Goal: Answer question/provide support: Share knowledge or assist other users

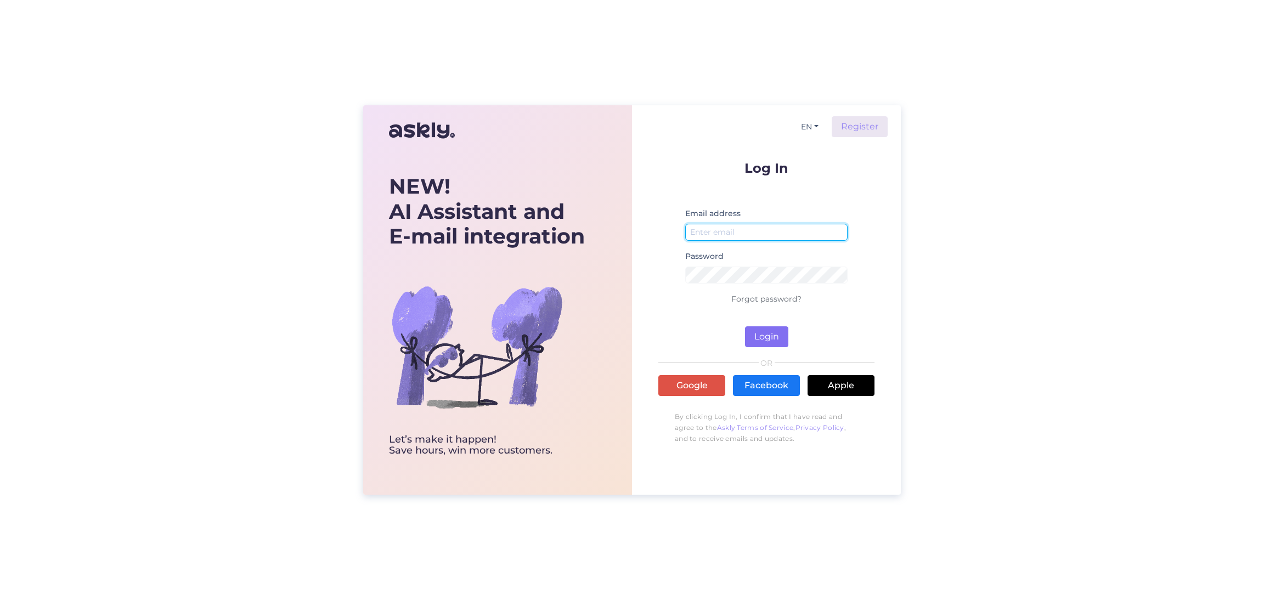
type input "[EMAIL_ADDRESS][DOMAIN_NAME]"
click at [765, 333] on button "Login" at bounding box center [766, 336] width 43 height 21
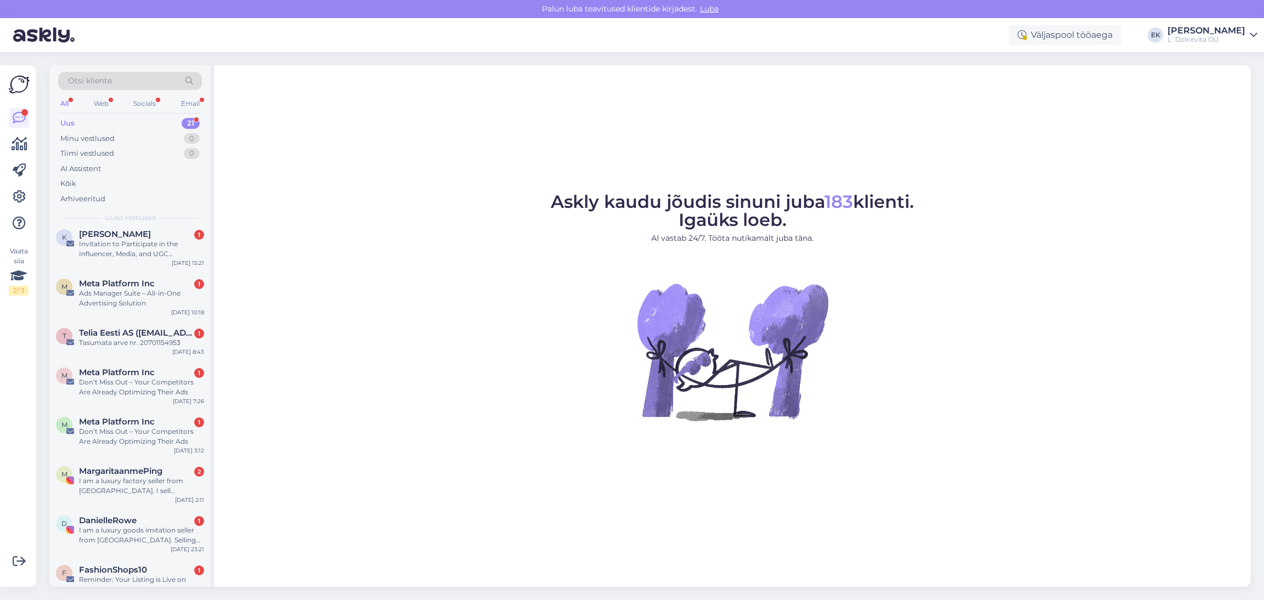
scroll to position [629, 0]
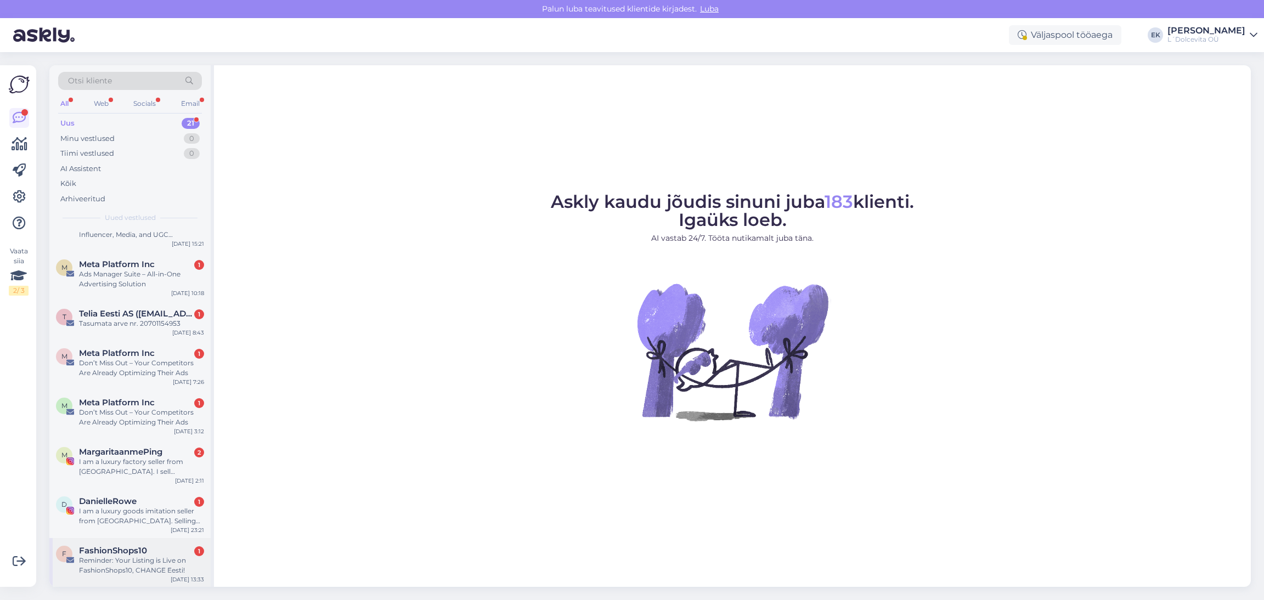
click at [144, 563] on div "Reminder: Your Listing is Live on FashionShops10, CHANGE Eesti!" at bounding box center [141, 566] width 125 height 20
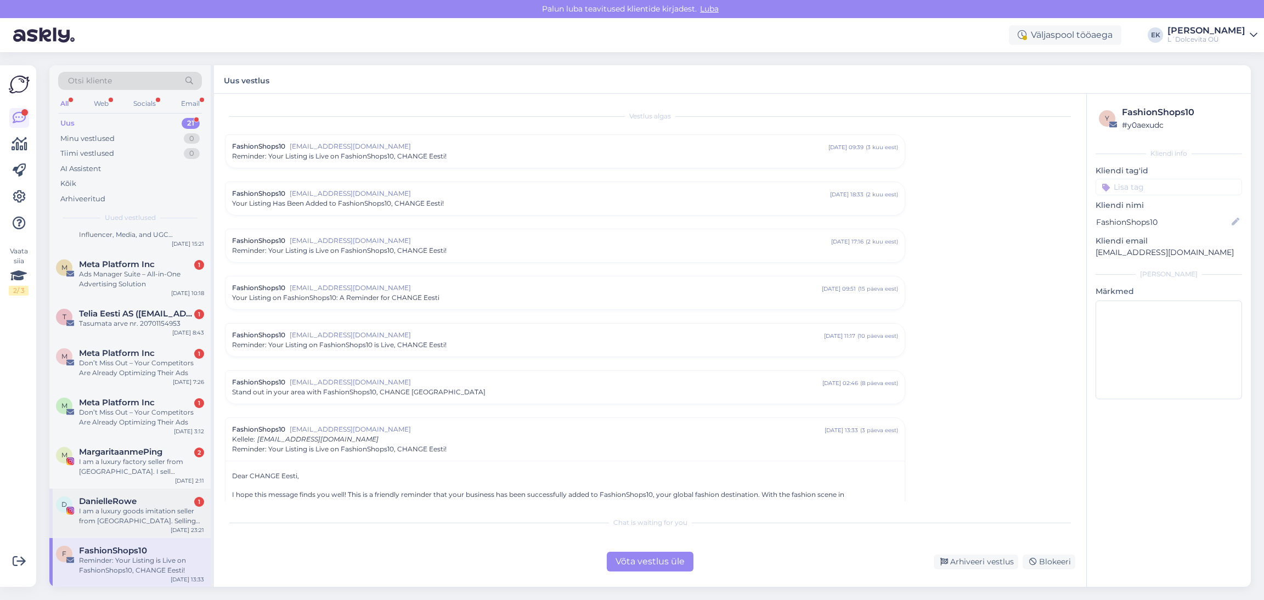
click at [132, 507] on div "I am a luxury goods imitation seller from [GEOGRAPHIC_DATA]. Selling luxury goo…" at bounding box center [141, 516] width 125 height 20
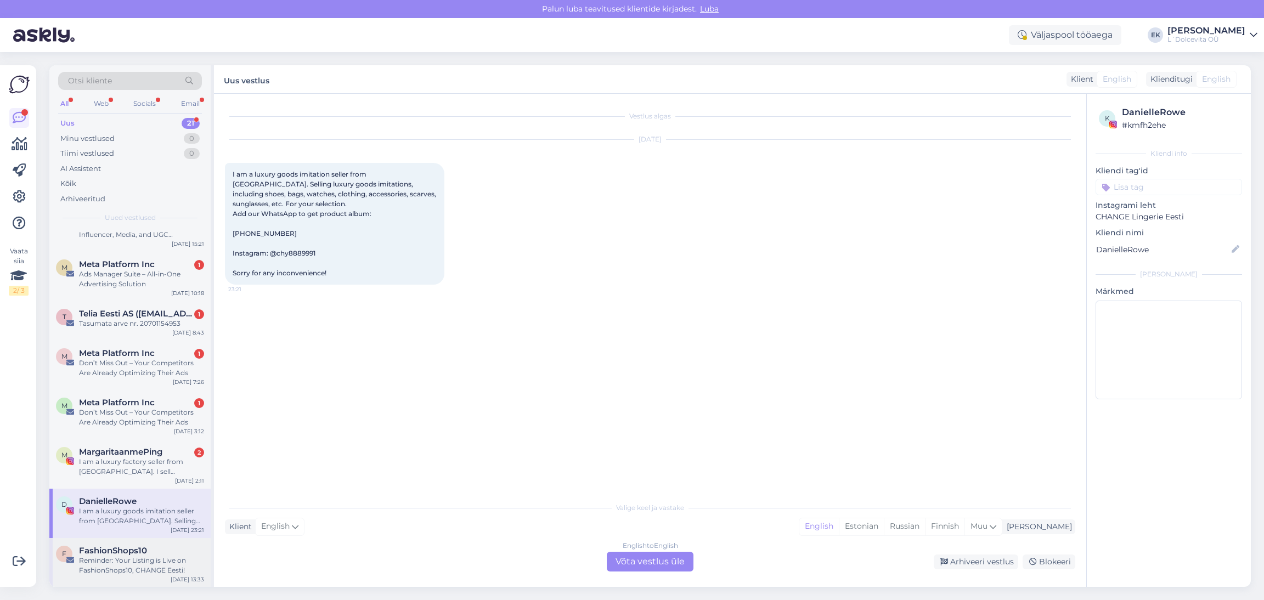
click at [133, 558] on div "Reminder: Your Listing is Live on FashionShops10, CHANGE Eesti!" at bounding box center [141, 566] width 125 height 20
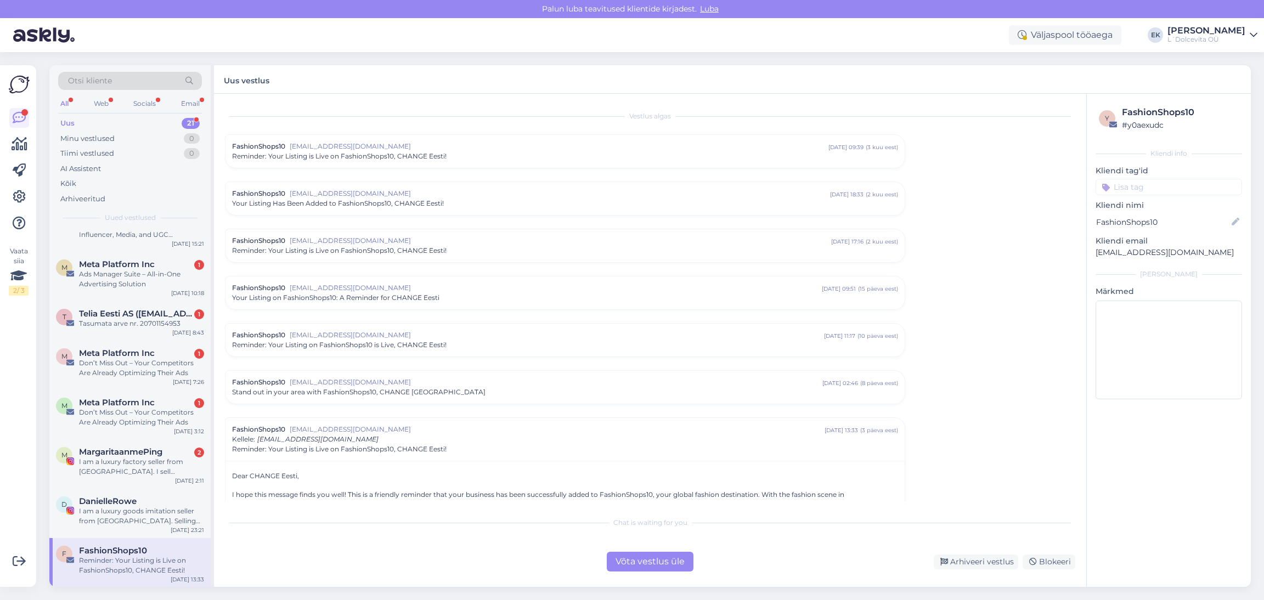
scroll to position [173, 0]
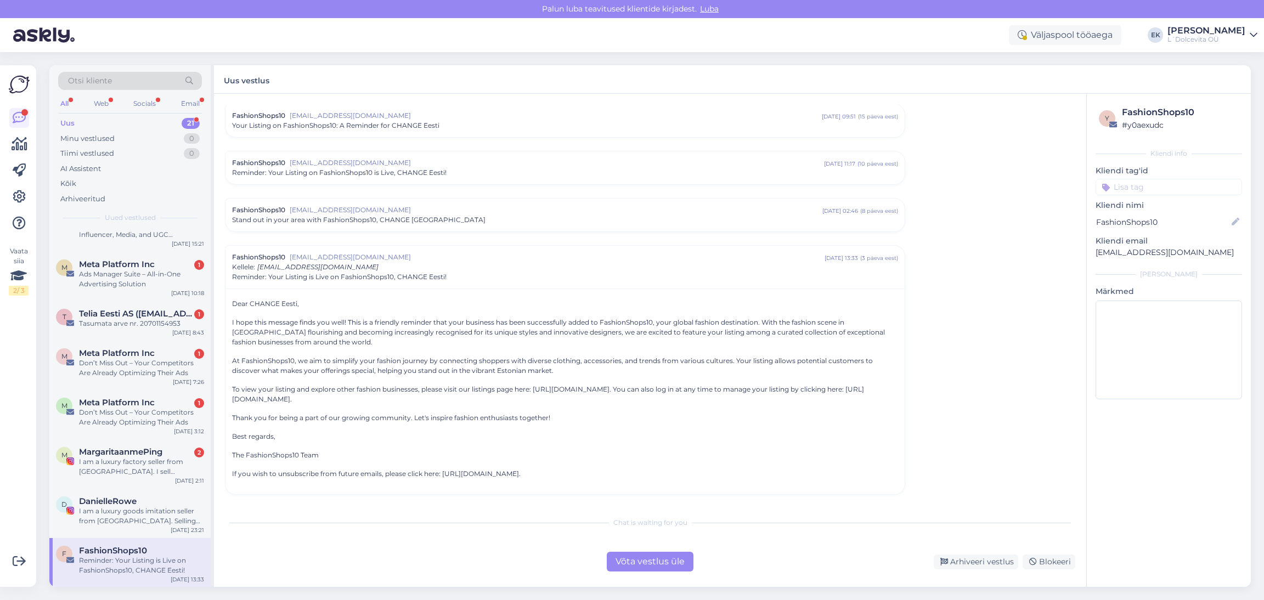
drag, startPoint x: 133, startPoint y: 558, endPoint x: 123, endPoint y: 558, distance: 10.4
click at [123, 558] on div "Reminder: Your Listing is Live on FashionShops10, CHANGE Eesti!" at bounding box center [141, 566] width 125 height 20
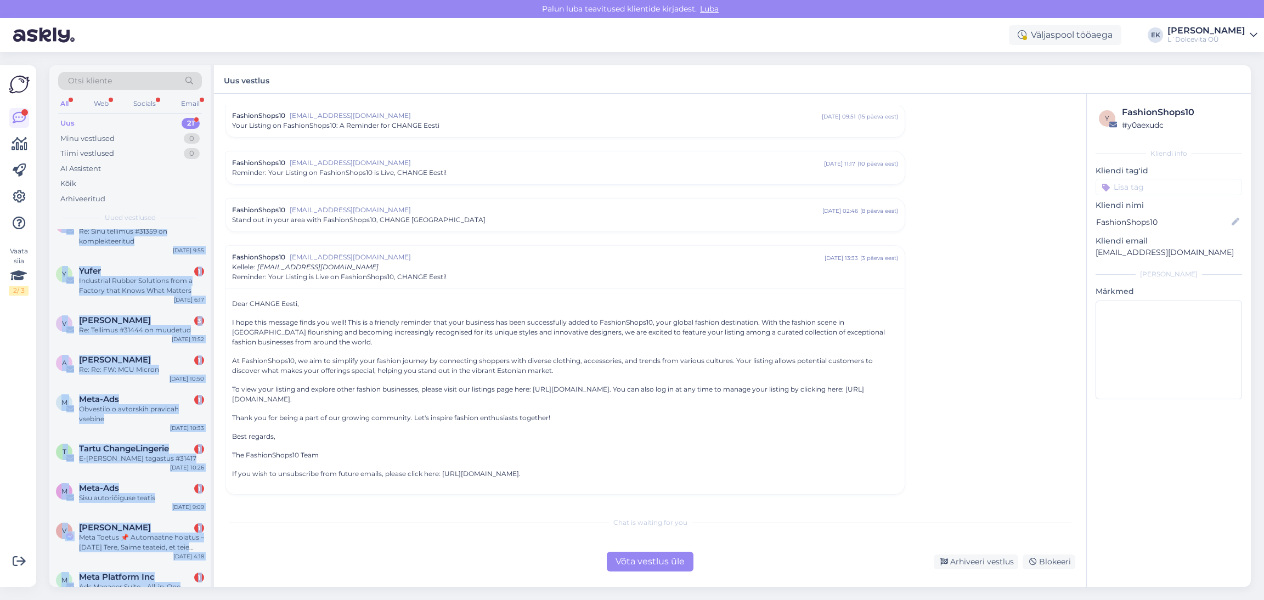
scroll to position [0, 0]
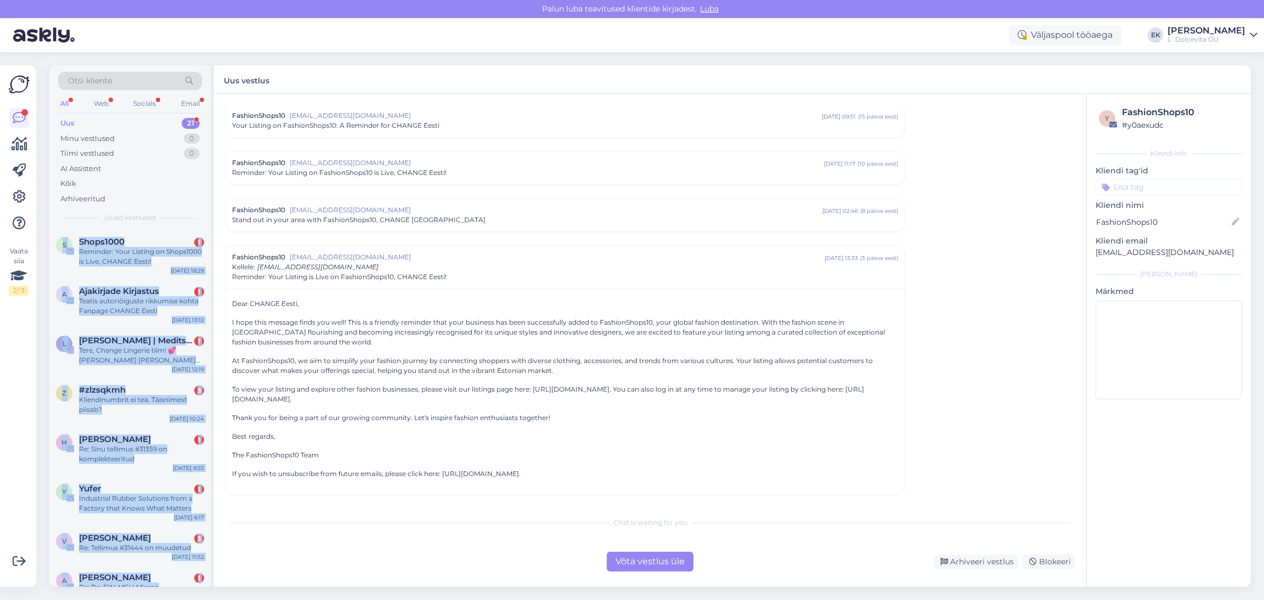
drag, startPoint x: 126, startPoint y: 561, endPoint x: 87, endPoint y: 211, distance: 352.2
click at [85, 210] on div "Otsi kliente All Web Socials Email Uus 21 Minu vestlused 0 Tiimi vestlused 0 AI…" at bounding box center [131, 326] width 165 height 522
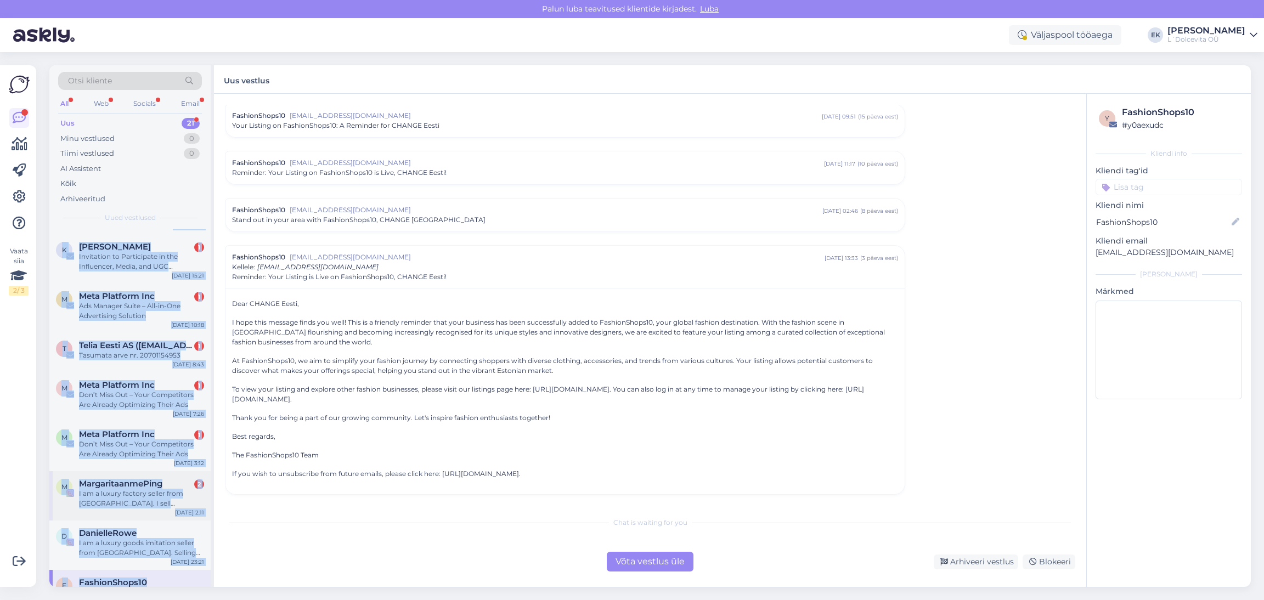
scroll to position [629, 0]
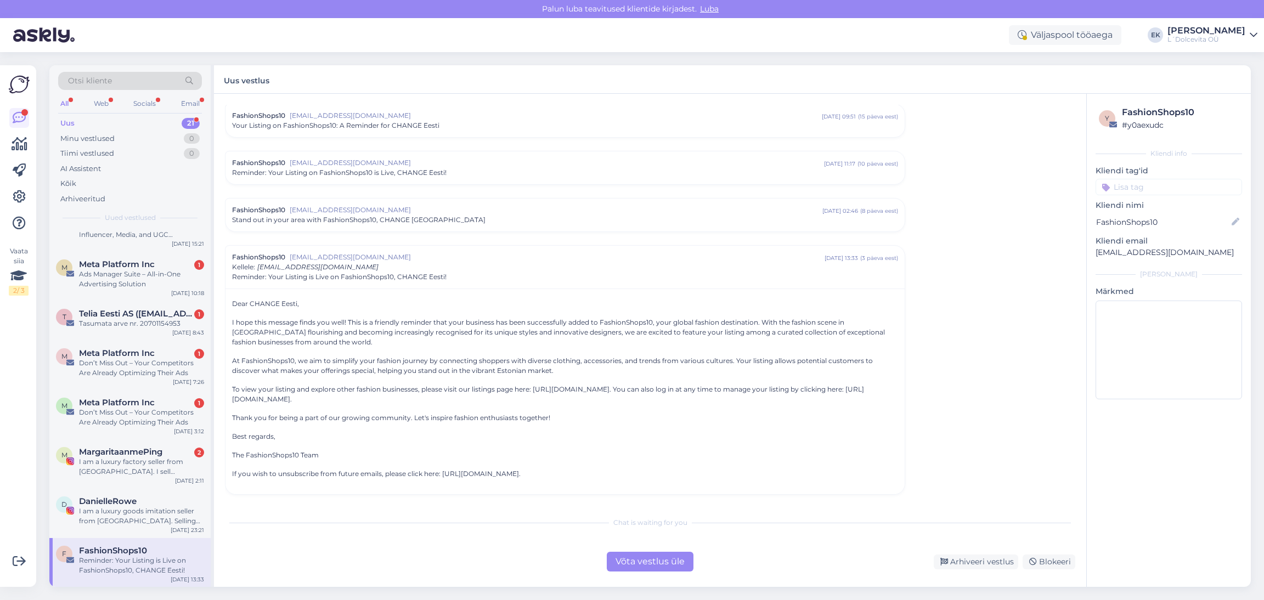
click at [284, 563] on div "Võta vestlus üle Arhiveeri vestlus Blokeeri" at bounding box center [650, 562] width 850 height 20
click at [119, 563] on div "Reminder: Your Listing is Live on FashionShops10, CHANGE Eesti!" at bounding box center [141, 566] width 125 height 20
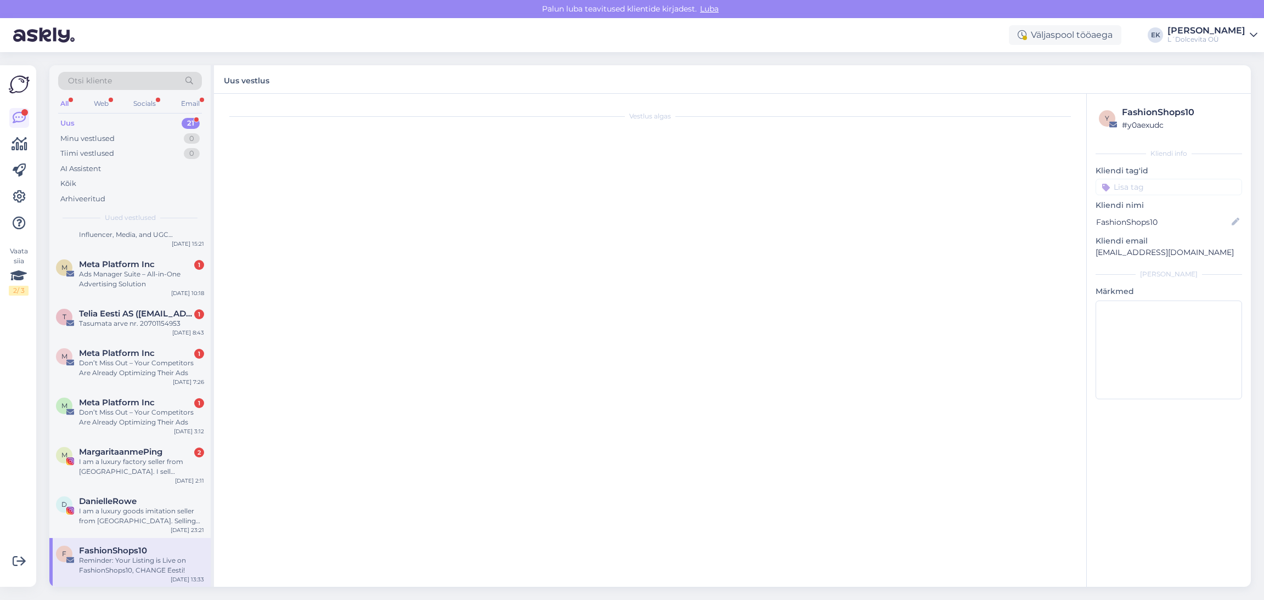
scroll to position [173, 0]
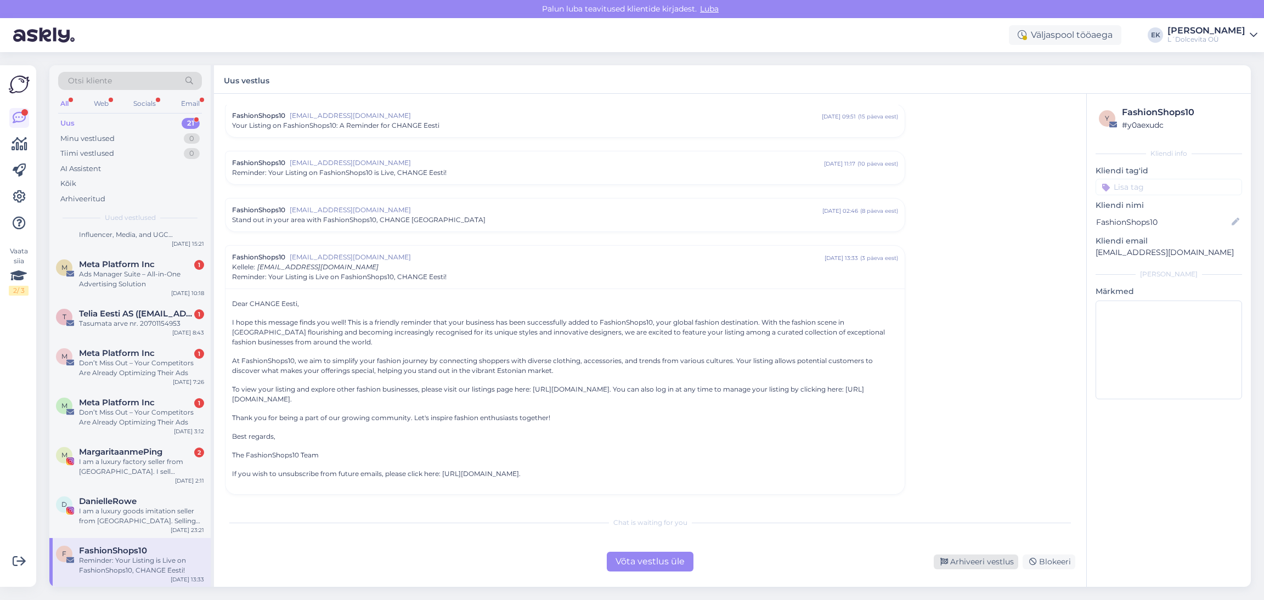
click at [998, 561] on div "Arhiveeri vestlus" at bounding box center [976, 562] width 84 height 15
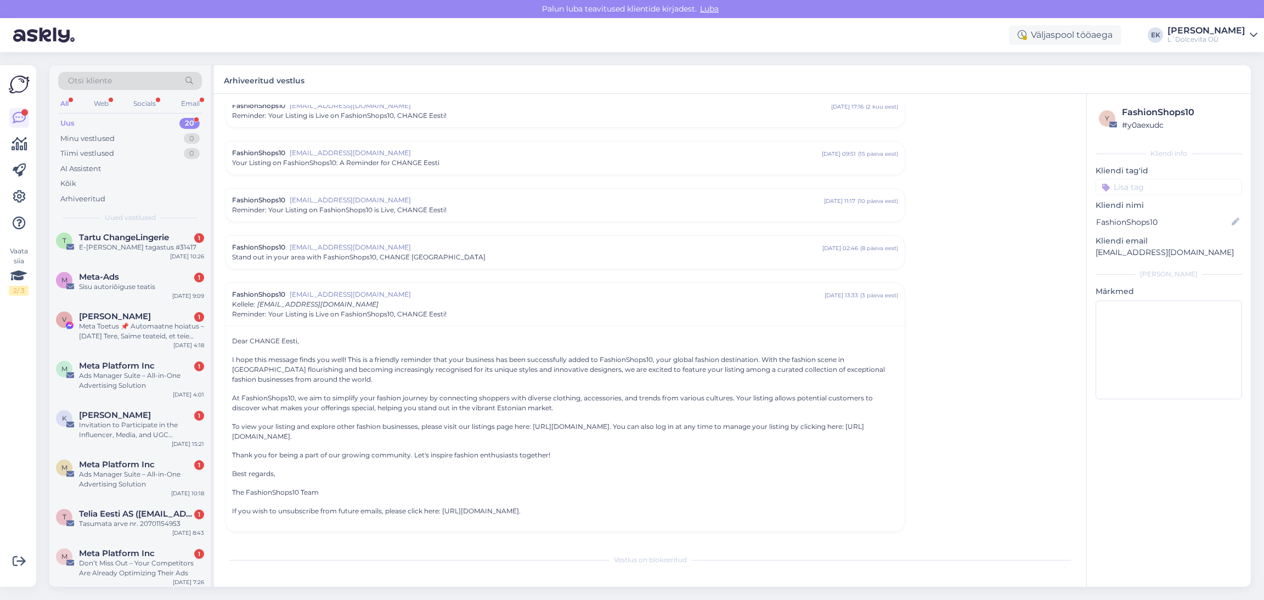
scroll to position [580, 0]
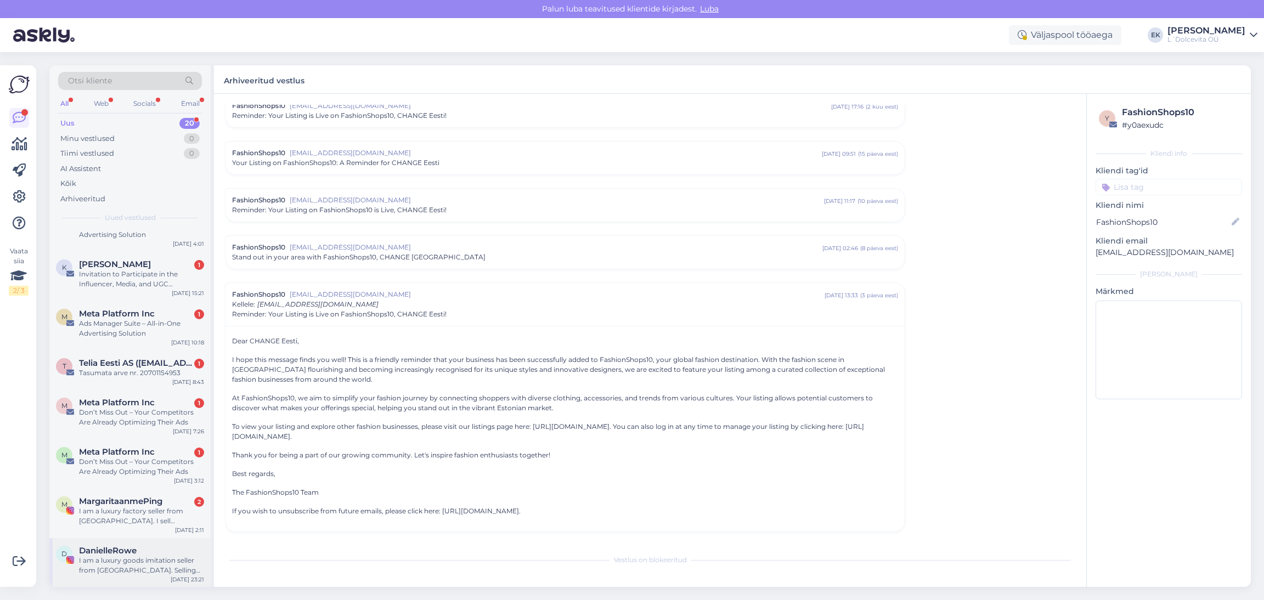
click at [131, 560] on div "I am a luxury goods imitation seller from [GEOGRAPHIC_DATA]. Selling luxury goo…" at bounding box center [141, 566] width 125 height 20
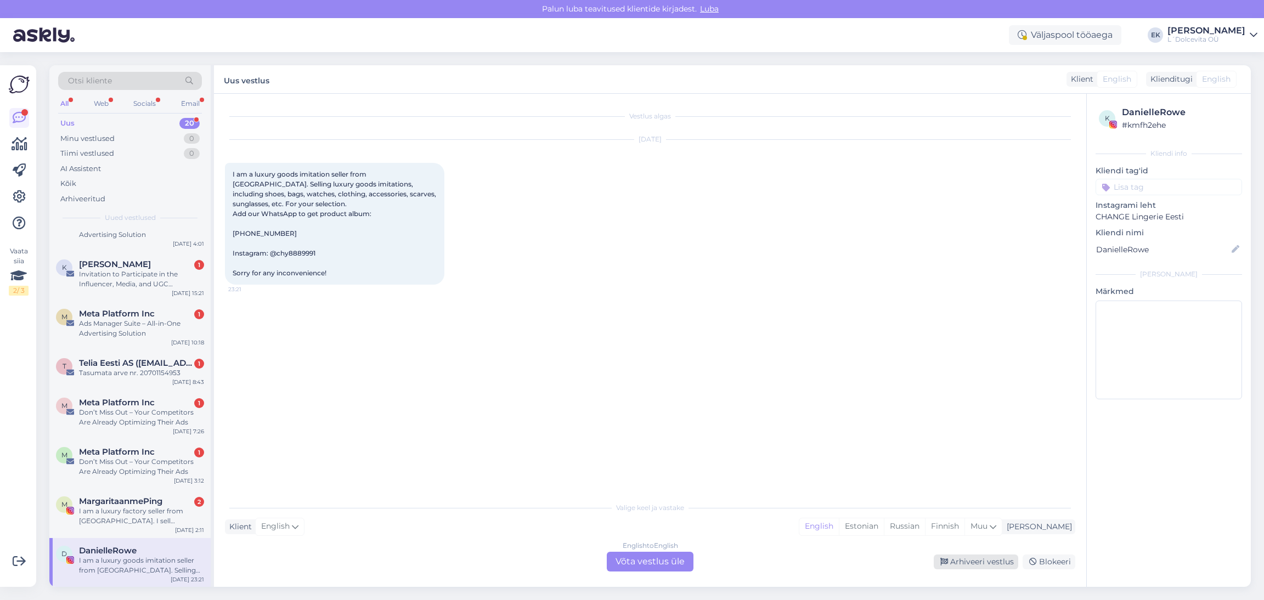
click at [992, 564] on div "Arhiveeri vestlus" at bounding box center [976, 562] width 84 height 15
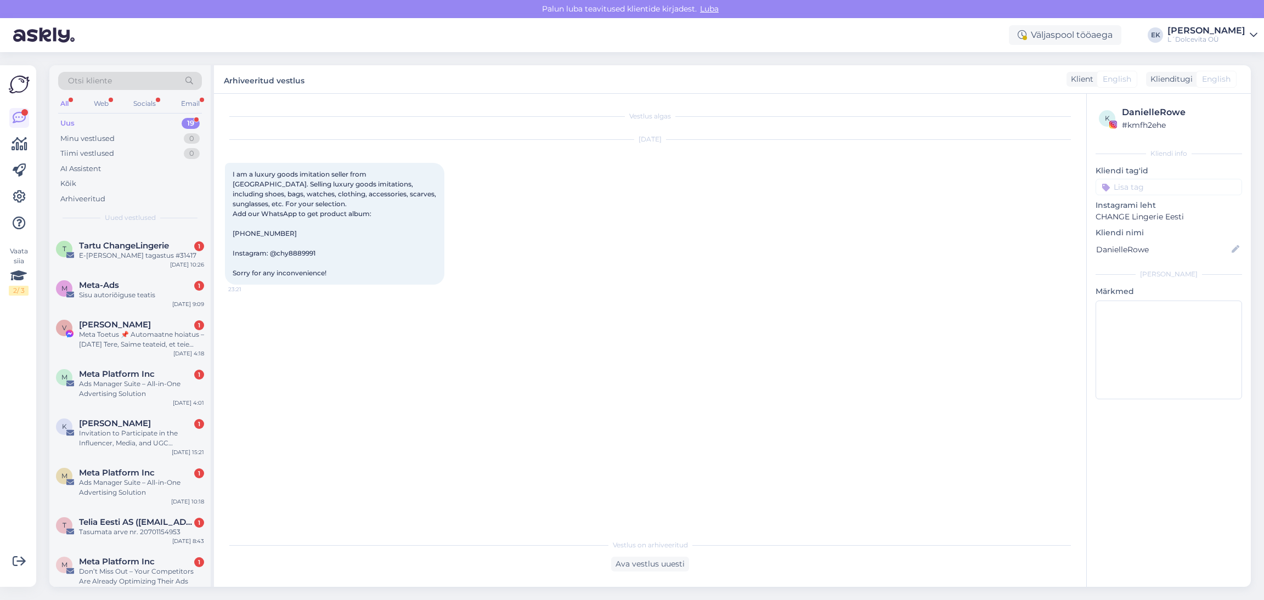
scroll to position [530, 0]
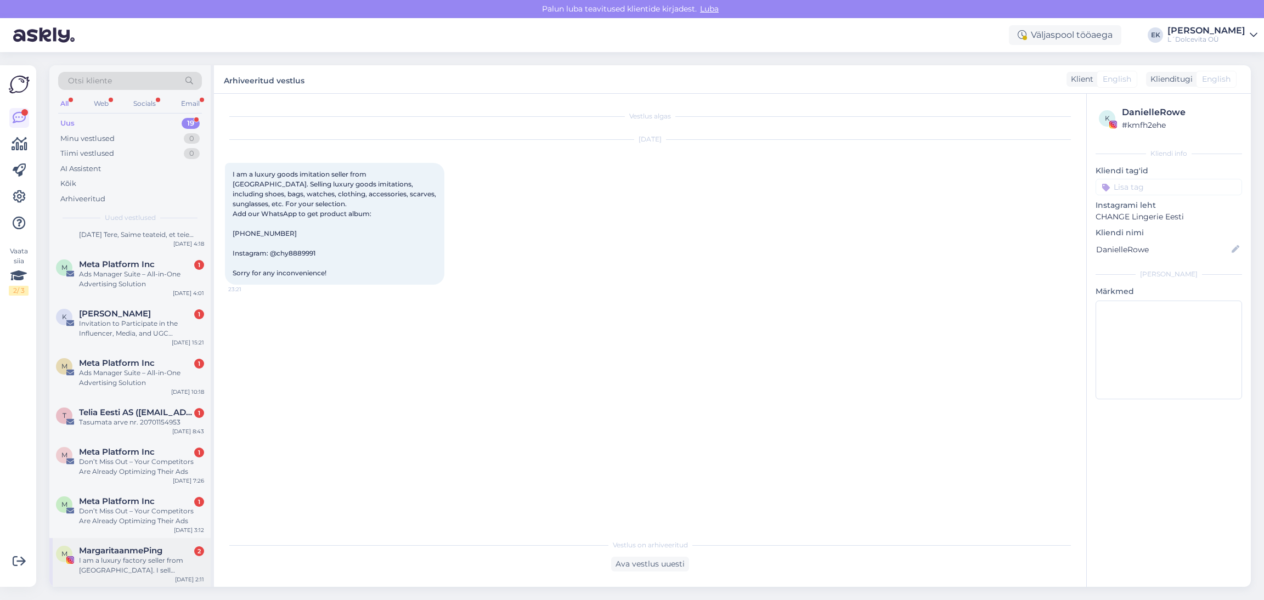
click at [126, 557] on div "I am a luxury factory seller from [GEOGRAPHIC_DATA]. I sell RO*LEX，RICH*ARD MI*…" at bounding box center [141, 566] width 125 height 20
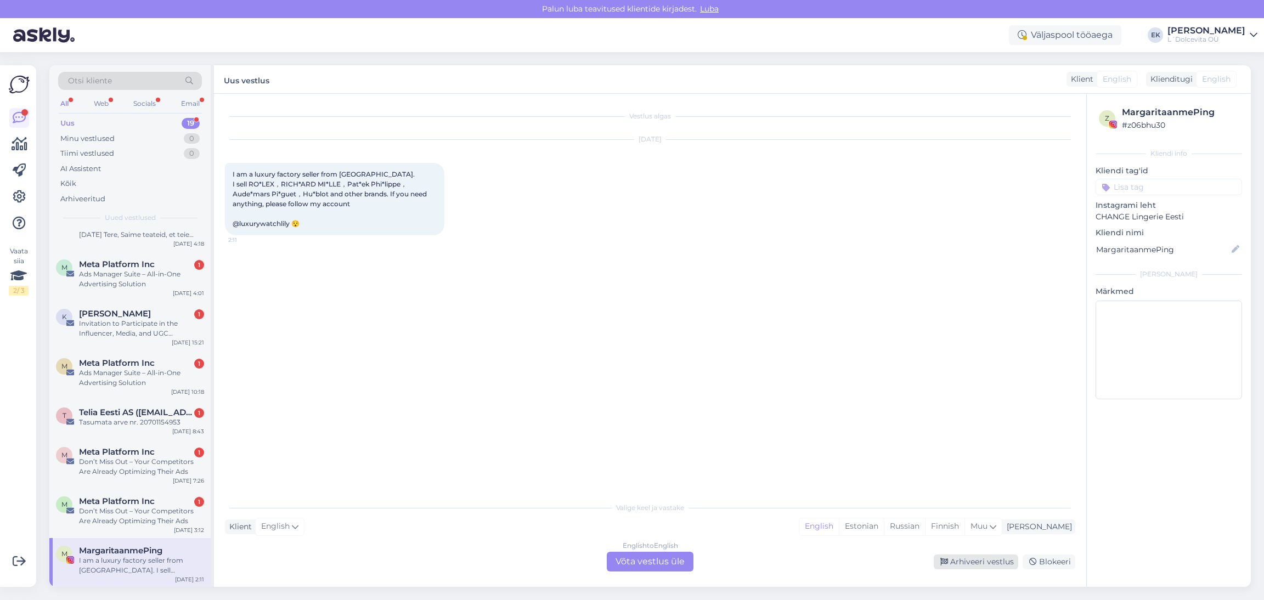
click at [1000, 563] on div "Arhiveeri vestlus" at bounding box center [976, 562] width 84 height 15
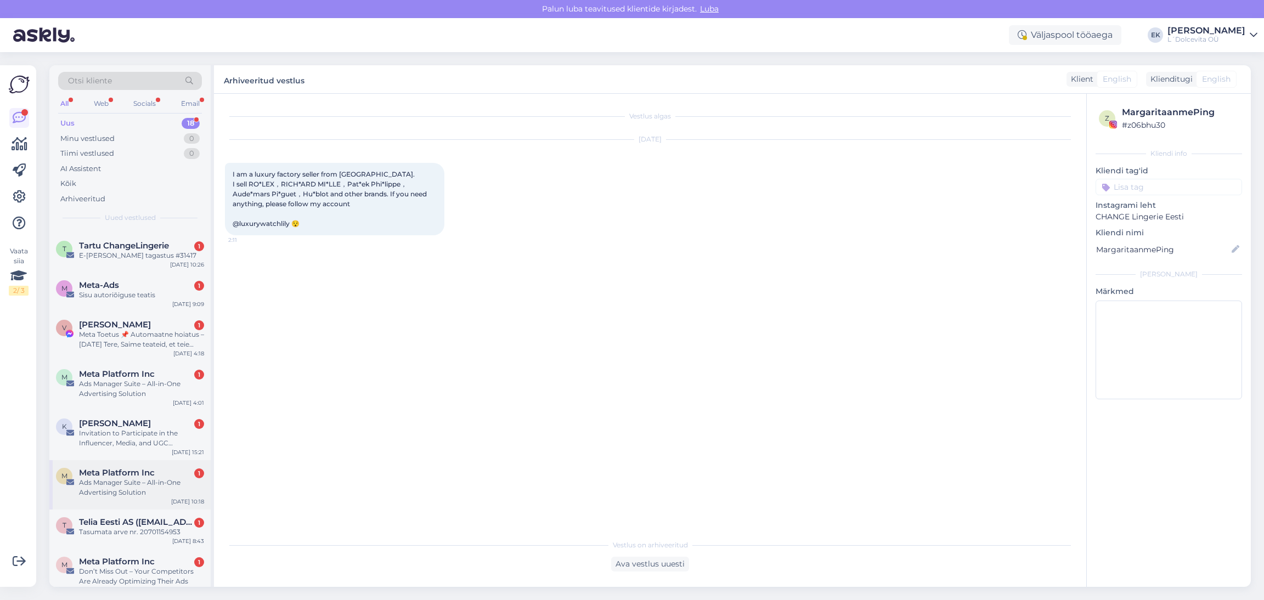
scroll to position [481, 0]
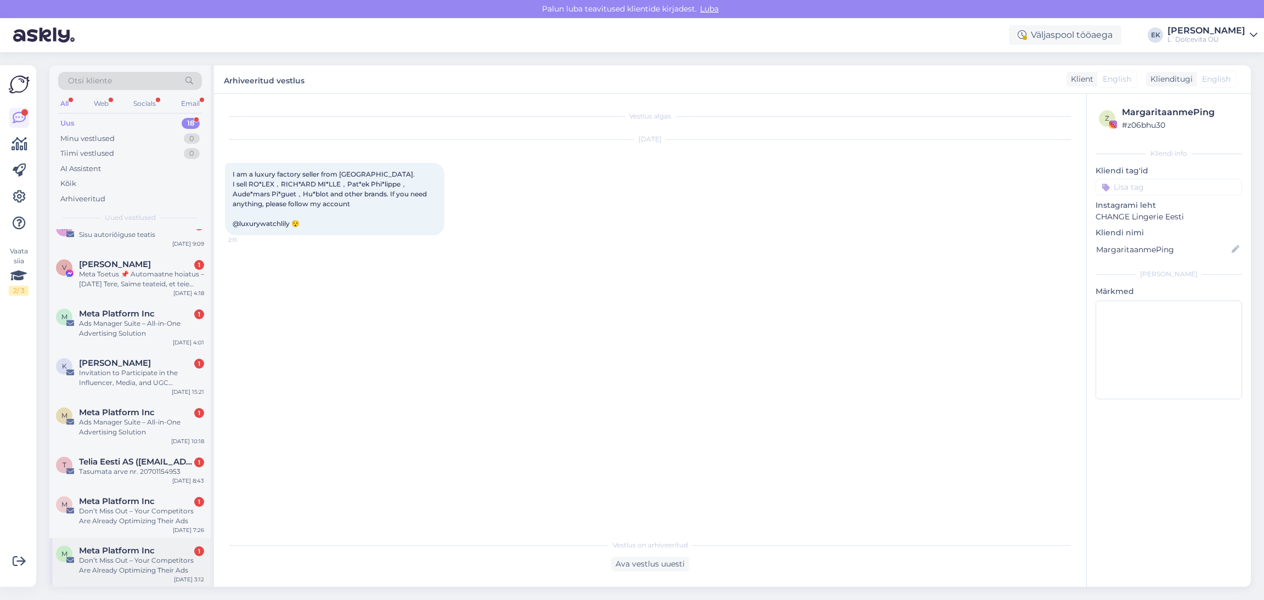
click at [127, 557] on div "Don’t Miss Out – Your Competitors Are Already Optimizing Their Ads" at bounding box center [141, 566] width 125 height 20
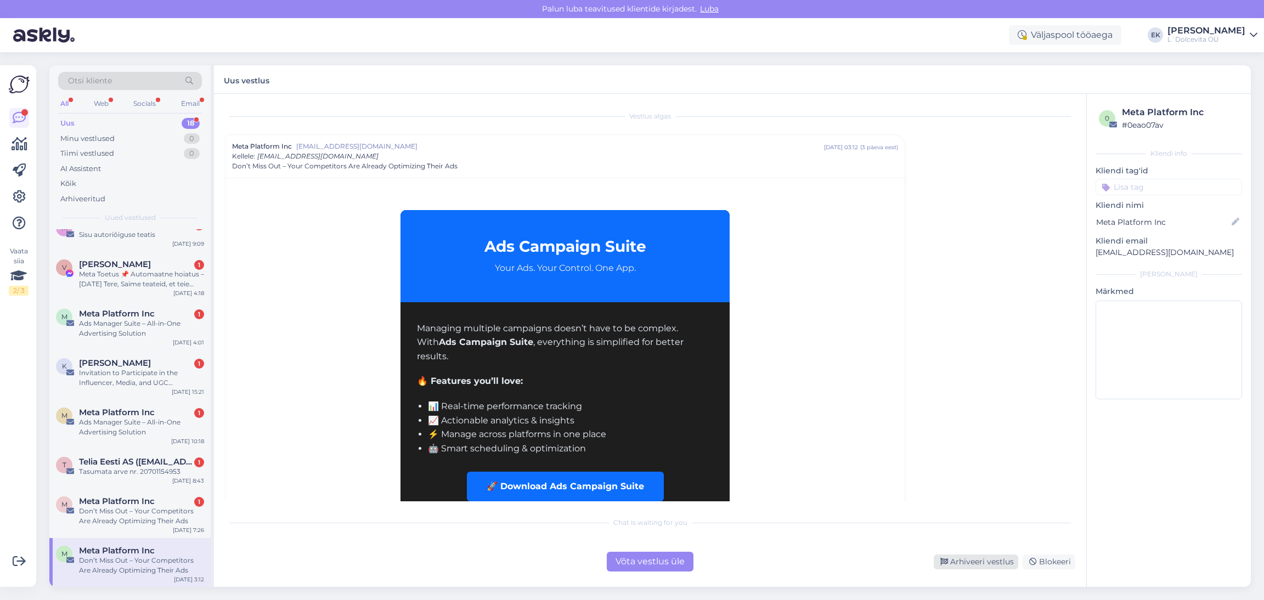
click at [987, 561] on div "Arhiveeri vestlus" at bounding box center [976, 562] width 84 height 15
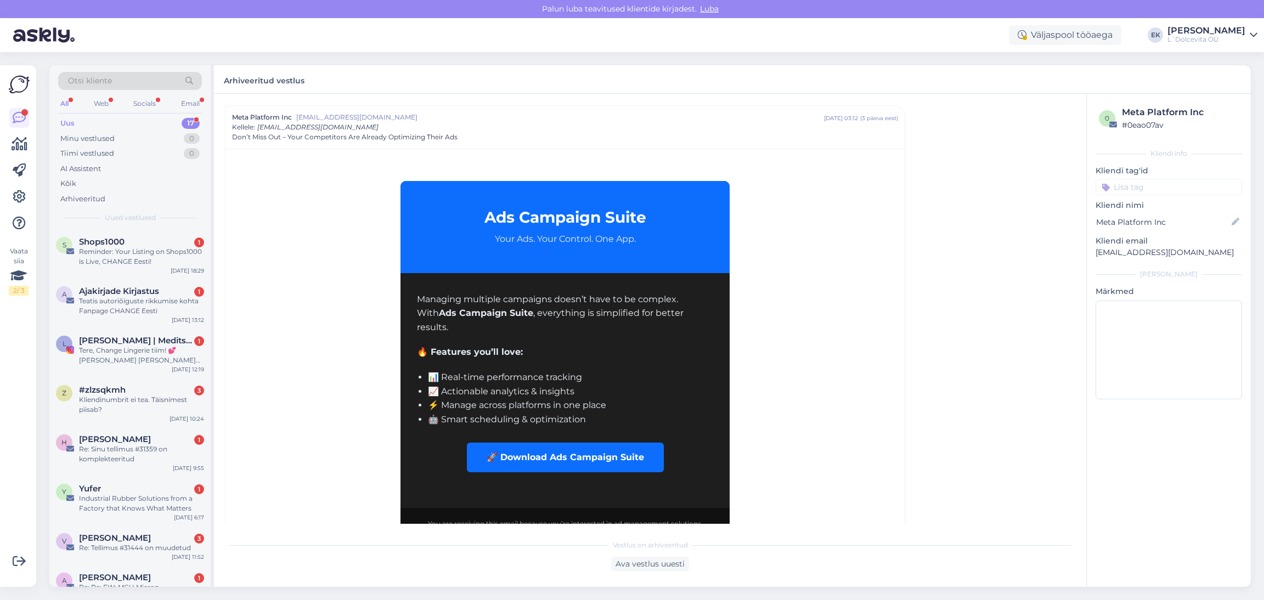
scroll to position [432, 0]
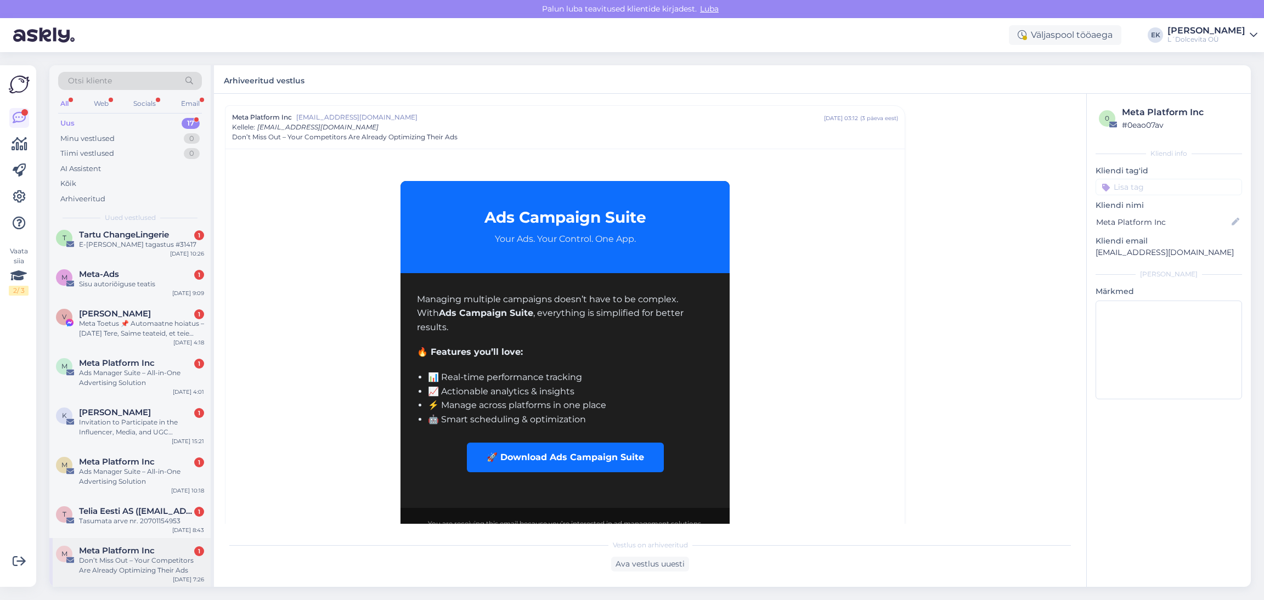
click at [130, 550] on span "Meta Platform Inc" at bounding box center [117, 551] width 76 height 10
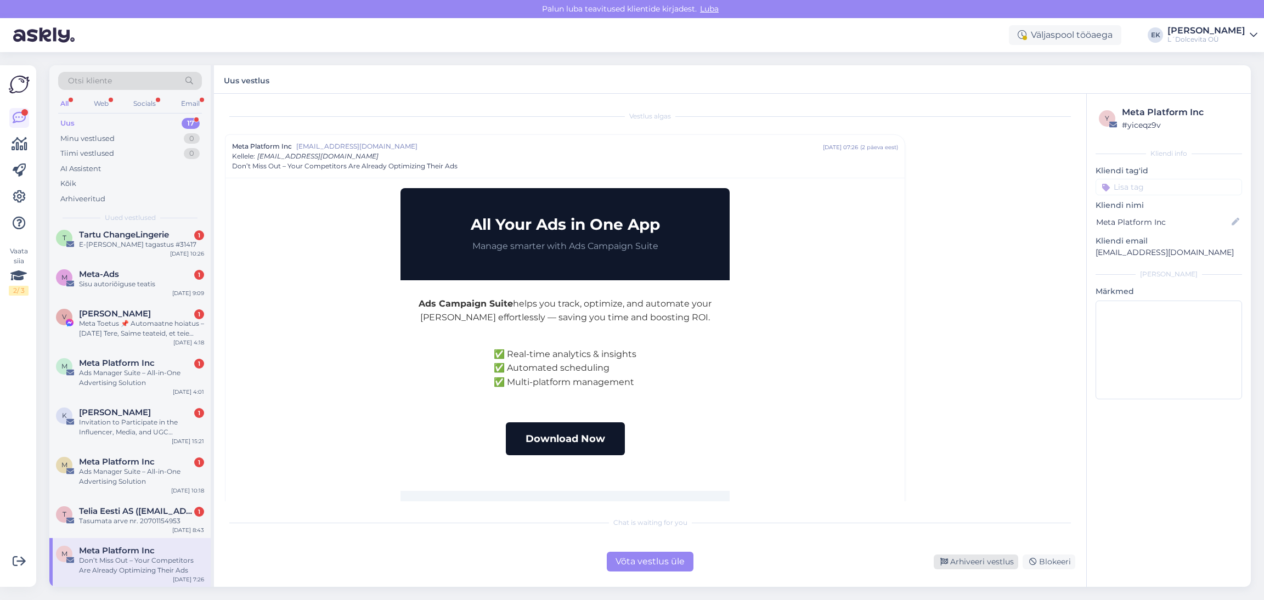
click at [985, 557] on div "Arhiveeri vestlus" at bounding box center [976, 562] width 84 height 15
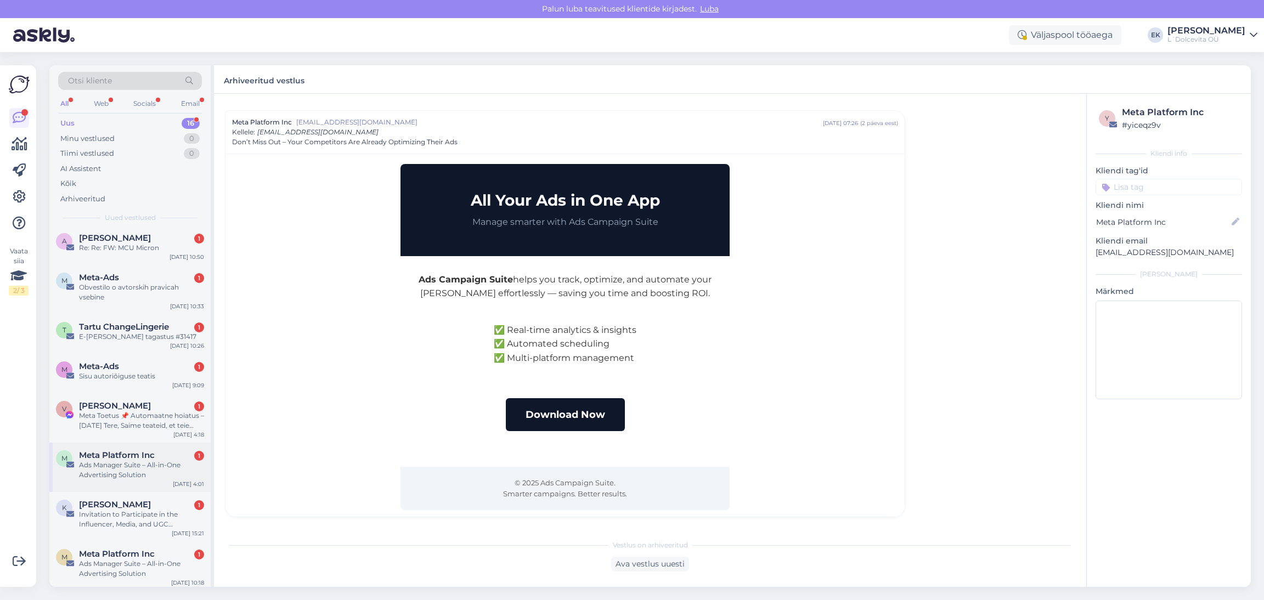
scroll to position [382, 0]
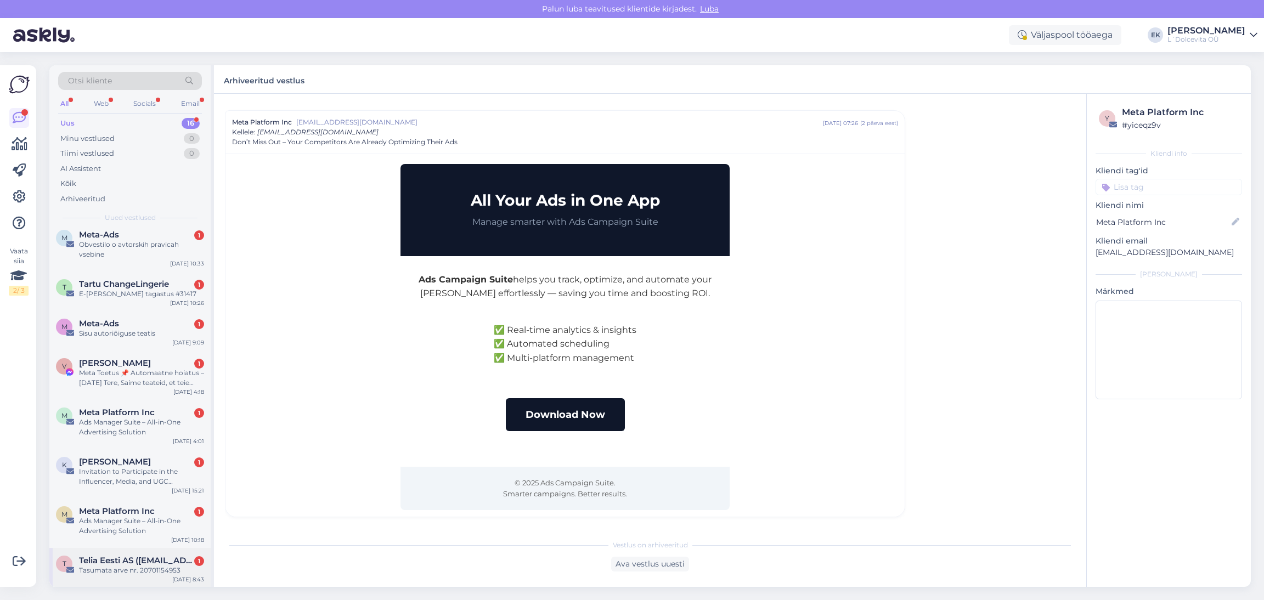
click at [114, 560] on span "Telia Eesti AS ([EMAIL_ADDRESS][DOMAIN_NAME])" at bounding box center [136, 561] width 114 height 10
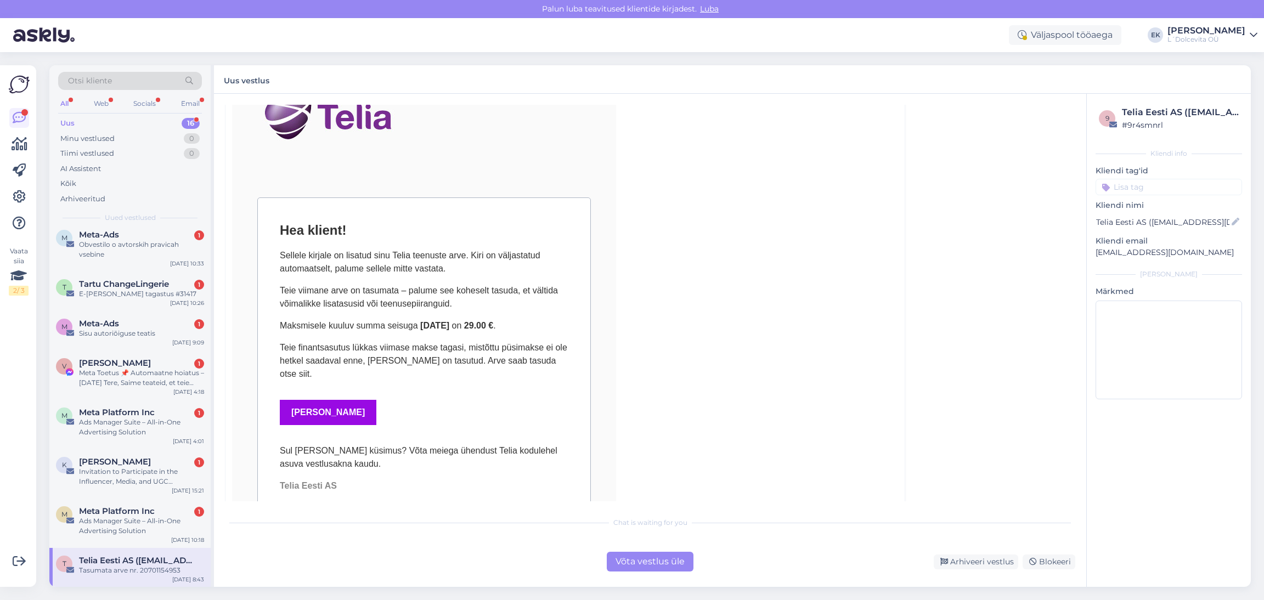
scroll to position [0, 0]
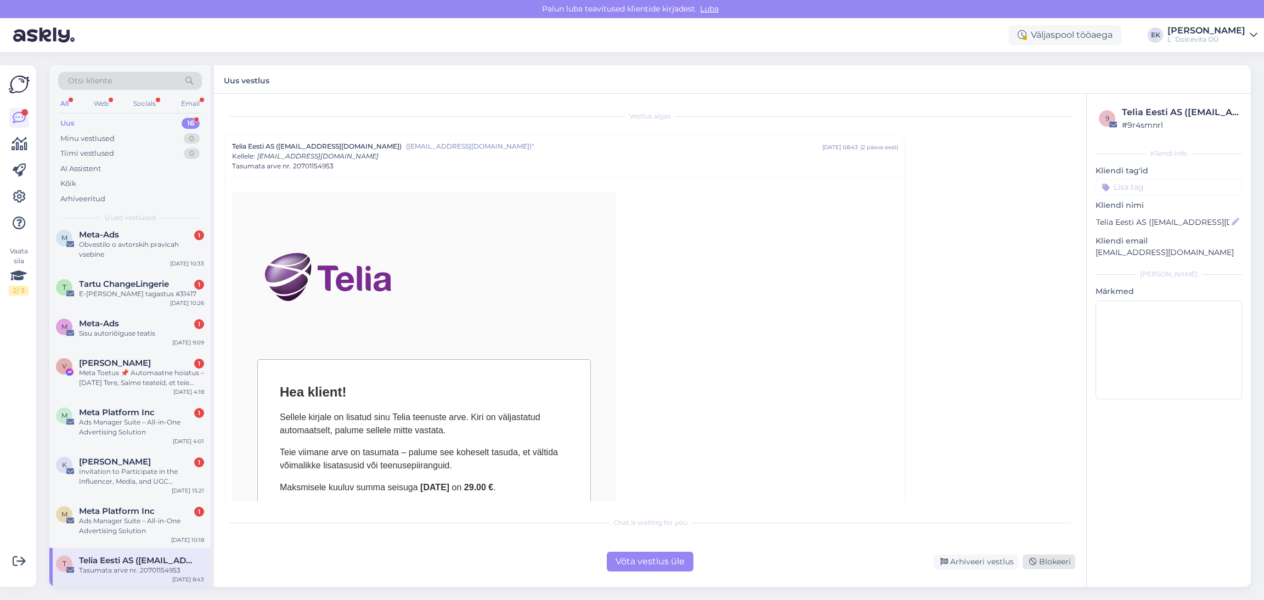
click at [1062, 561] on div "Blokeeri" at bounding box center [1049, 562] width 53 height 15
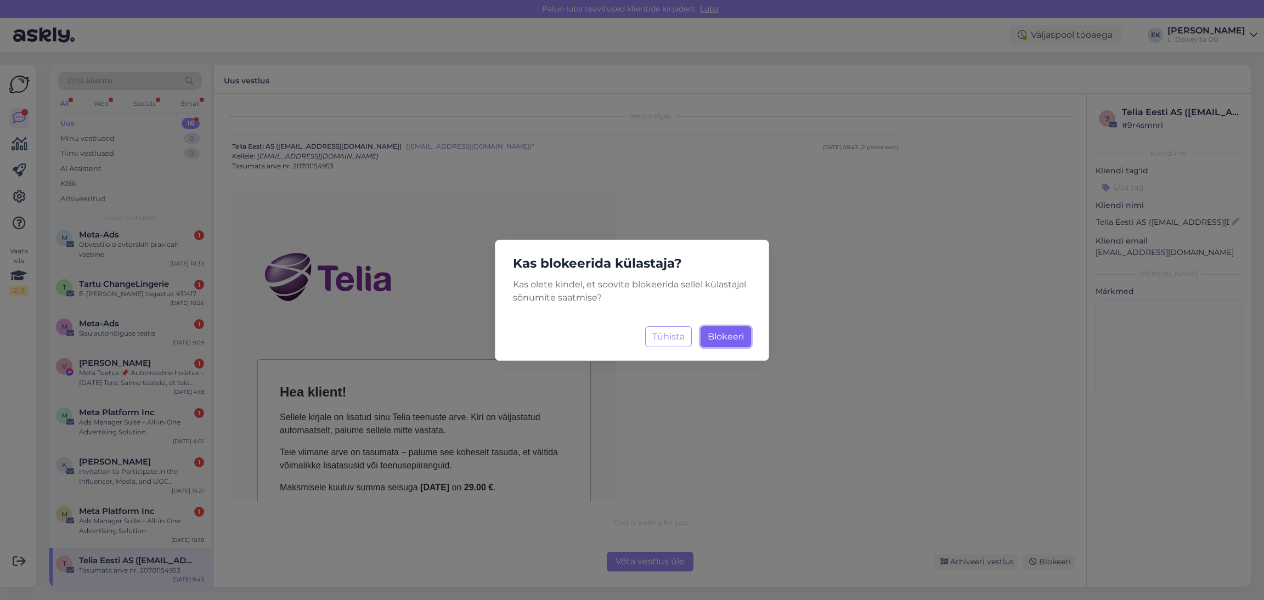
click at [718, 343] on button "Blokeeri Laadimine..." at bounding box center [726, 336] width 50 height 21
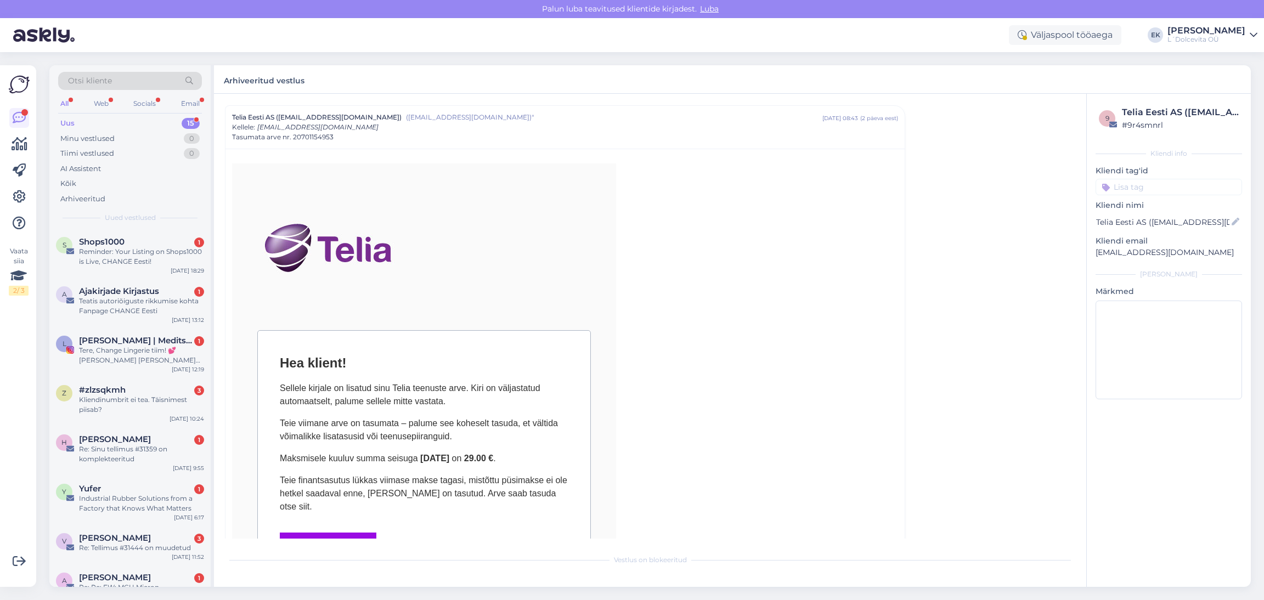
scroll to position [343, 0]
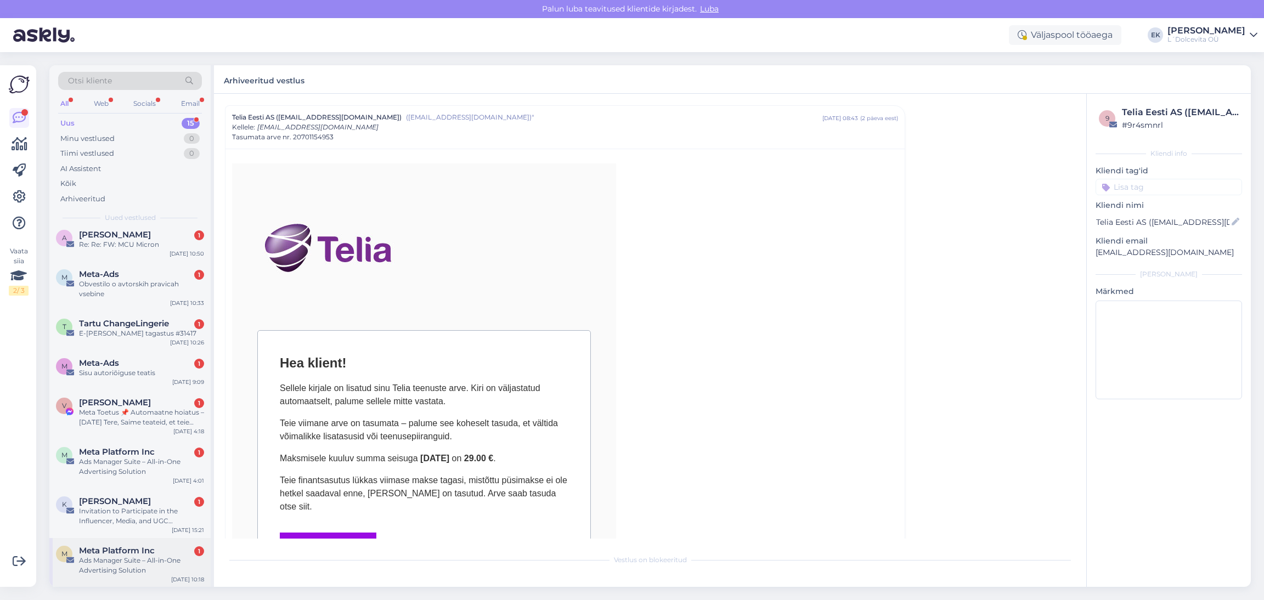
click at [119, 567] on div "Ads Manager Suite – All-in-One Advertising Solution" at bounding box center [141, 566] width 125 height 20
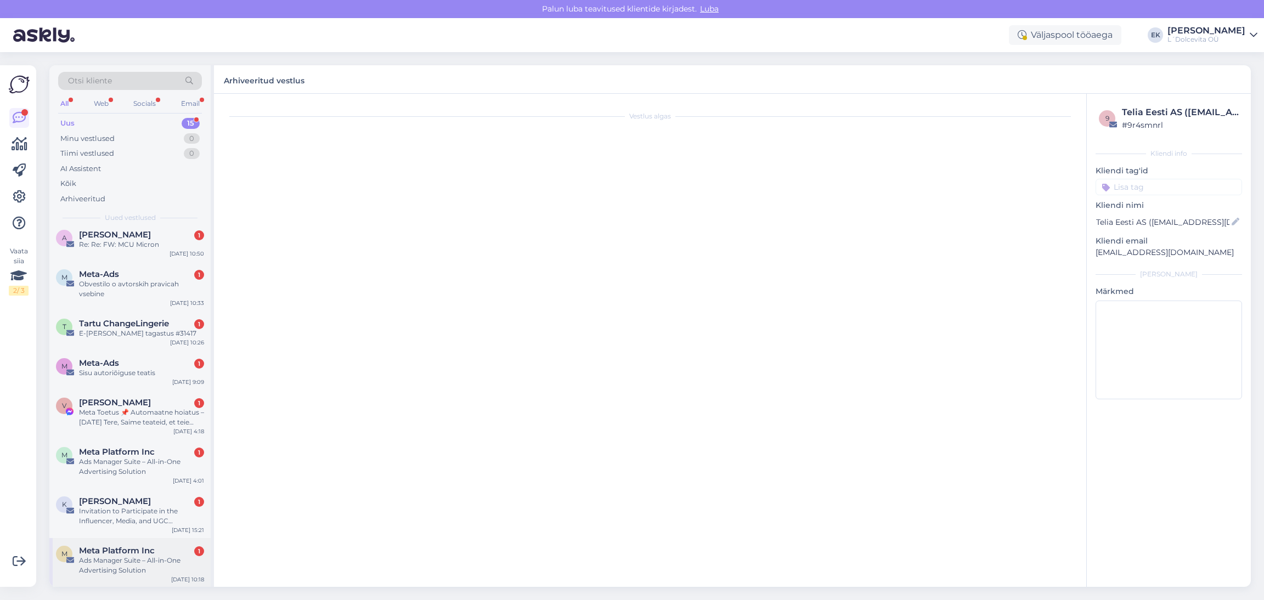
scroll to position [0, 0]
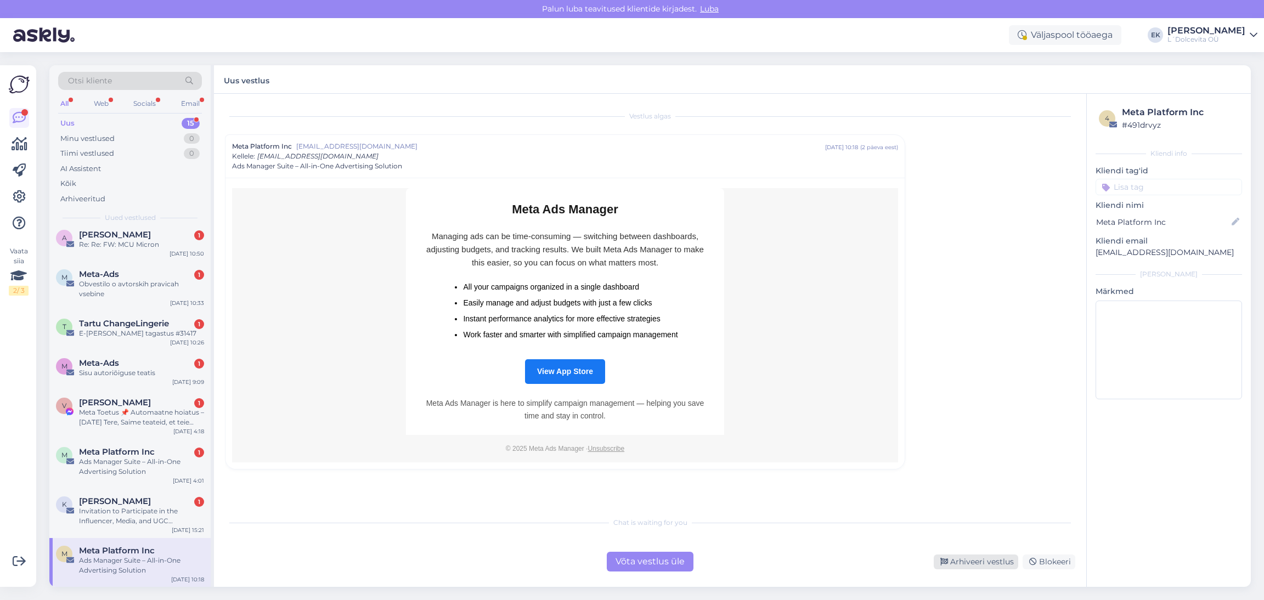
click at [985, 563] on div "Arhiveeri vestlus" at bounding box center [976, 562] width 84 height 15
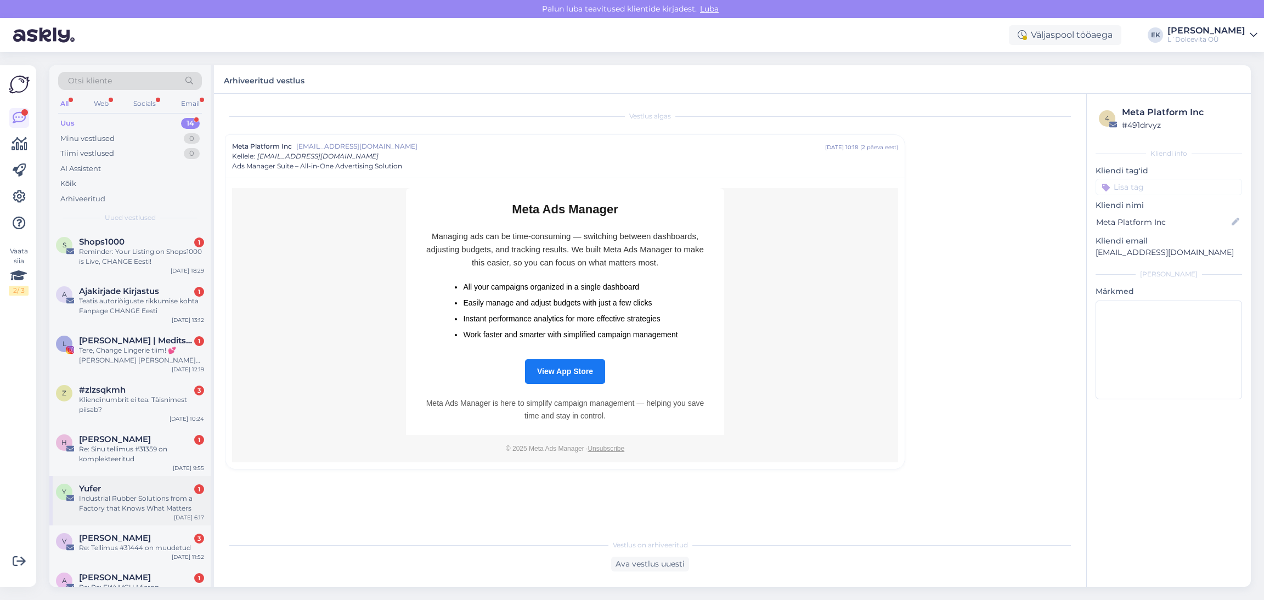
scroll to position [293, 0]
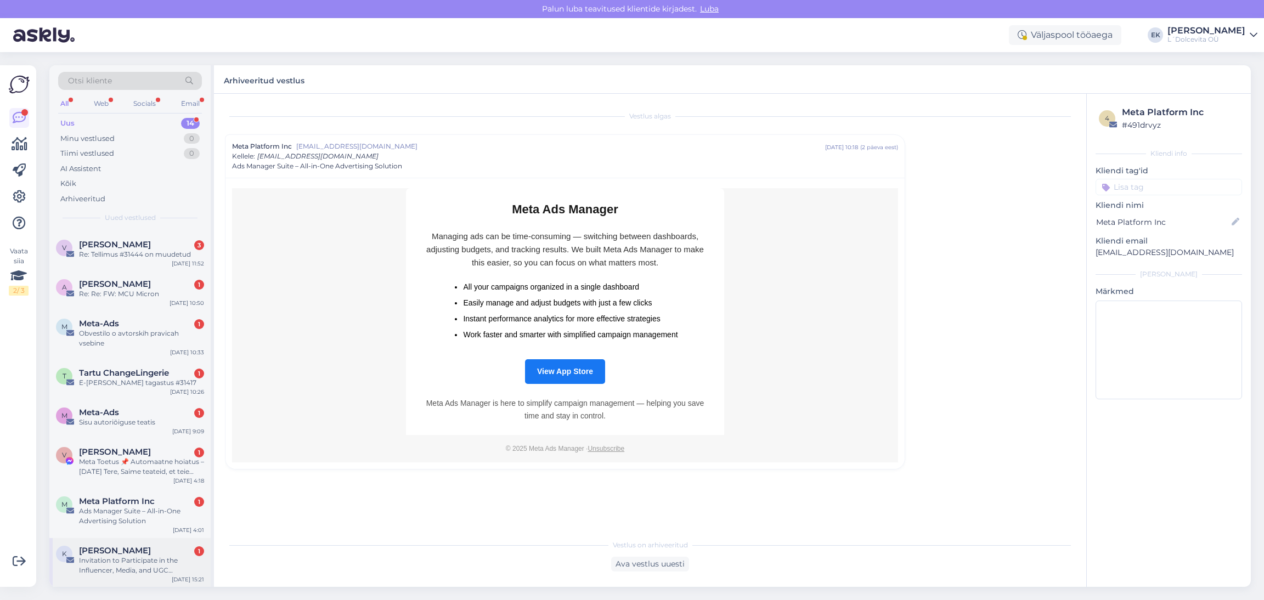
click at [139, 563] on div "Invitation to Participate in the Influencer, Media, and UGC Advertising Campaign" at bounding box center [141, 566] width 125 height 20
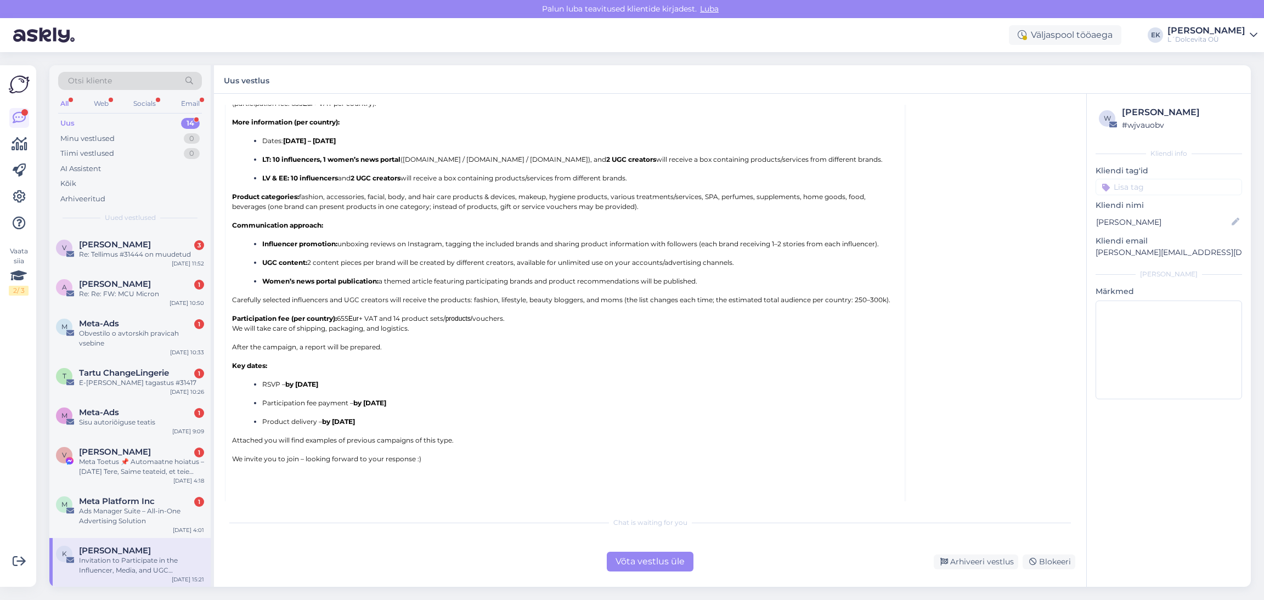
scroll to position [675, 0]
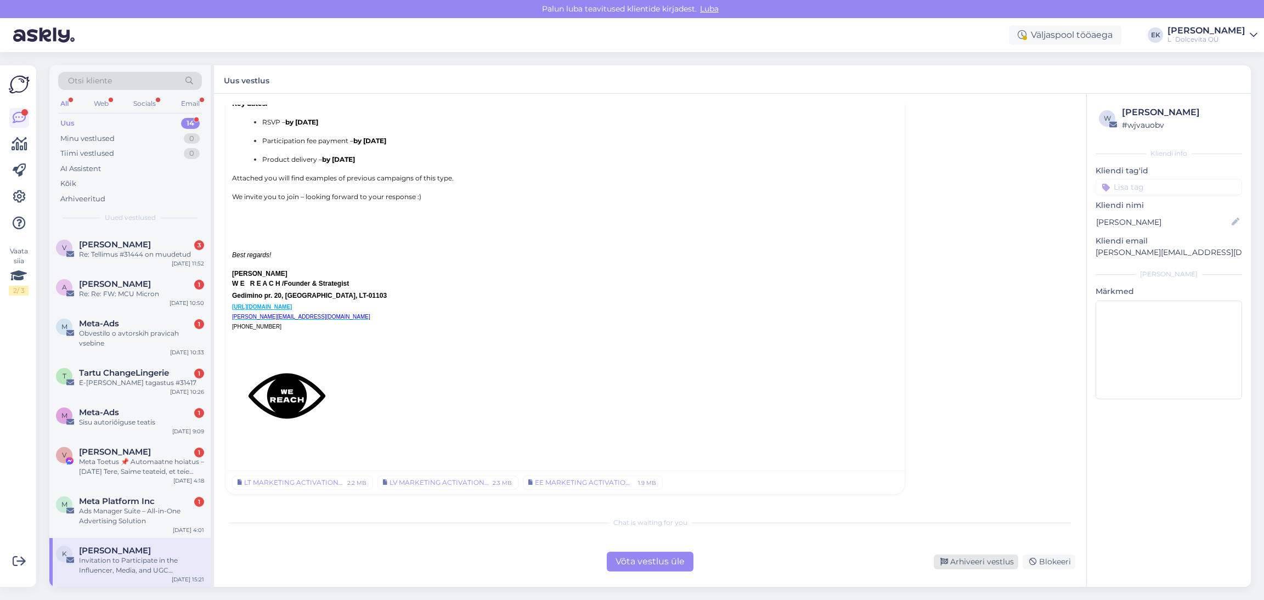
click at [968, 562] on div "Arhiveeri vestlus" at bounding box center [976, 562] width 84 height 15
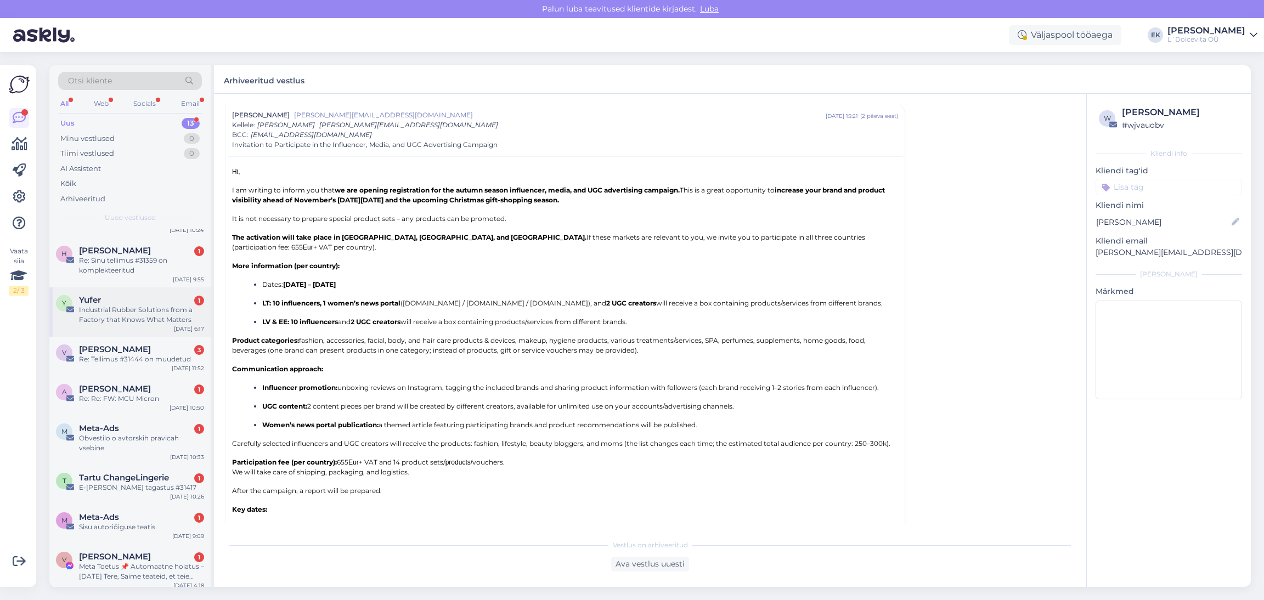
scroll to position [244, 0]
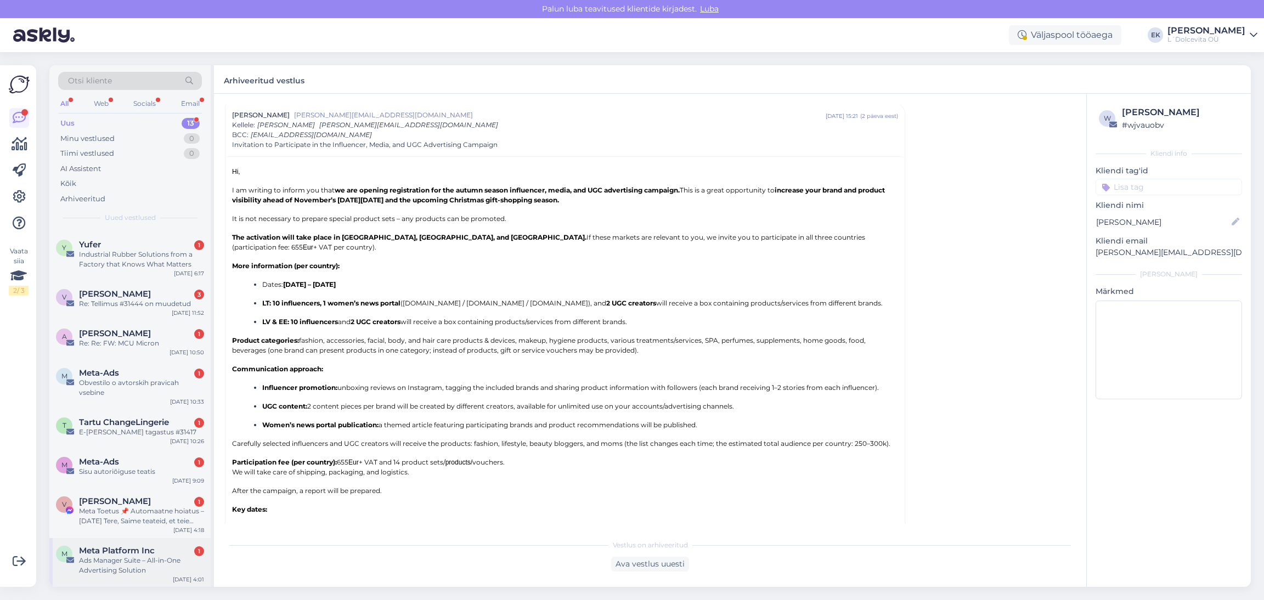
click at [131, 566] on div "Ads Manager Suite – All-in-One Advertising Solution" at bounding box center [141, 566] width 125 height 20
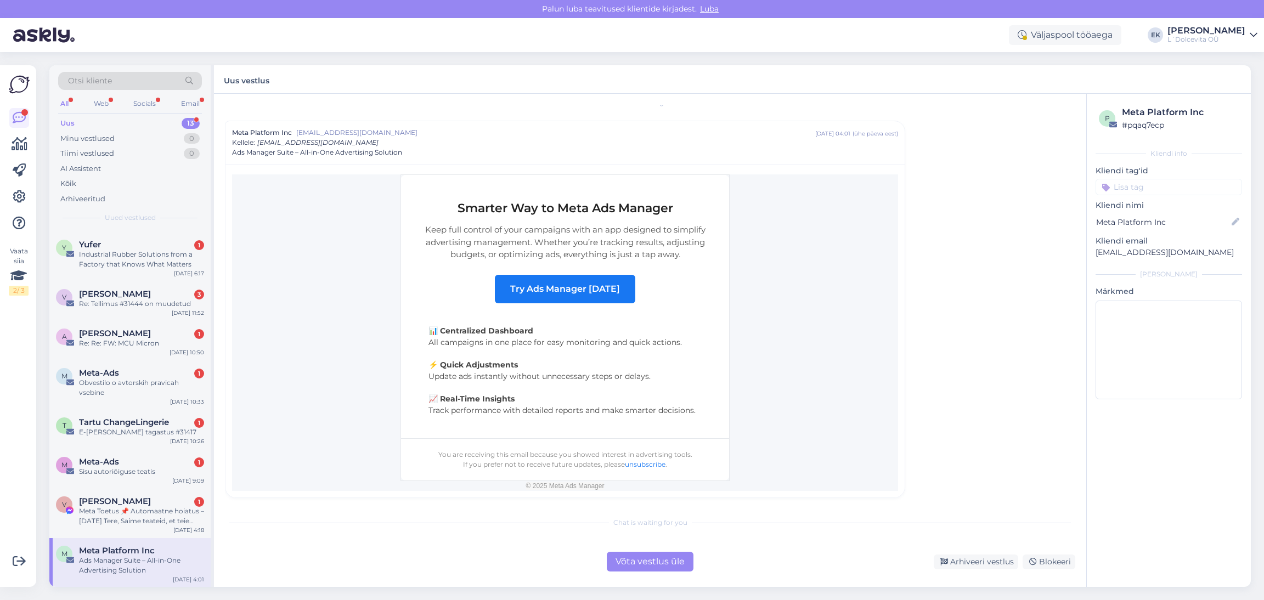
scroll to position [17, 0]
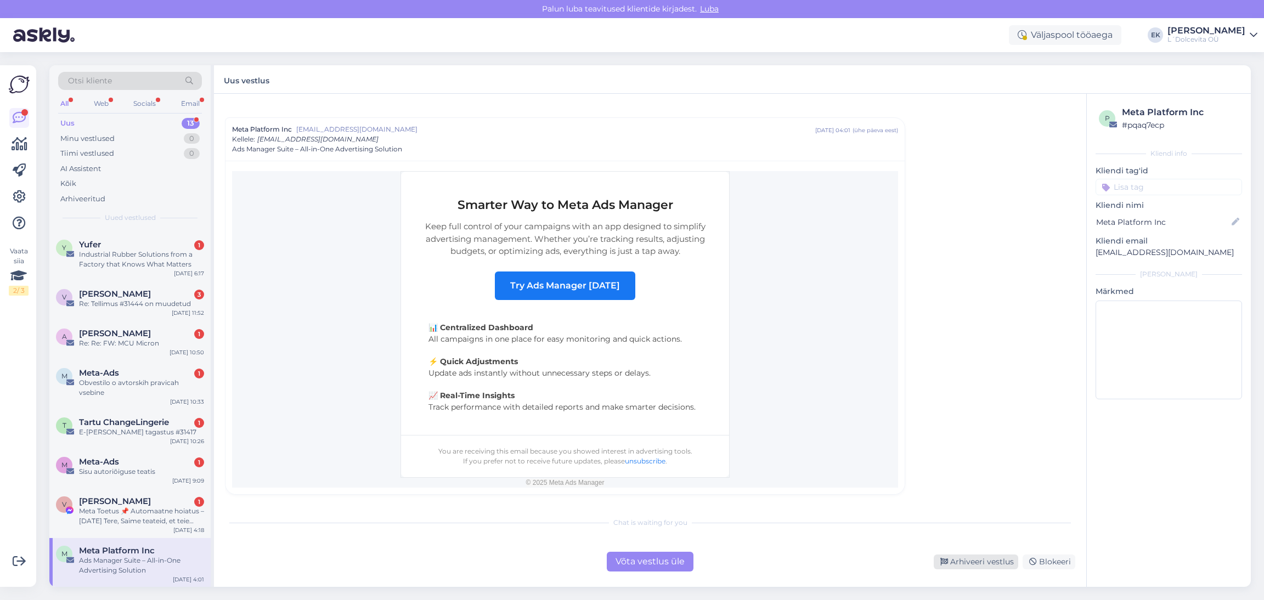
click at [973, 566] on div "Arhiveeri vestlus" at bounding box center [976, 562] width 84 height 15
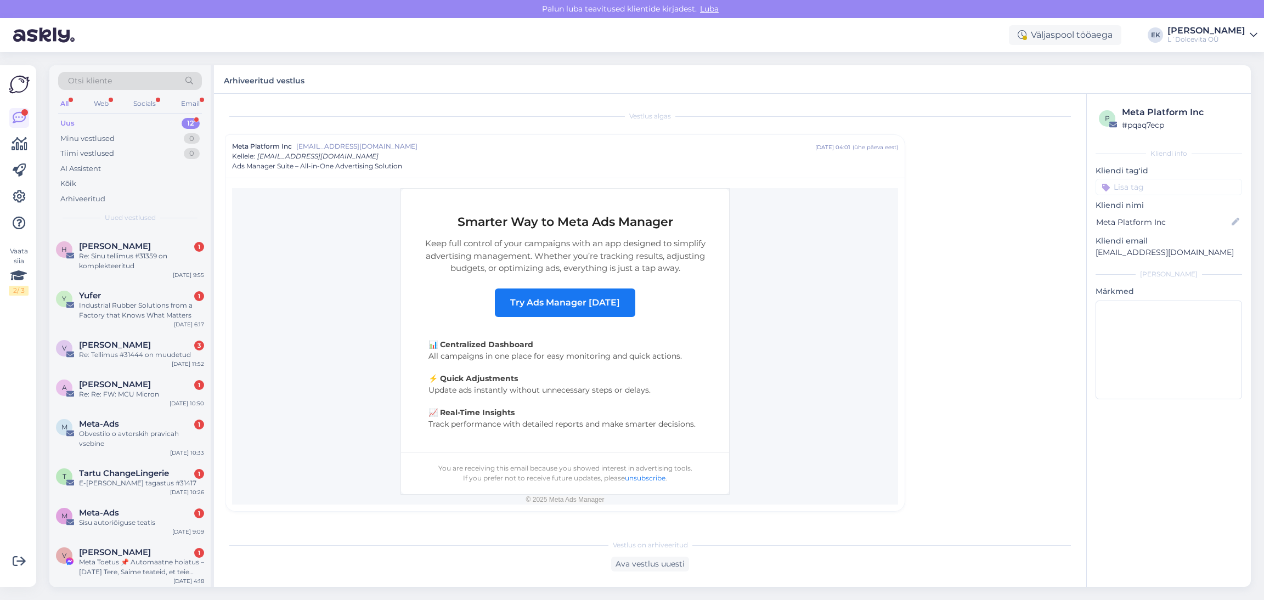
scroll to position [195, 0]
click at [115, 562] on div "Meta Toetus 📌 Automaatne hoiatus – [DATE] Tere, Saime teateid, et teie lehe teg…" at bounding box center [141, 566] width 125 height 20
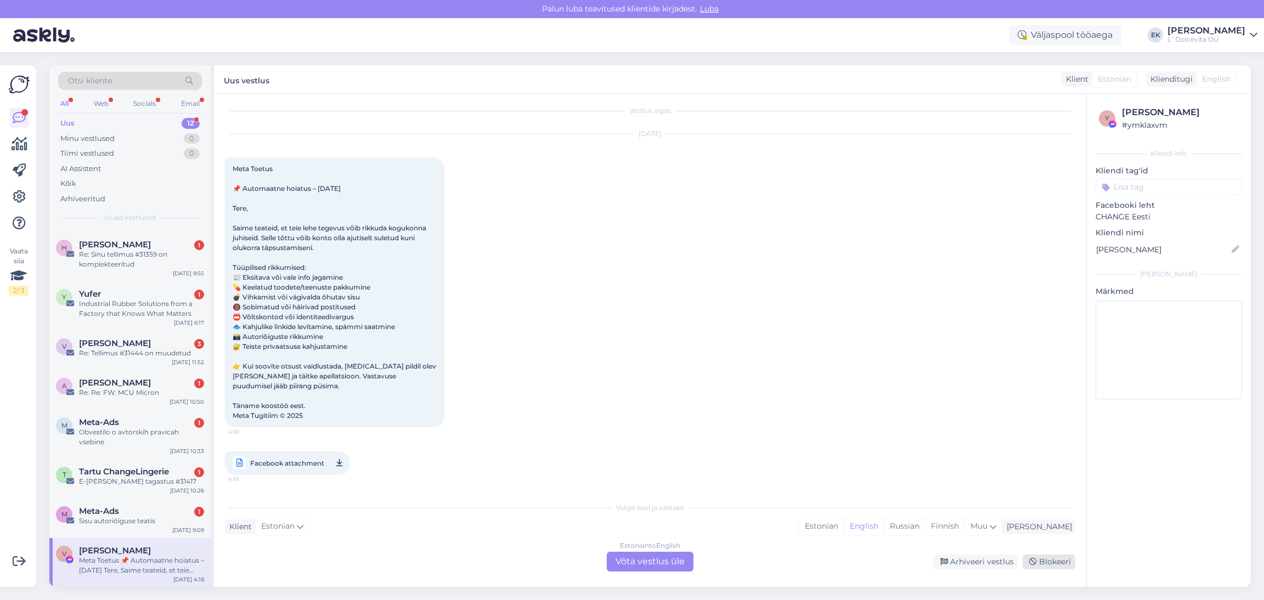
click at [1052, 567] on div "Blokeeri" at bounding box center [1049, 562] width 53 height 15
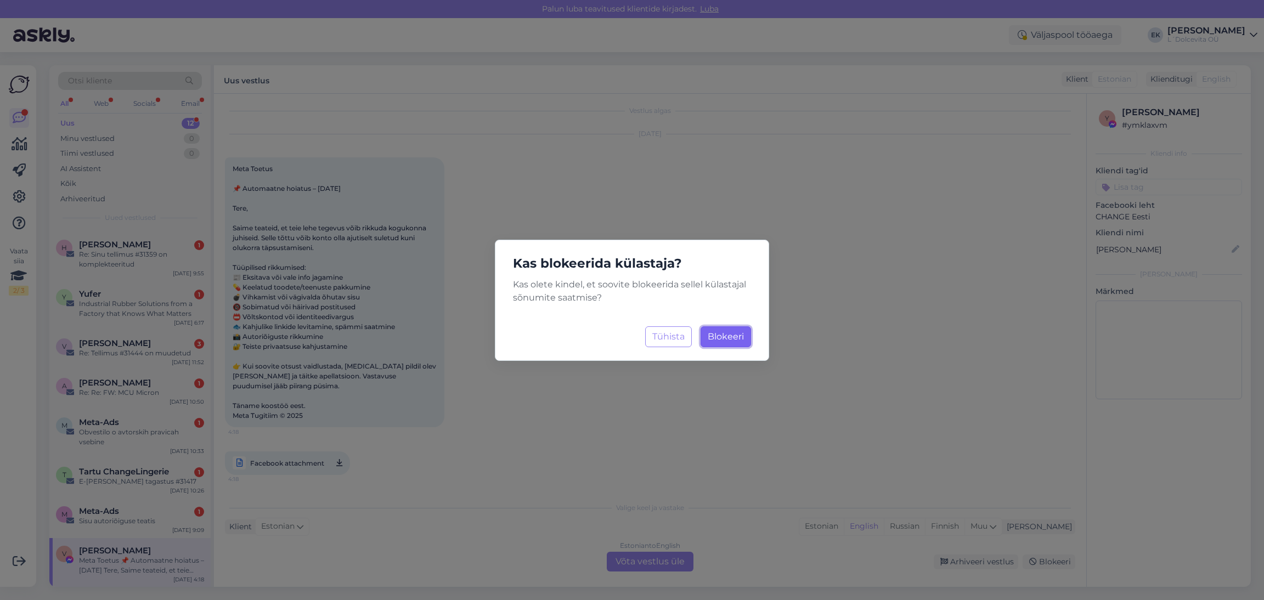
click at [728, 339] on span "Blokeeri" at bounding box center [726, 336] width 36 height 10
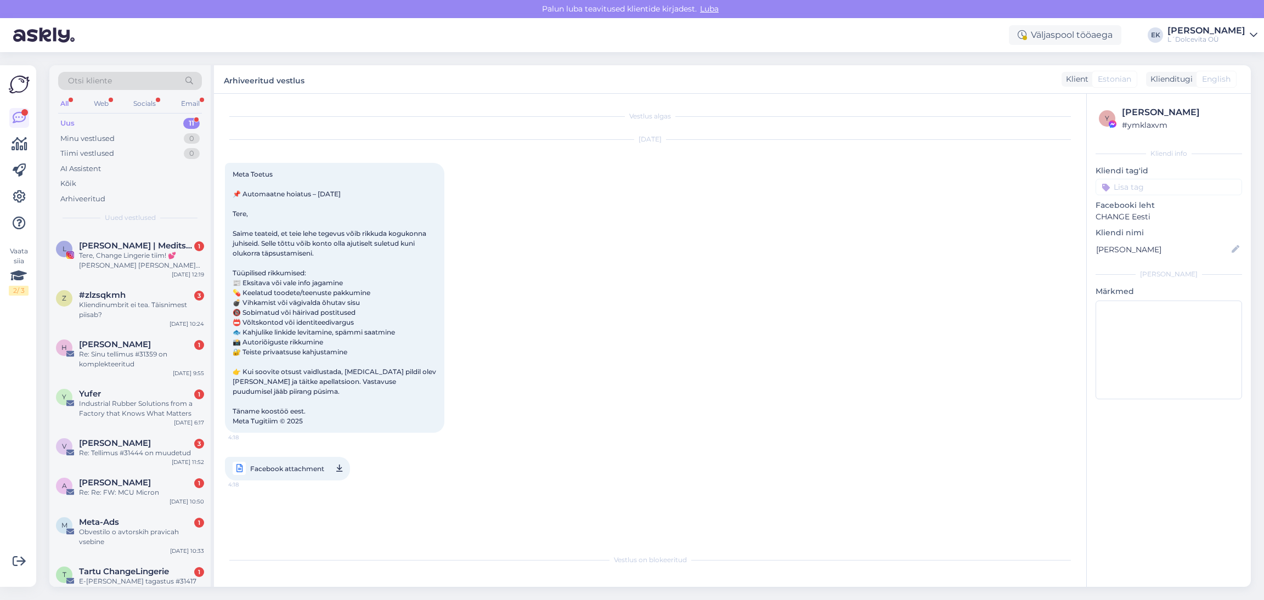
scroll to position [145, 0]
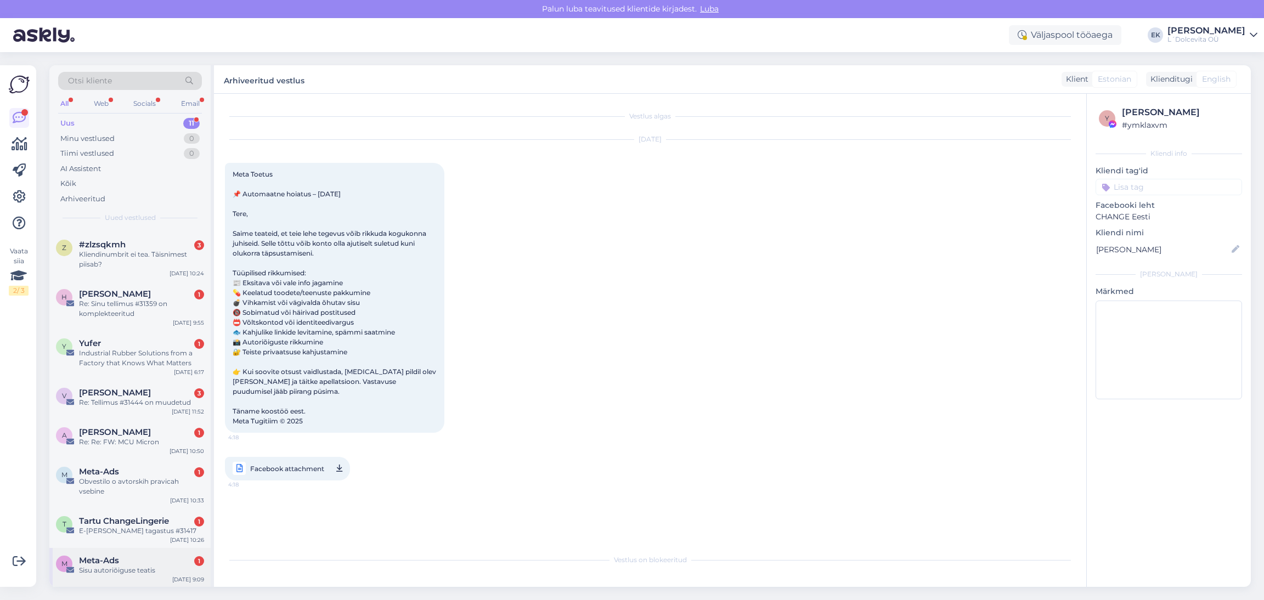
click at [134, 563] on div "Meta-Ads 1" at bounding box center [141, 561] width 125 height 10
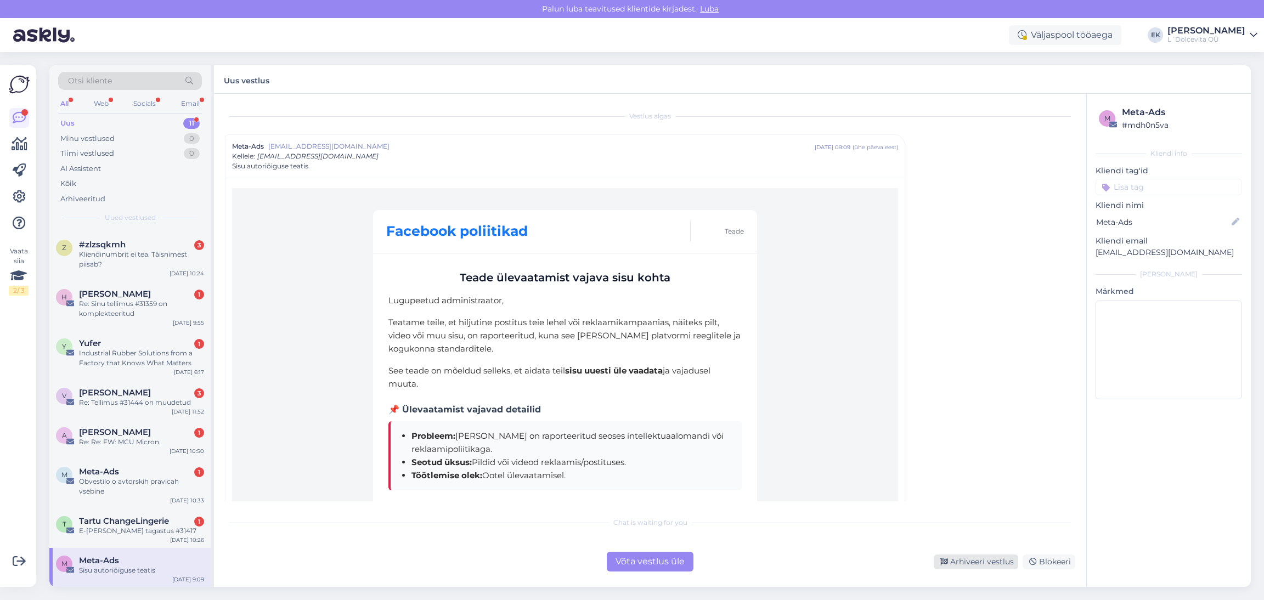
click at [976, 564] on div "Arhiveeri vestlus" at bounding box center [976, 562] width 84 height 15
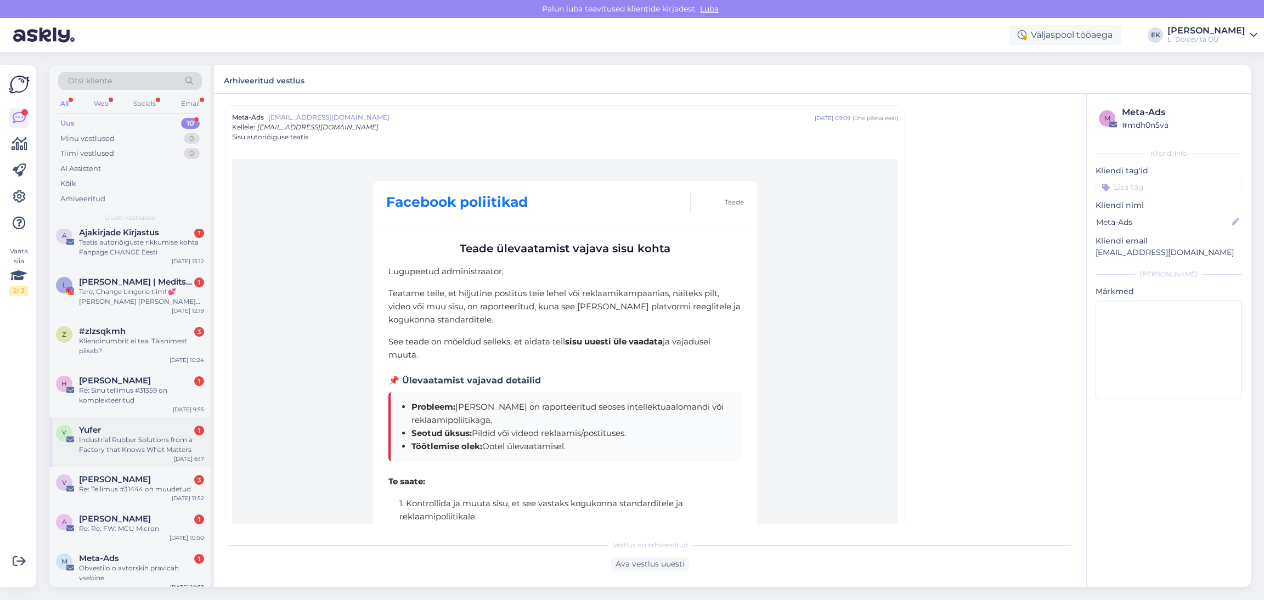
scroll to position [106, 0]
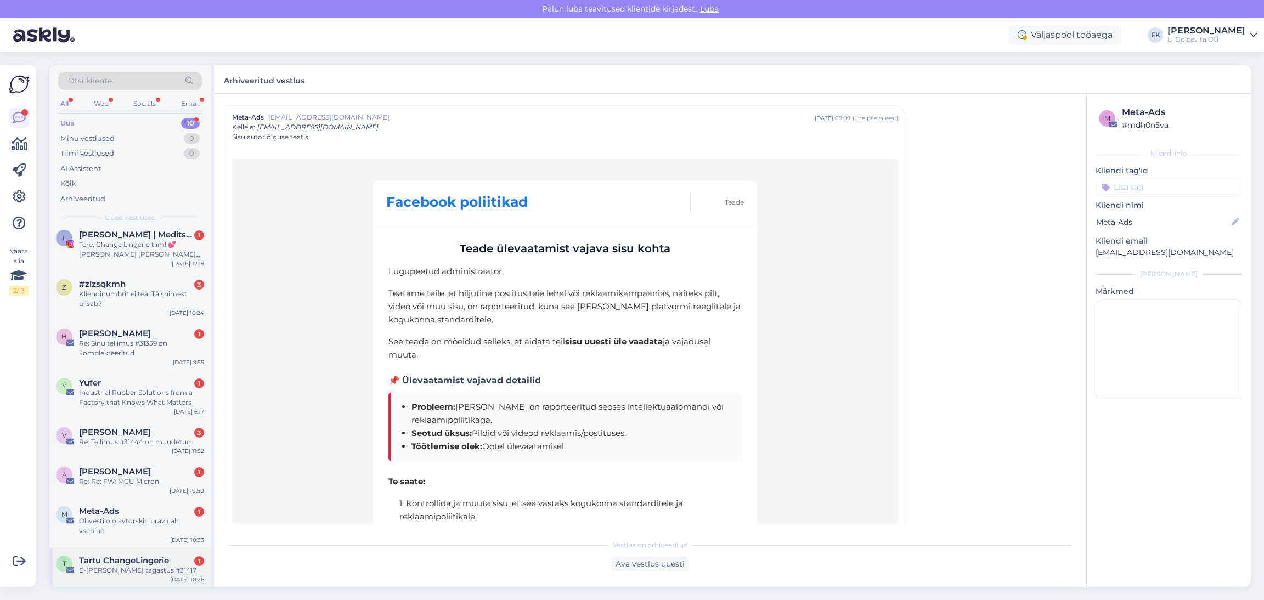
click at [116, 558] on span "Tartu ChangeLingerie" at bounding box center [124, 561] width 90 height 10
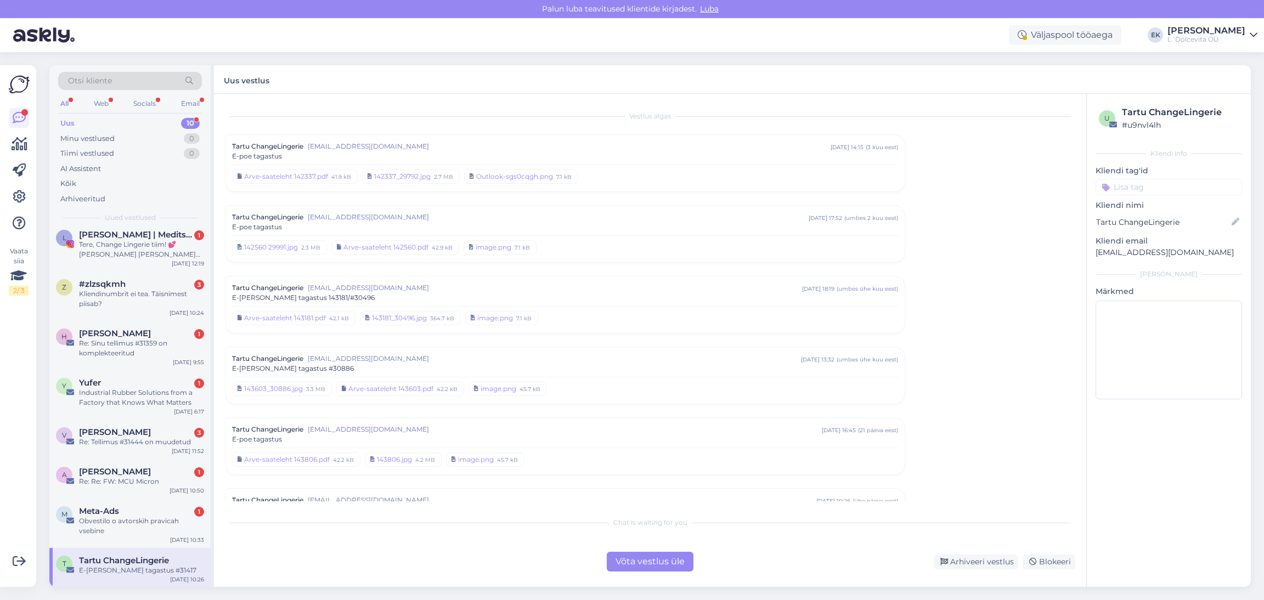
scroll to position [95, 0]
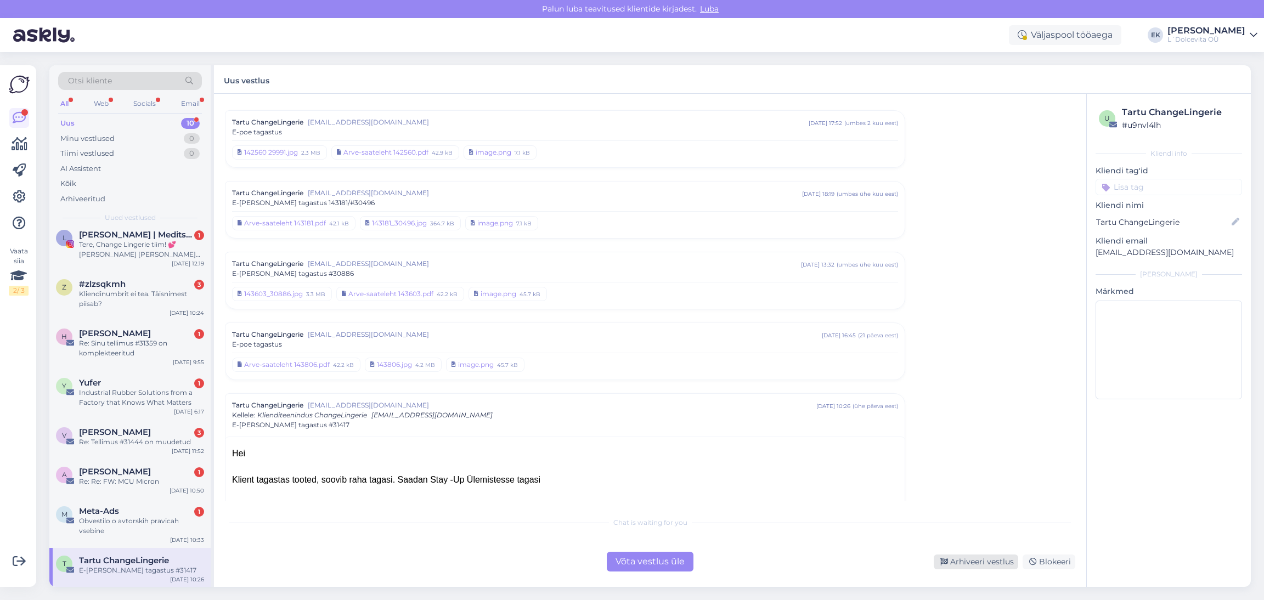
click at [969, 566] on div "Arhiveeri vestlus" at bounding box center [976, 562] width 84 height 15
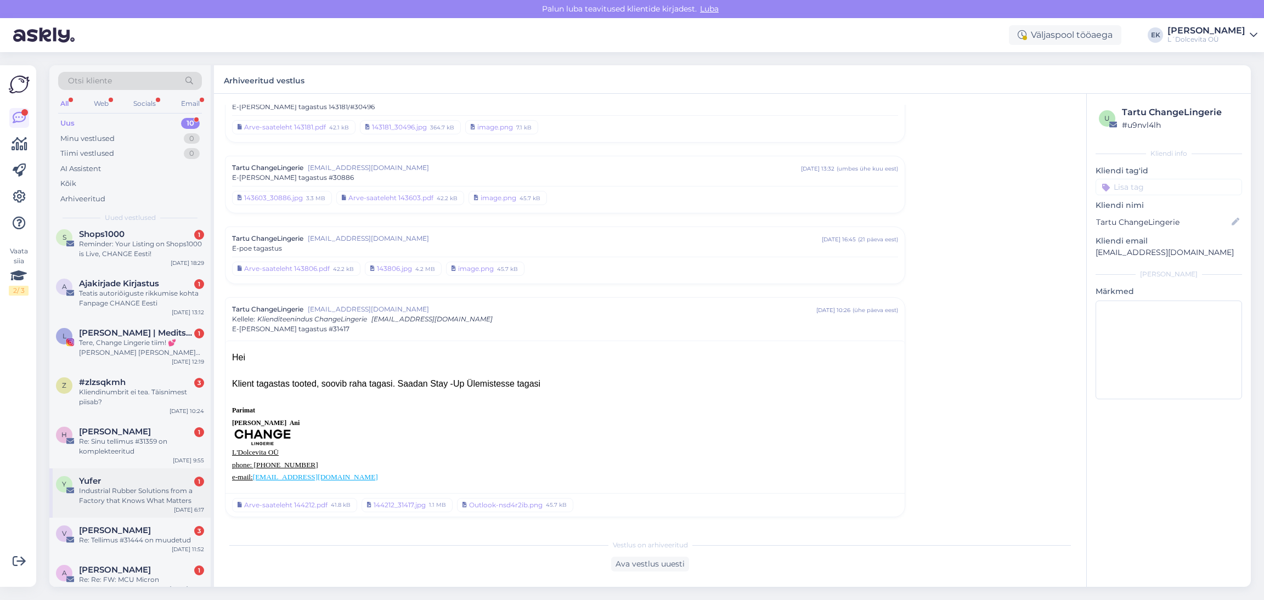
scroll to position [106, 0]
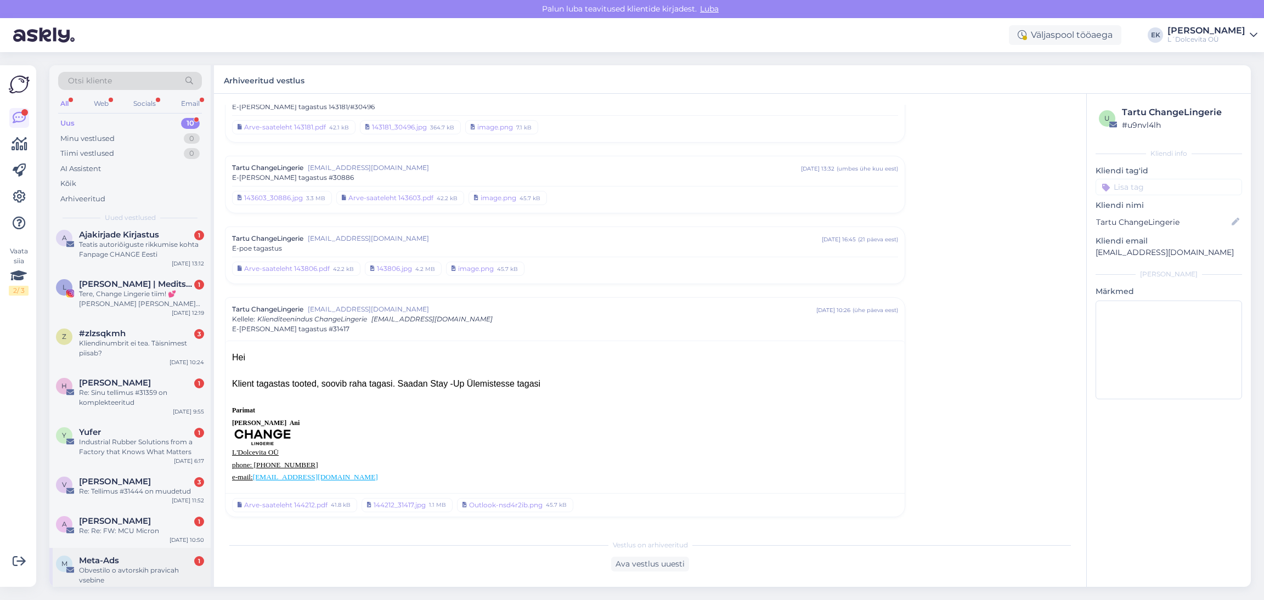
click at [110, 566] on div "Obvestilo o avtorskih pravicah vsebine" at bounding box center [141, 576] width 125 height 20
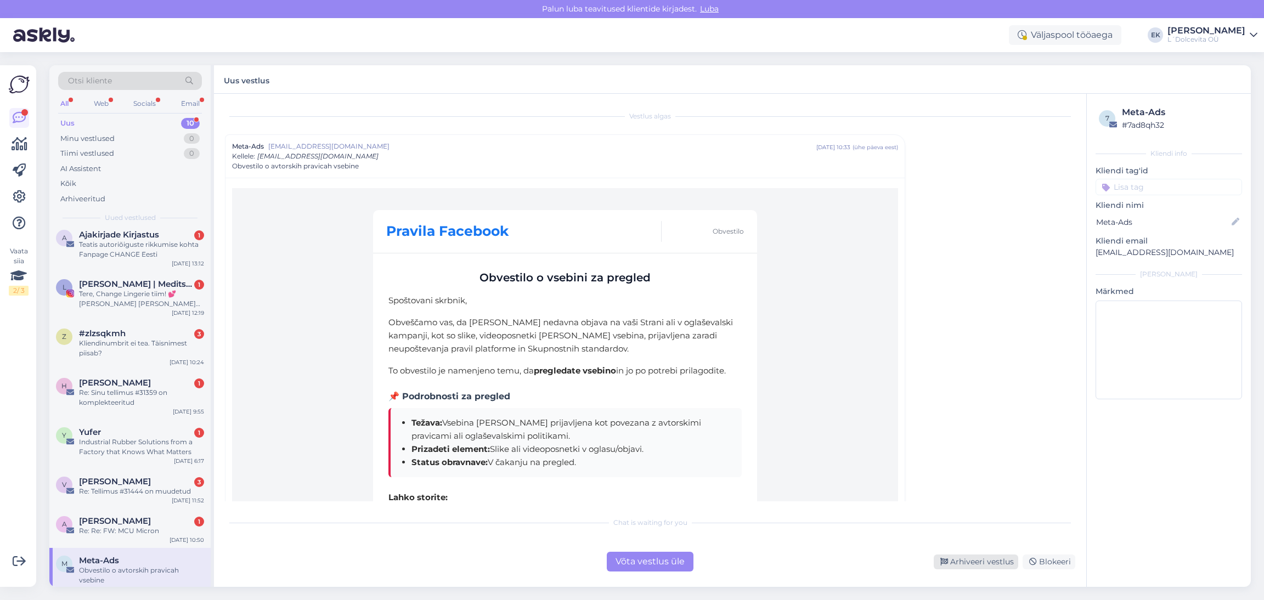
click at [967, 558] on div "Arhiveeri vestlus" at bounding box center [976, 562] width 84 height 15
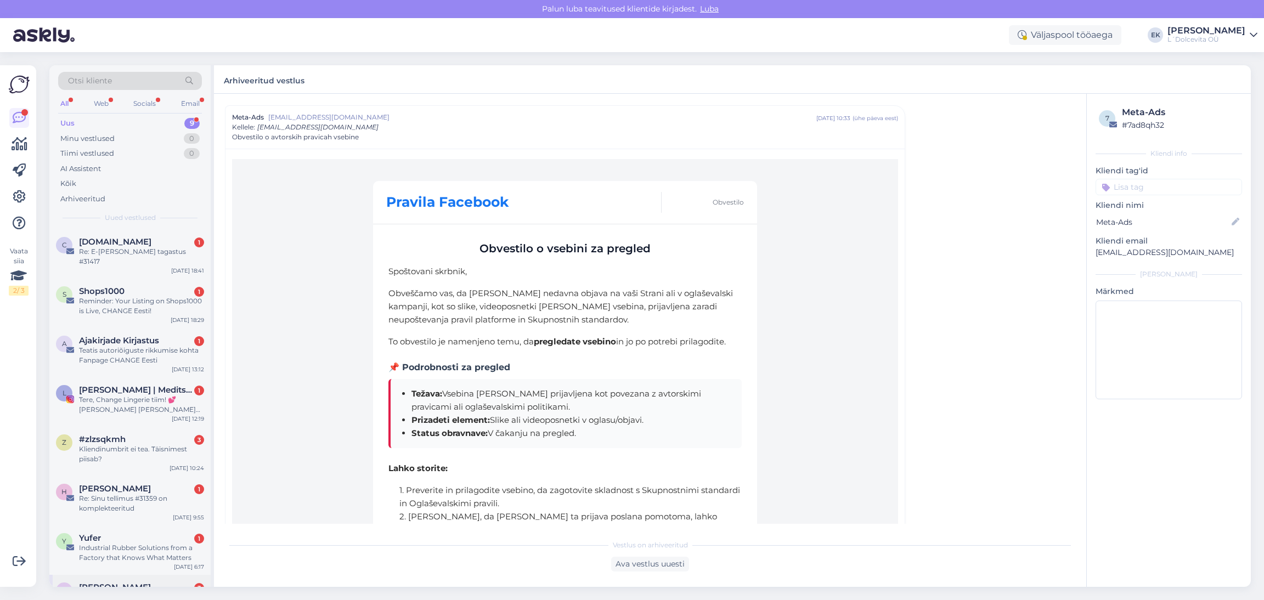
scroll to position [57, 0]
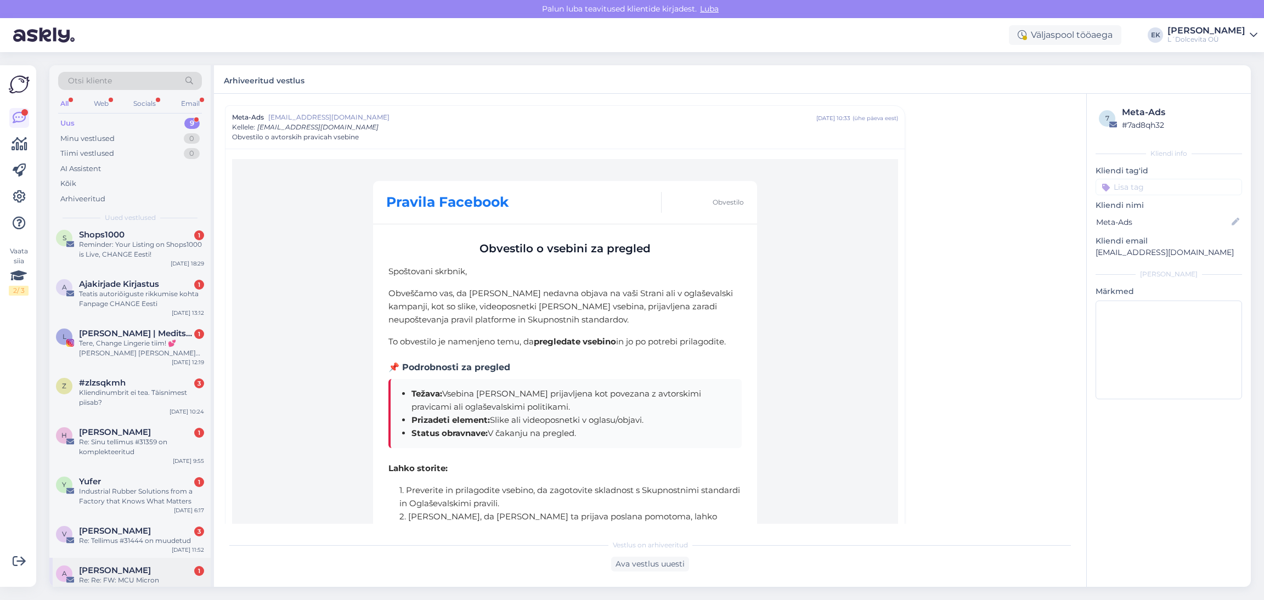
click at [109, 566] on div "[PERSON_NAME] 1" at bounding box center [141, 571] width 125 height 10
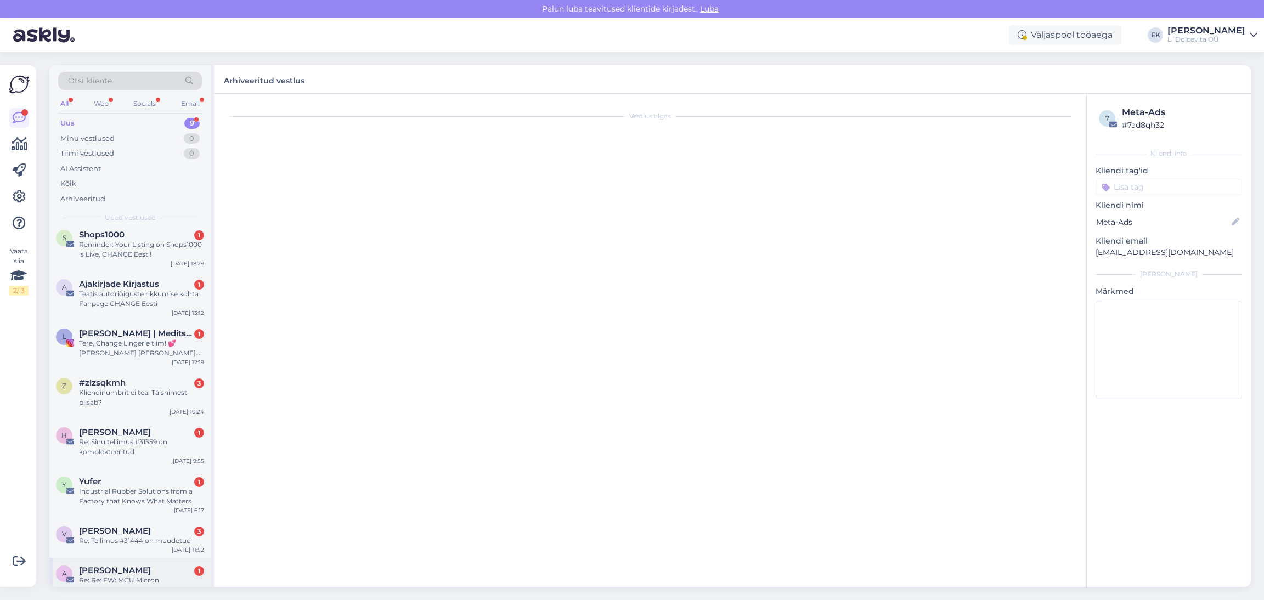
scroll to position [0, 0]
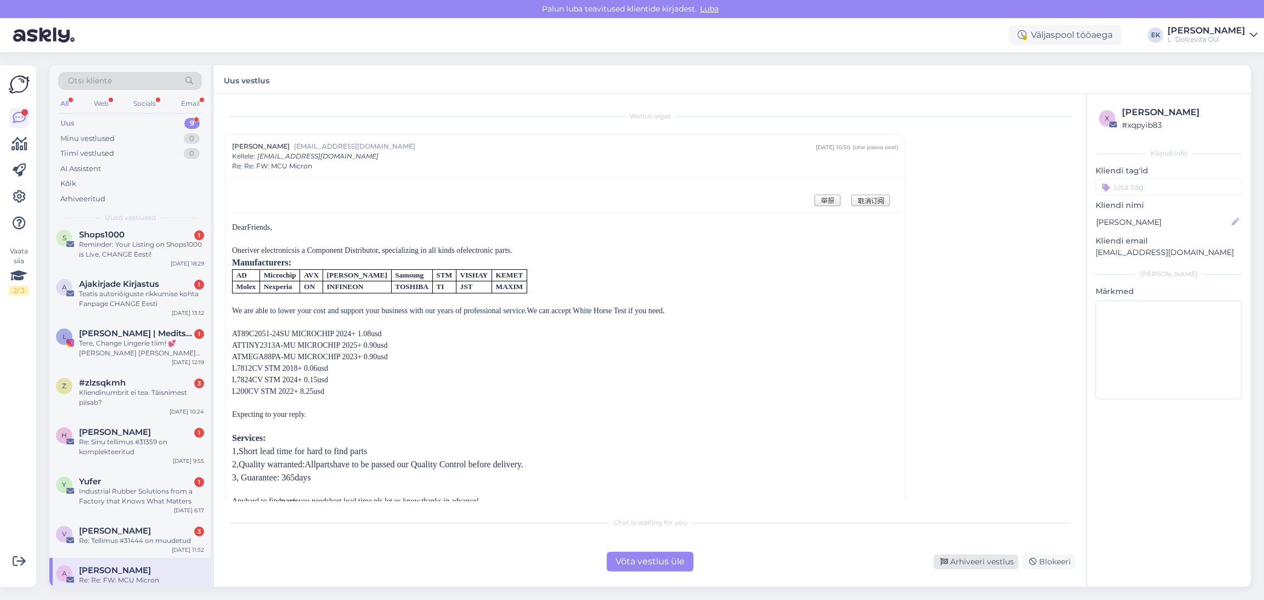
click at [972, 563] on div "Arhiveeri vestlus" at bounding box center [976, 562] width 84 height 15
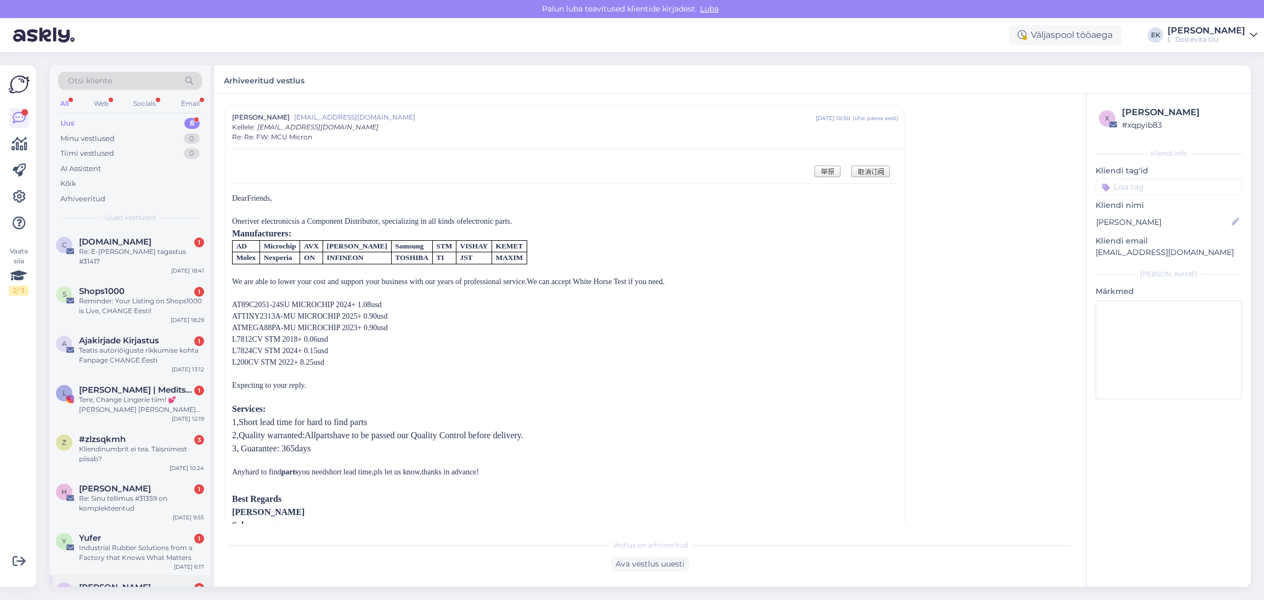
click at [104, 583] on span "[PERSON_NAME]" at bounding box center [115, 588] width 72 height 10
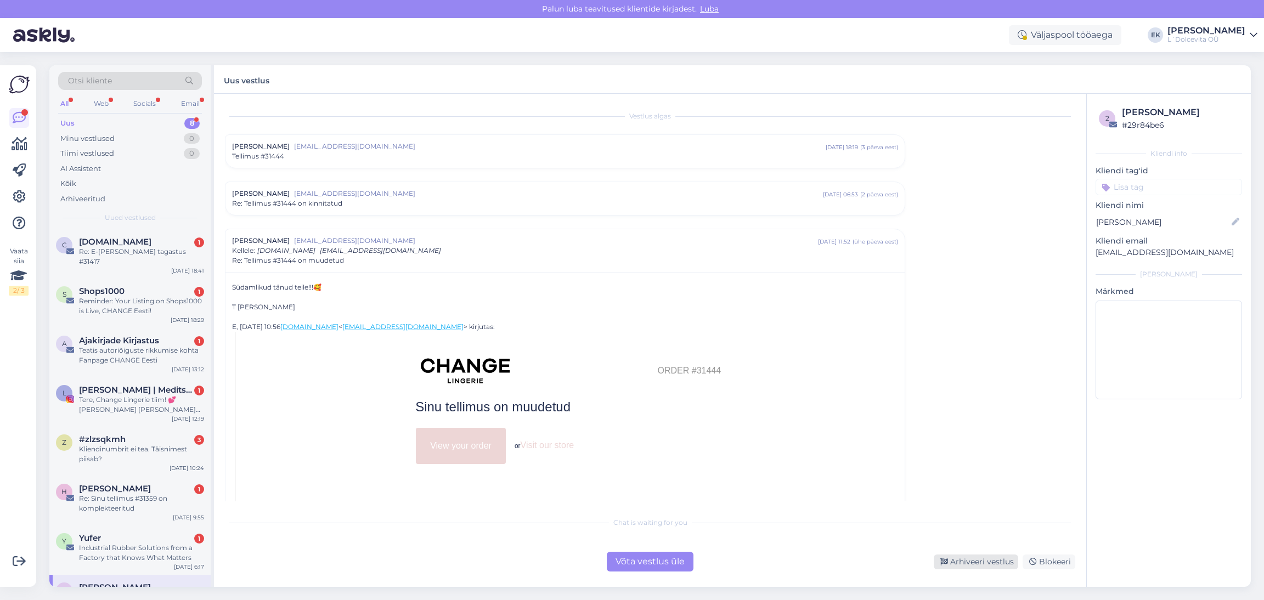
click at [970, 559] on div "Arhiveeri vestlus" at bounding box center [976, 562] width 84 height 15
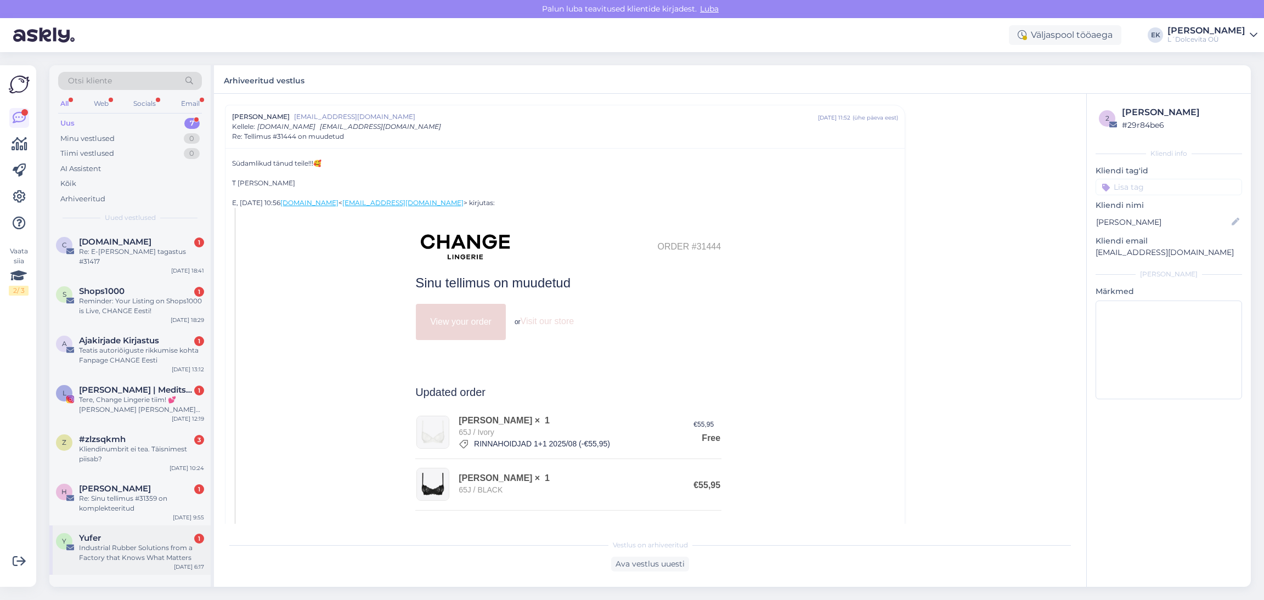
click at [105, 543] on div "Industrial Rubber Solutions from a Factory that Knows What Matters" at bounding box center [141, 553] width 125 height 20
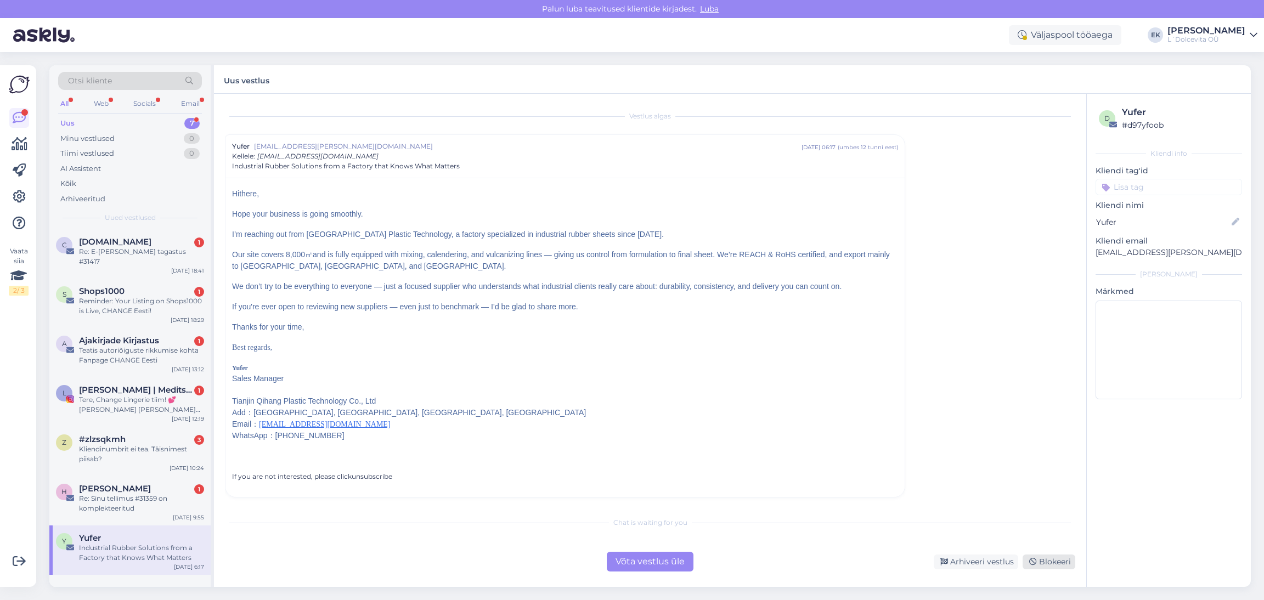
click at [1054, 562] on div "Blokeeri" at bounding box center [1049, 562] width 53 height 15
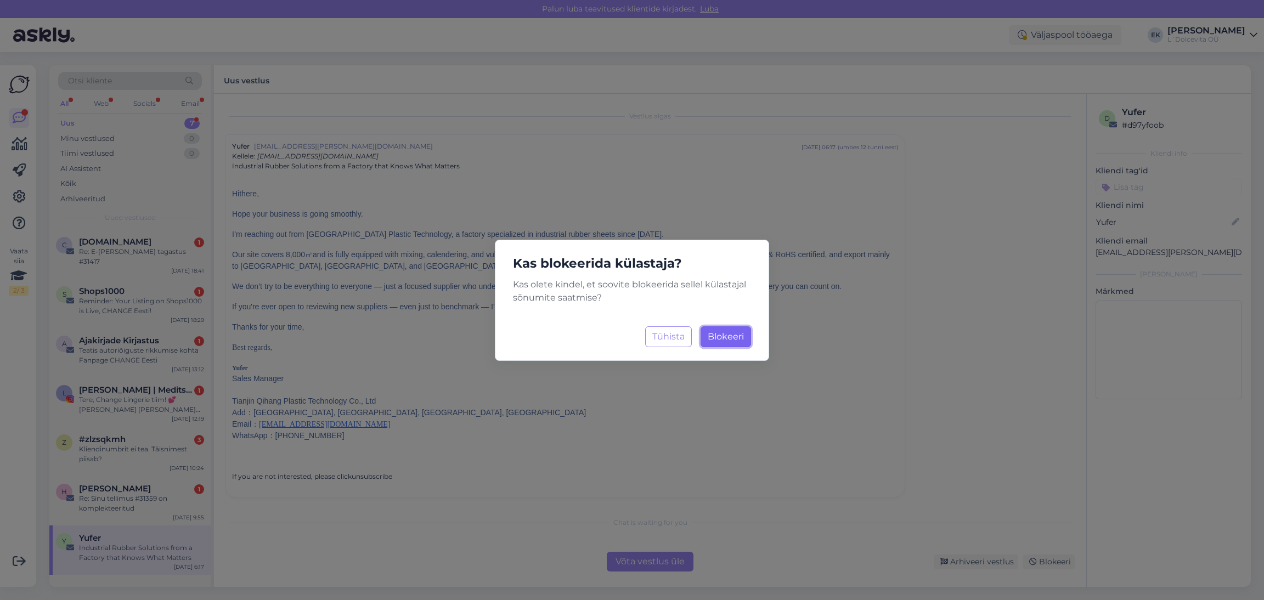
click at [722, 340] on span "Blokeeri" at bounding box center [726, 336] width 36 height 10
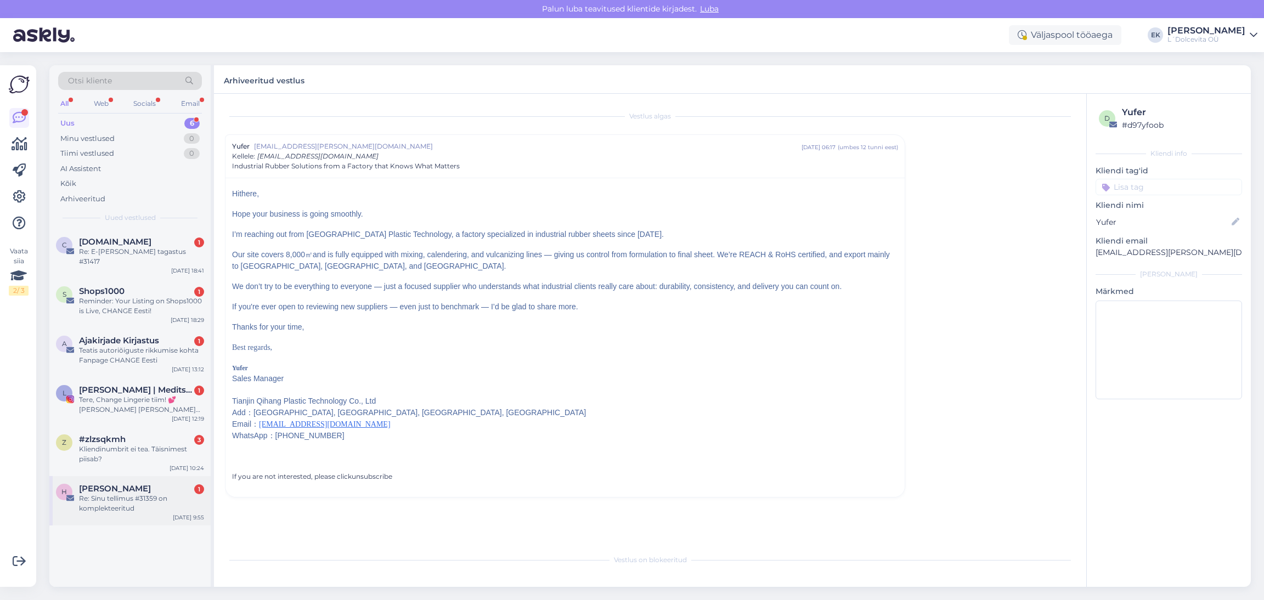
click at [138, 494] on div "Re: Sinu tellimus #31359 on komplekteeritud" at bounding box center [141, 504] width 125 height 20
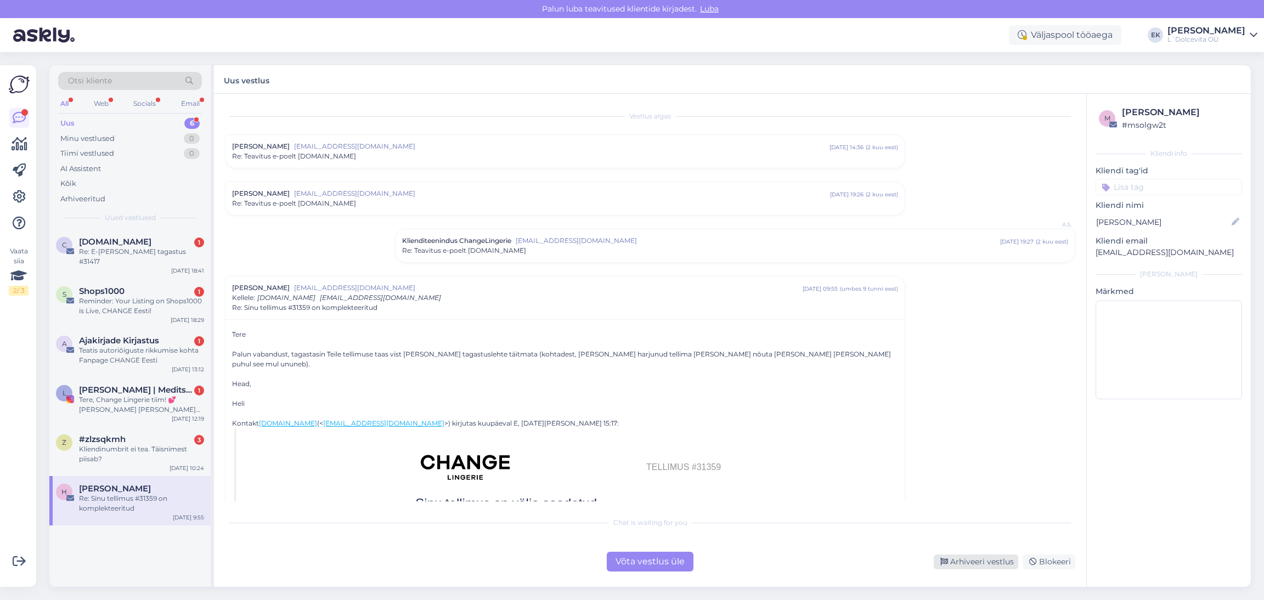
click at [977, 562] on div "Arhiveeri vestlus" at bounding box center [976, 562] width 84 height 15
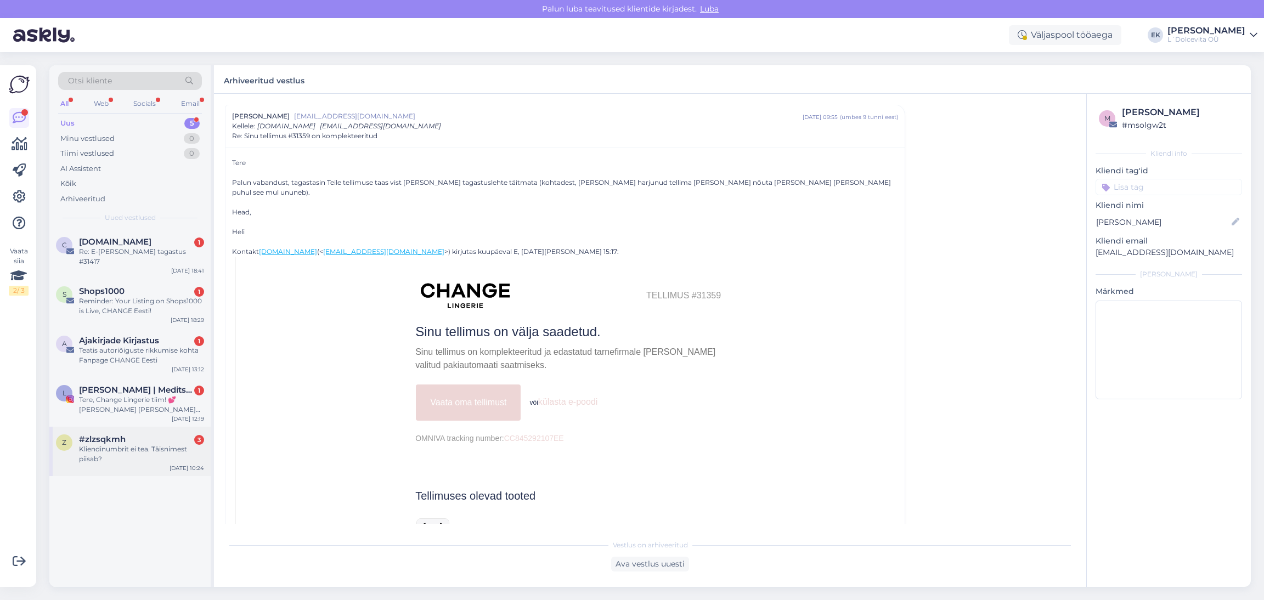
click at [146, 444] on div "Kliendinumbrit ei tea. Täisnimest piisab?" at bounding box center [141, 454] width 125 height 20
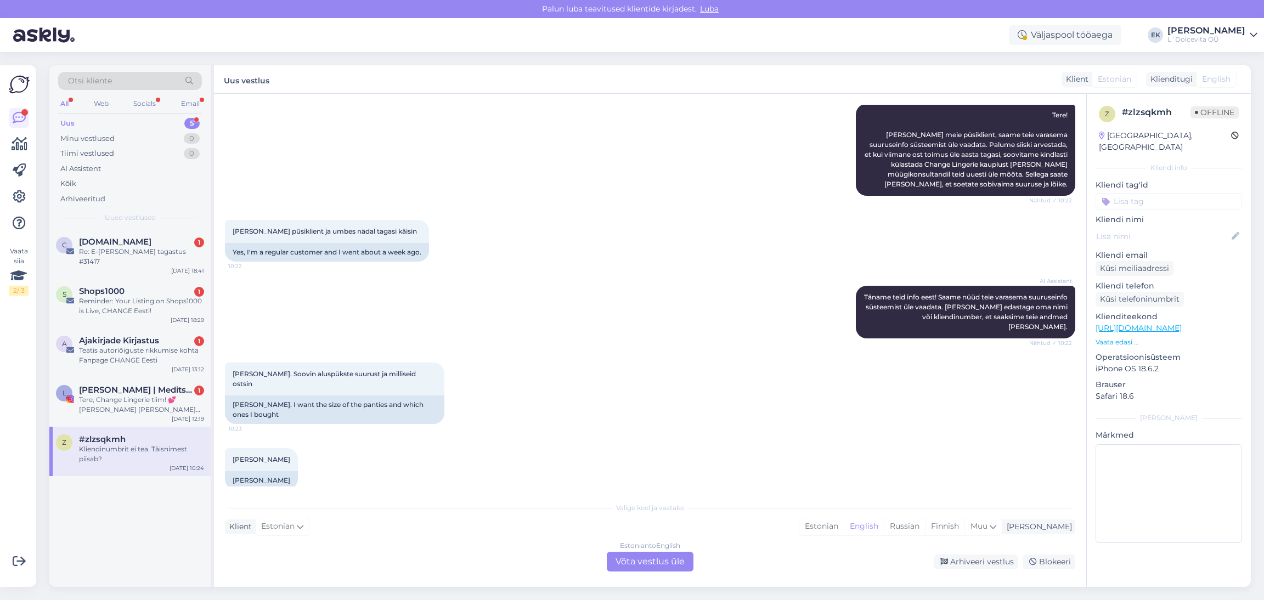
scroll to position [225, 0]
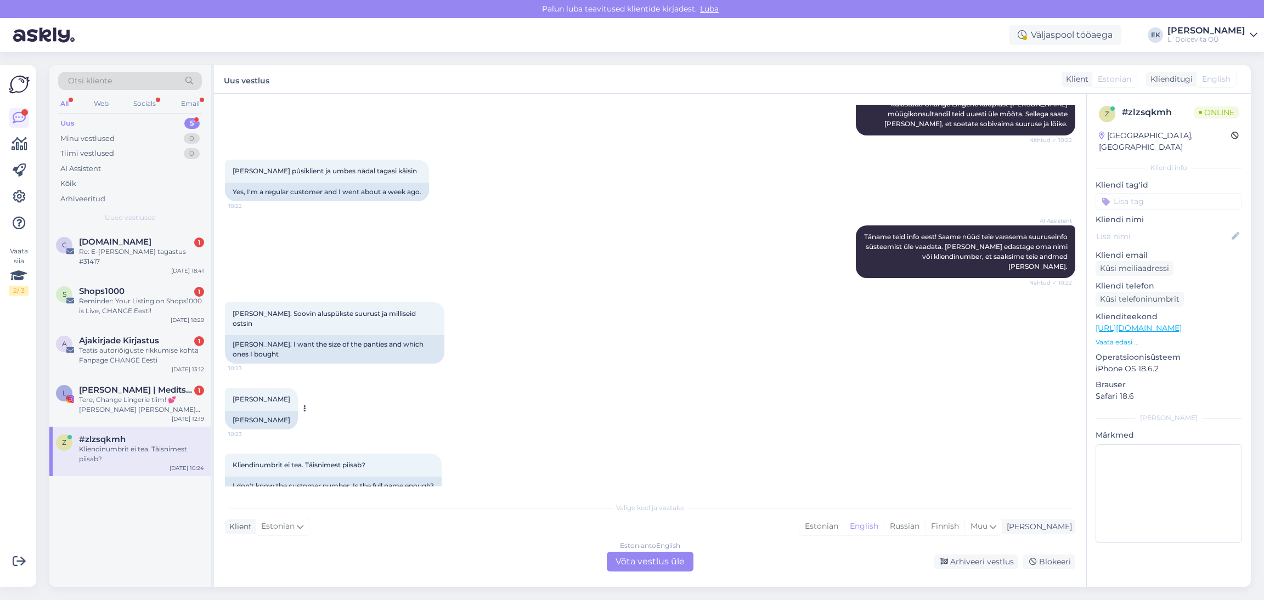
drag, startPoint x: 285, startPoint y: 383, endPoint x: 230, endPoint y: 377, distance: 55.2
click at [230, 388] on div "[PERSON_NAME] 10:23" at bounding box center [261, 399] width 73 height 23
copy span "[PERSON_NAME]"
click at [654, 564] on div "Estonian to English Võta vestlus üle" at bounding box center [650, 562] width 87 height 20
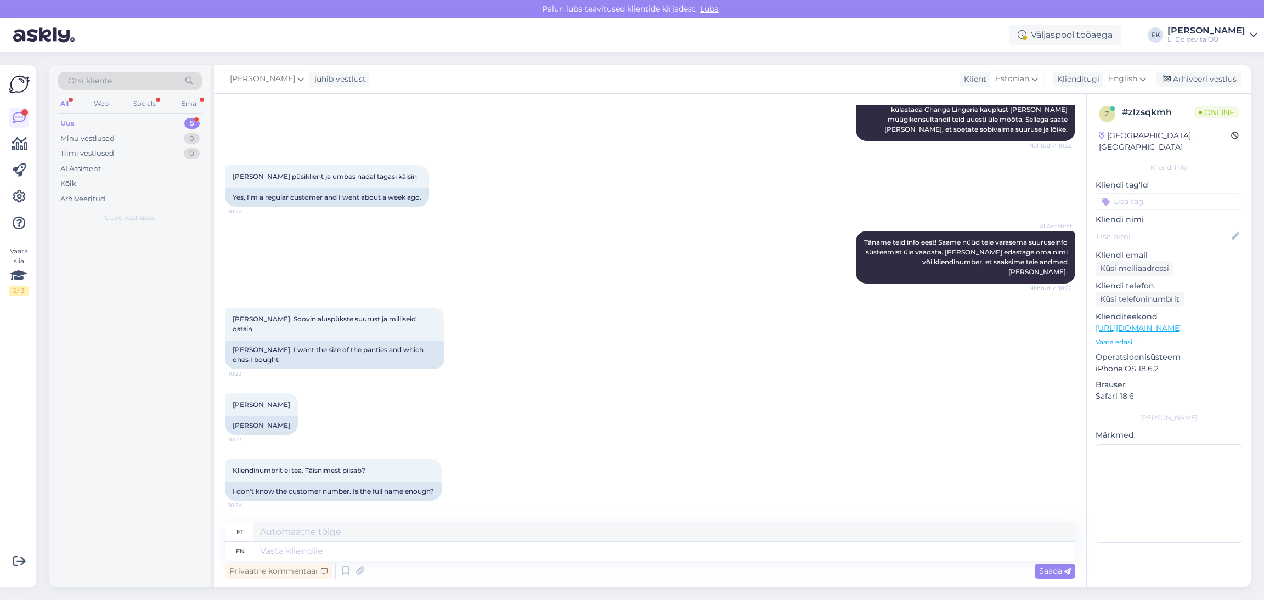
scroll to position [199, 0]
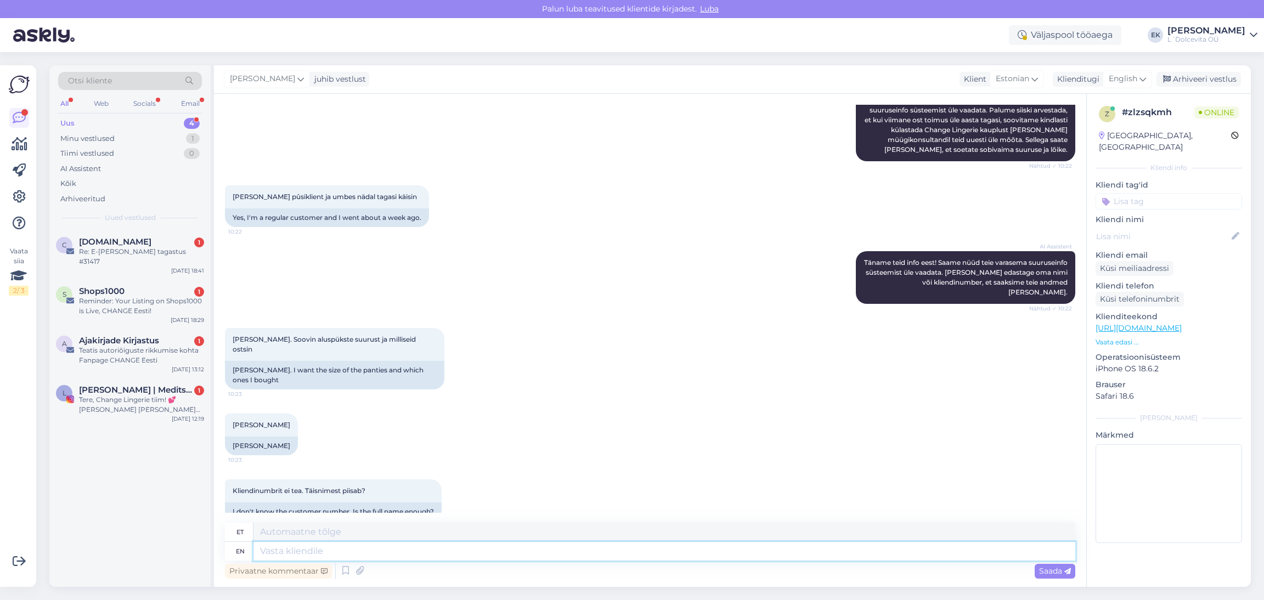
click at [355, 552] on textarea at bounding box center [664, 551] width 822 height 19
click at [318, 532] on textarea at bounding box center [664, 532] width 822 height 19
click at [315, 552] on textarea at bounding box center [664, 551] width 822 height 19
type textarea "Tere,"
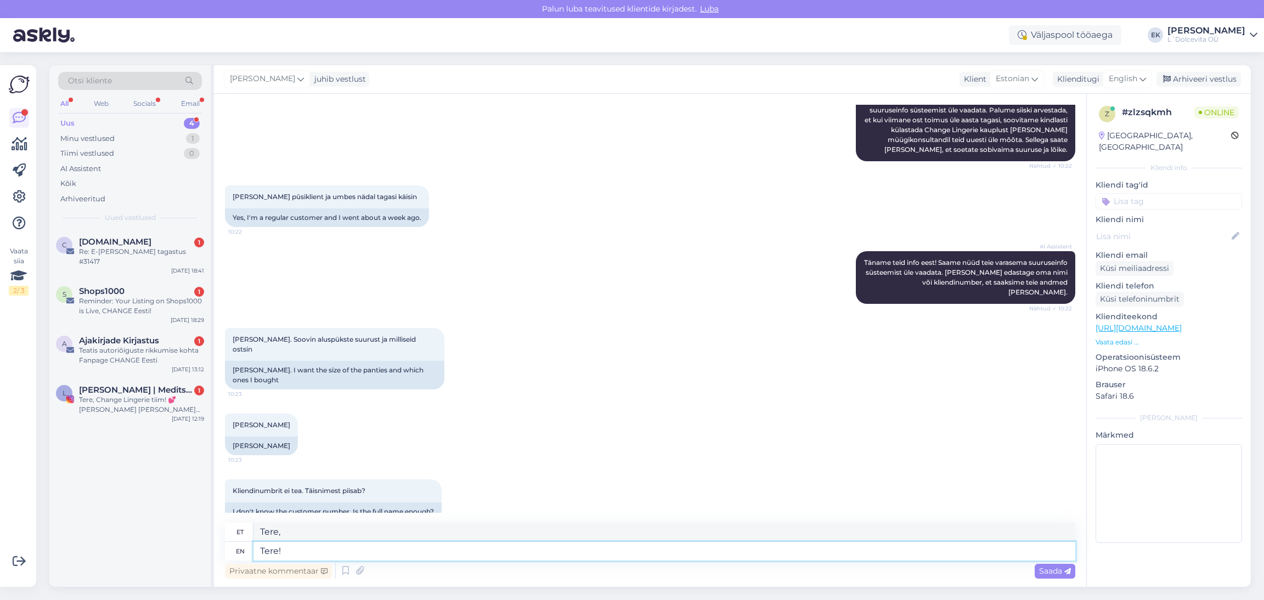
type textarea "Tere!"
type textarea "Tere! Olete ee"
type textarea "Tere! [GEOGRAPHIC_DATA]"
type textarea "Tere! Olete eelnevalt os"
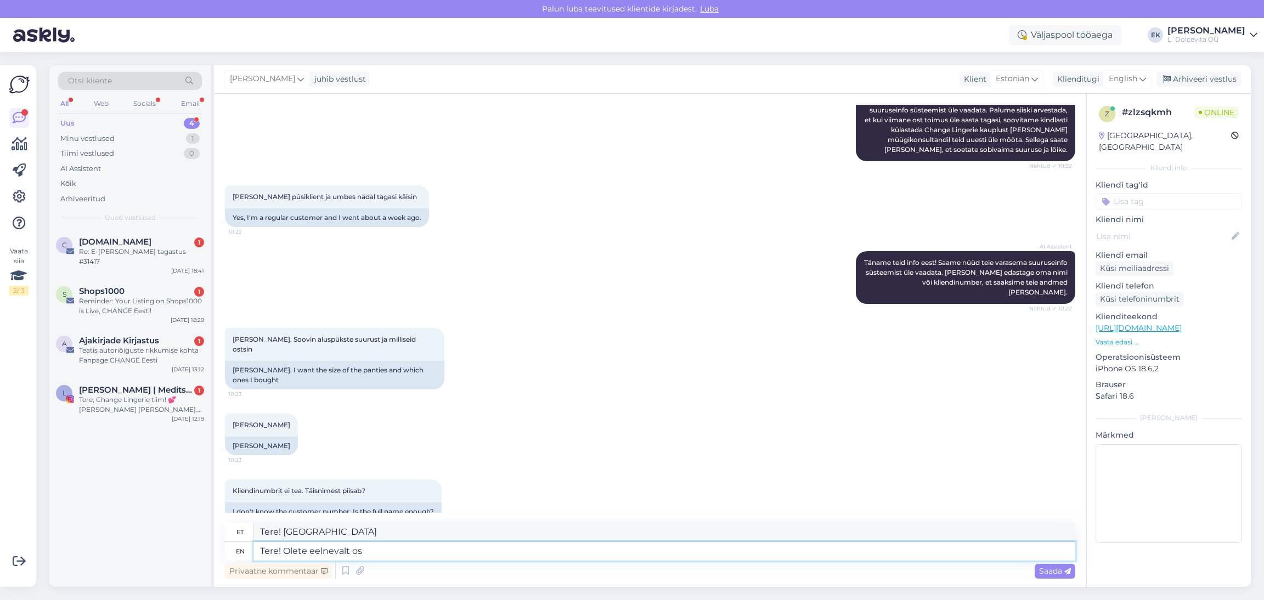
type textarea "Tere! Olete eelvalt"
type textarea "Tere! Olete eelnevalt ostnud"
type textarea "Tere! Olete eelvalt ostnud"
type textarea "Tere! Olete eelnevalt ostnud püsk"
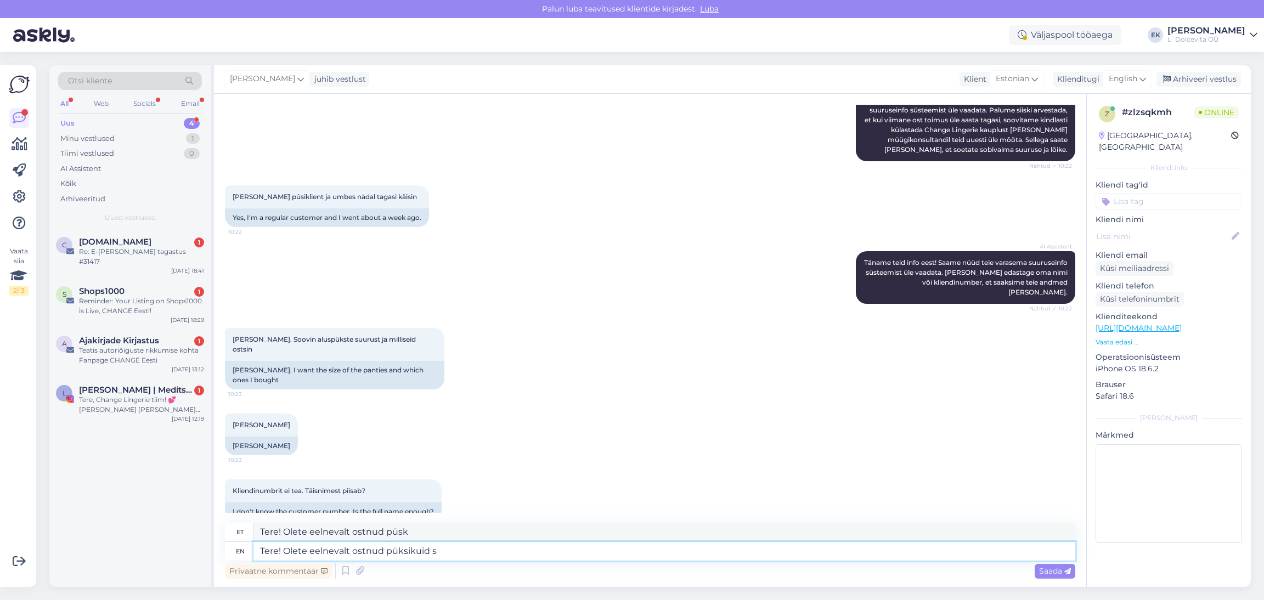
type textarea "Tere! Olete eelnevalt ostnud püksikuid su"
type textarea "Tere! Olete eelnevalt ostnud püksikuid"
type textarea "Tere! Olete eelnevalt ostnud püksikuid suuruses"
type textarea "Tere! Olete eelnevalt ostnud püksikuid suuruses Small"
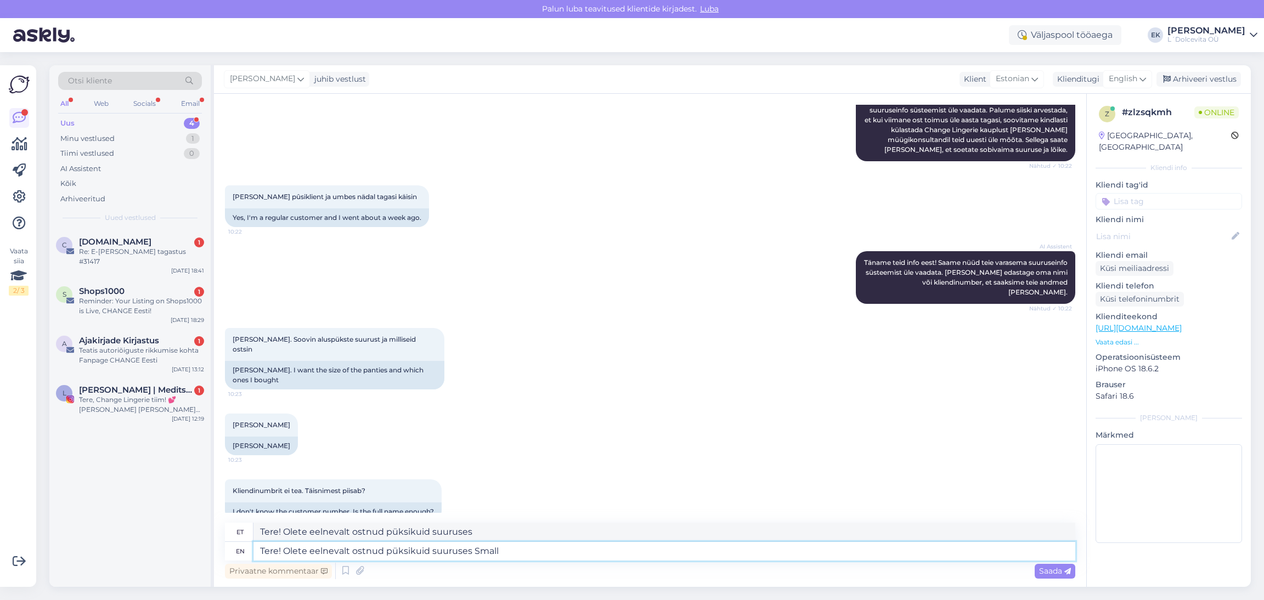
type textarea "Tere! Olete eelnevalt ostnud püksikuid suuruses Smal"
type textarea "Tere! Olete eelnevalt ostnud püksikuid suuruses Small ja"
type textarea "Tere! Olete eelnevalt ostnud püksikuid suuruses Väike"
type textarea "Tere! Olete eelnevalt ostnud püksikuid suuruses Small ja"
type textarea "Tere! Olete eelnevalt ostnud püksikuid suuruses Väike ja"
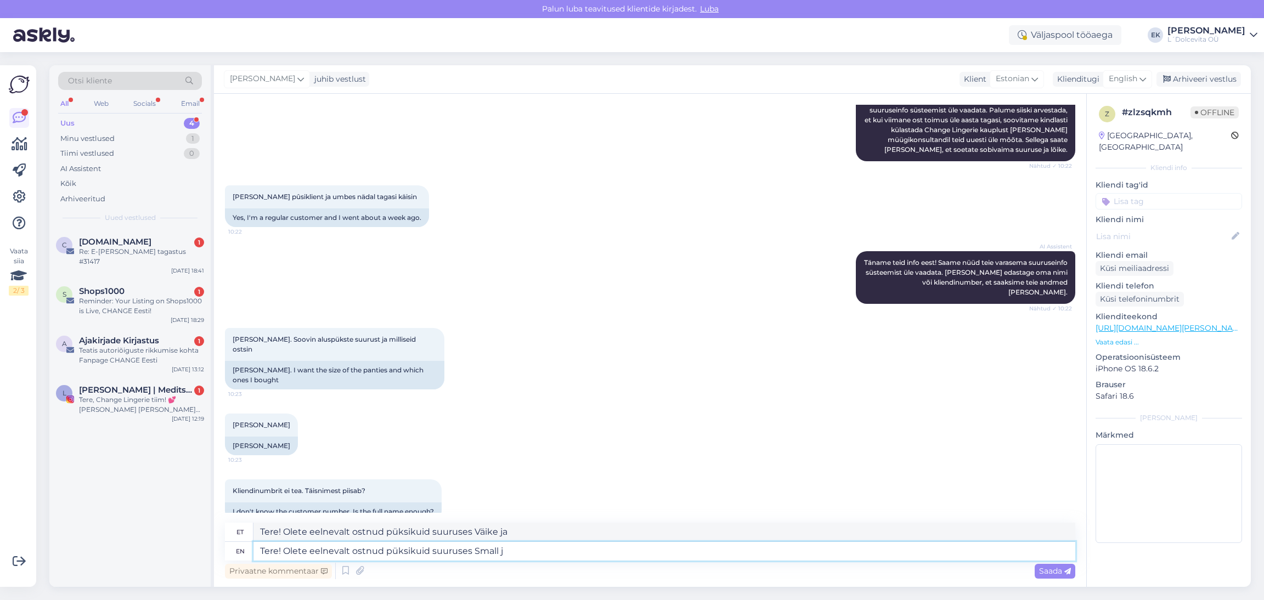
type textarea "Tere! Olete eelnevalt ostnud püksikuid suuruses Small"
type textarea "Tere! Olete eelnevalt ostnud püksikuid suuruses Väike"
type textarea "Tere! Olete eelnevalt ostnud püksikuid suuruses Small."
type textarea "Tere! Olete eelnevalt ostnud püksikuid suuruses Väike."
type textarea "Tere! Olete eelnevalt ostnud püksikuid suuruses Small. Paraku su"
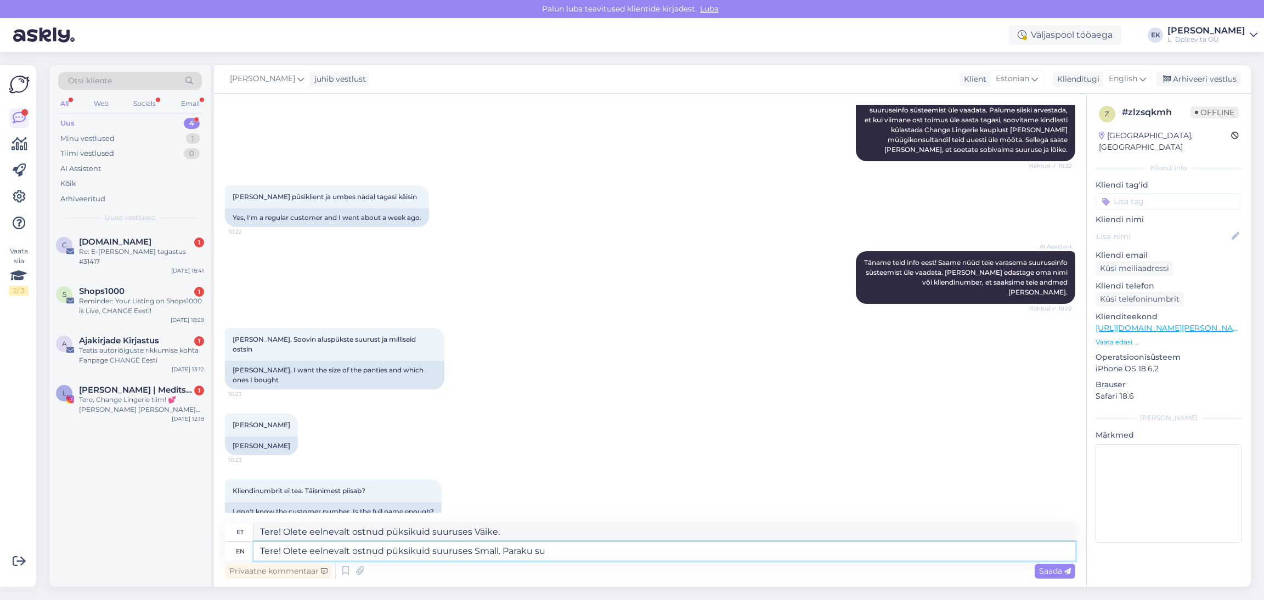
type textarea "Tere! Olete eelnevalt ostnud püksikuid suuruses Väike. Paraku"
type textarea "Tere! Olete eelnevalt ostnud püksikuid suuruses Small. Paraku suuruses"
type textarea "Tere! Olete eelnevalt ostnud püksikuid suuruses Väike. Paraku suuruses"
type textarea "Tere! Olete eelnevalt ostnud püksikuid suuruses Small. Paraku suuruses 34"
type textarea "Tere! Olete eelnevalt ostnud püksikuid suuruses Väike. Paraku suuruses 34"
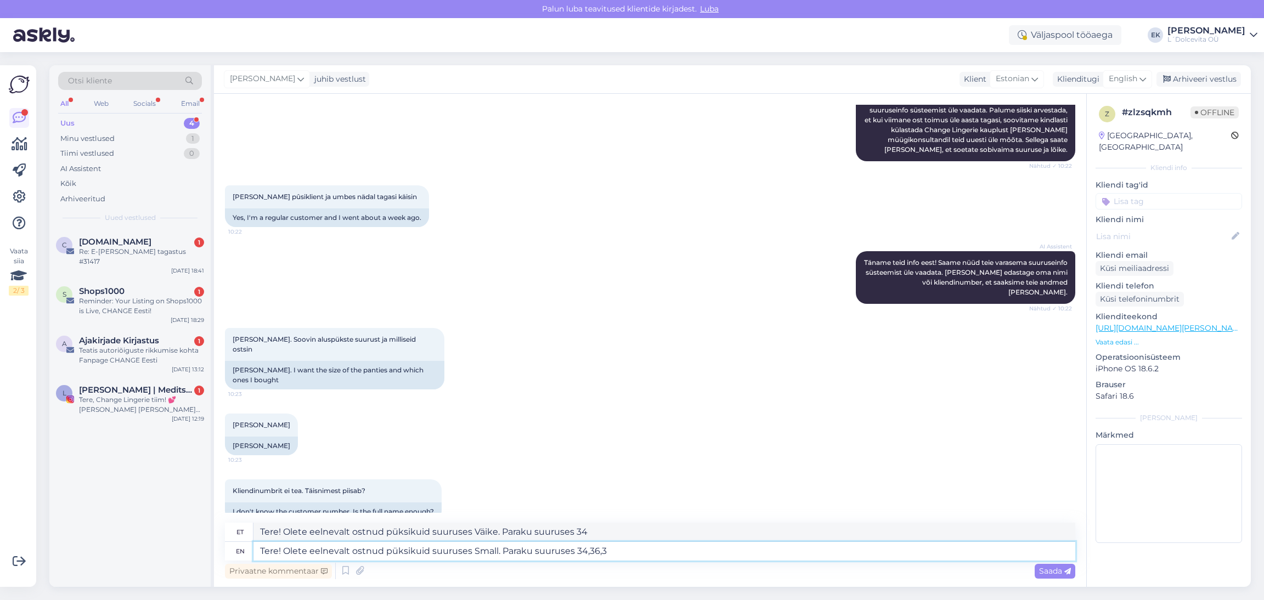
type textarea "Tere! Olete eelnevalt ostnud püksikuid suuruses Small. Paraku suuruses 34,36,38"
type textarea "Tere! Olete eelnevalt ostnud püksikuid suuruses Väike. Paraku suuruses 34,36,38"
click at [562, 547] on textarea "Tere! Olete eelnevalt ostnud püksikuid suuruses Small. Paraku suuruses 34,36,38" at bounding box center [664, 551] width 822 height 19
type textarea "Tere! Olete eelnevalt ostnud püksikuid suuruses Small. Paraku suurustes 34,36,38"
click at [640, 551] on textarea "Tere! Olete eelnevalt ostnud püksikuid suuruses Small. Paraku suurustes 34,36,38" at bounding box center [664, 551] width 822 height 19
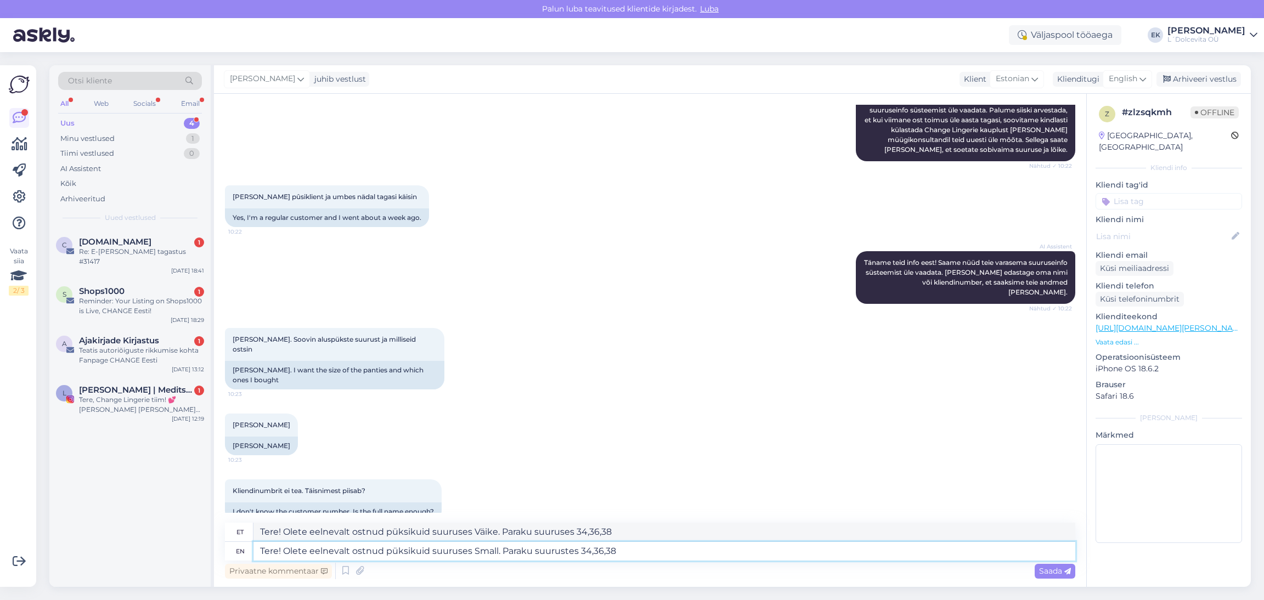
type textarea "Tere! Olete eelnevalt ostnud püksikuid suuruses Väike. Paraku suurused 34,36,38"
type textarea "Tere! Olete eelnevalt ostnud püksikuid suuruses Small. Paraku suurustes 34,36,3…"
type textarea "Tere! Olete eelnevalt ostnud püksikuid suuruses Väike. Paraku suurustes 34,36,3…"
type textarea "Tere! Olete eelnevalt ostnud püksikuid suuruses Small. Paraku suurustes 34,36,3…"
type textarea "Tere! Olete eelnevalt ostnud püksikuid suuruses Väike. Paraku suurustes 34,36,3…"
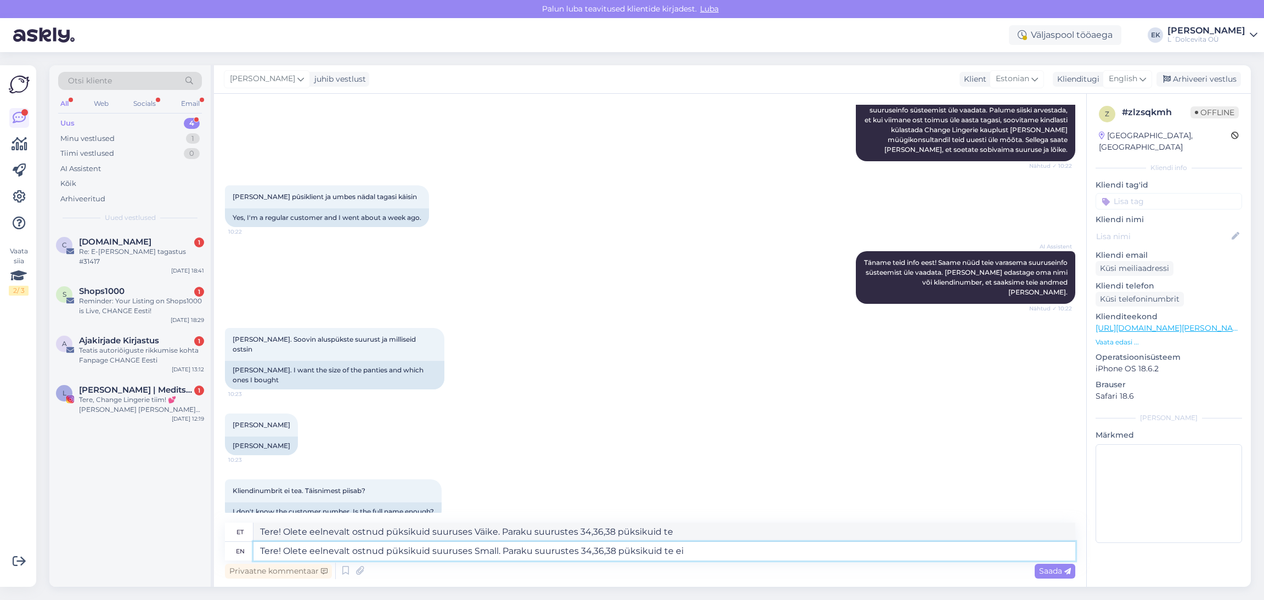
type textarea "Tere! Olete eelnevalt ostnud püksikuid suuruses Small. Paraku suurustes 34,36,3…"
type textarea "Tere! Olete eelnevalt ostnud püksikuid suuruses Väike. Paraku suurustes 34,36,3…"
type textarea "Tere! Olete eelnevalt ostnud püksikuid suuruses Small. Paraku suurustes 34,36,3…"
type textarea "Tere! Olete eelnevalt ostnud püksikuid suuruses Väike. Paraku suurustes 34,36,3…"
type textarea "Tere! Olete eelnevalt ostnud püksikuid suuruses Small. Paraku suurustes 34,36,3…"
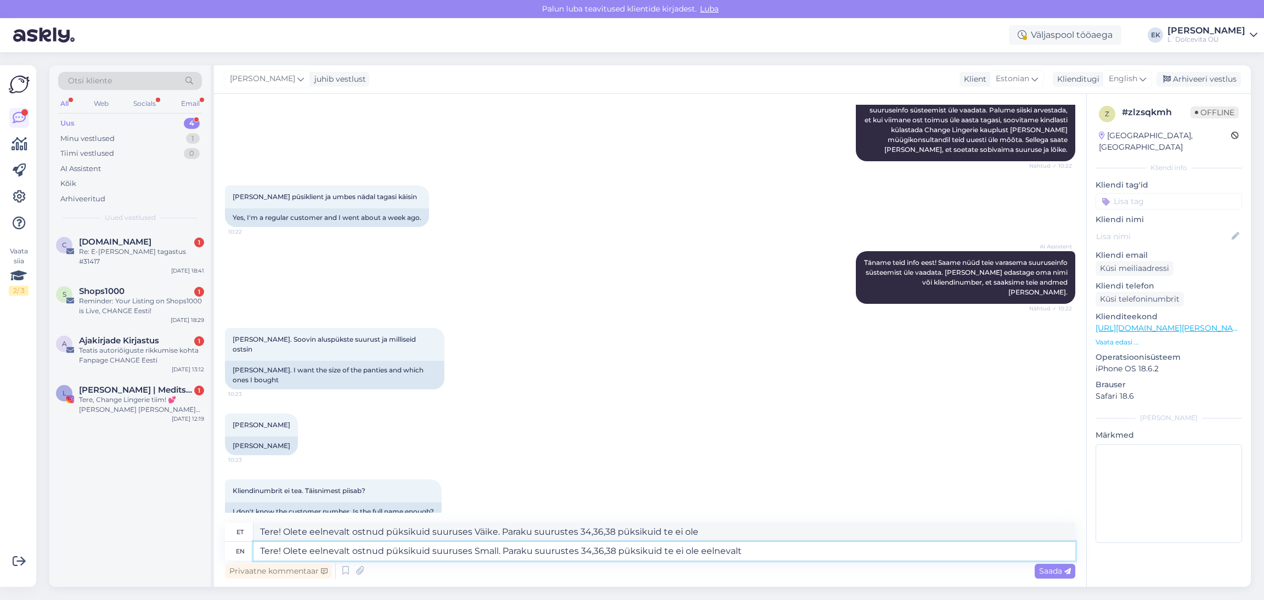
type textarea "Tere! Olete eelnevalt ostnud püksikuid suuruses Väike. Paraku suurustes 34,36,3…"
type textarea "Tere! Olete eelnevalt ostnud püksikuid suuruses Small. Paraku suurustes 34,36,3…"
type textarea "Tere! Olete eelnevalt ostnud püksikuid suuruses Väike. Paraku suurustes 34,36,3…"
type textarea "Tere! Olete eelnevalt ostnud püksikuid suuruses Small. Paraku suurustes 34,36,3…"
click at [1059, 569] on span "Saada" at bounding box center [1055, 571] width 32 height 10
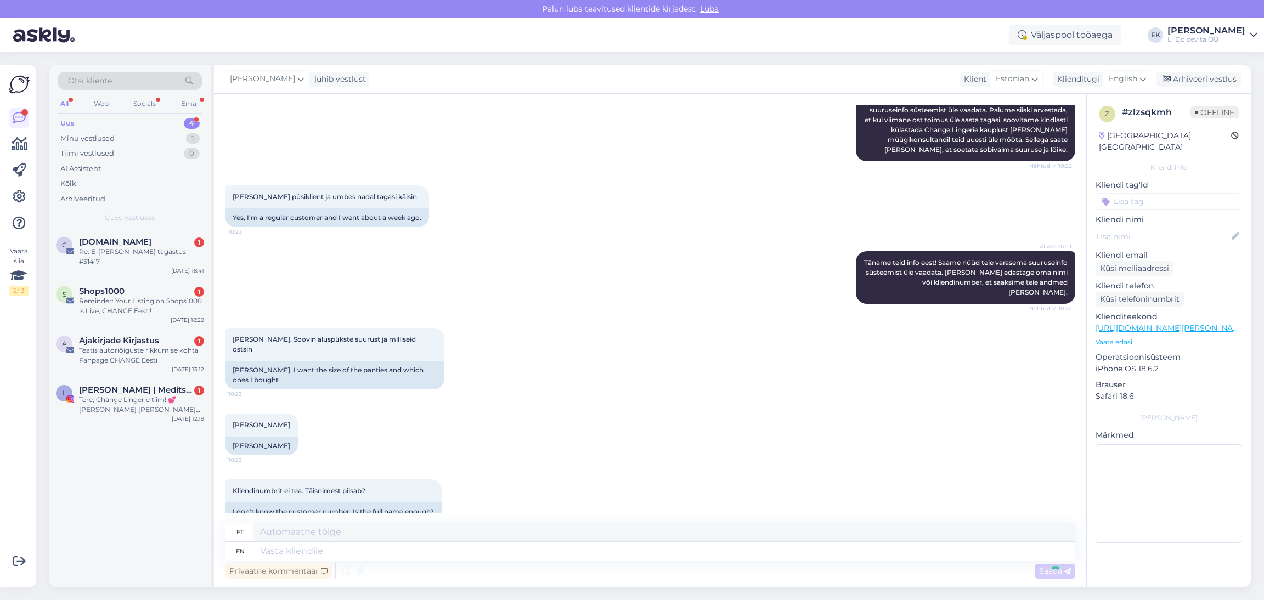
scroll to position [304, 0]
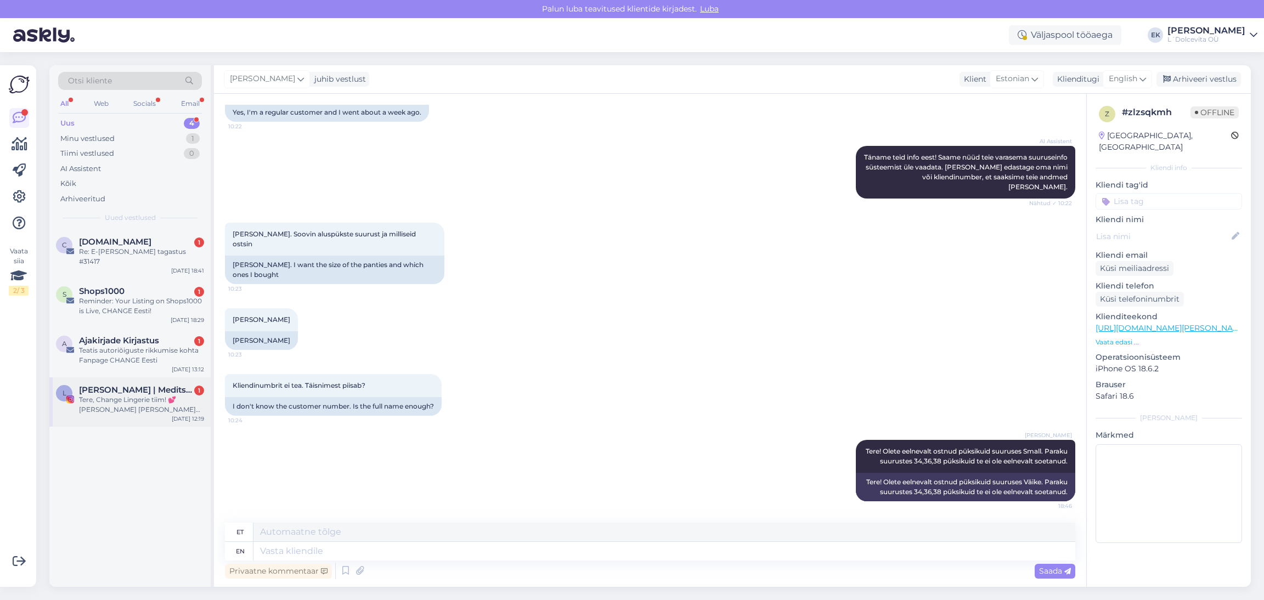
click at [107, 395] on div "Tere, Change Lingerie tiim! 💕 [PERSON_NAME] [PERSON_NAME] suur [PERSON_NAME] pi…" at bounding box center [141, 405] width 125 height 20
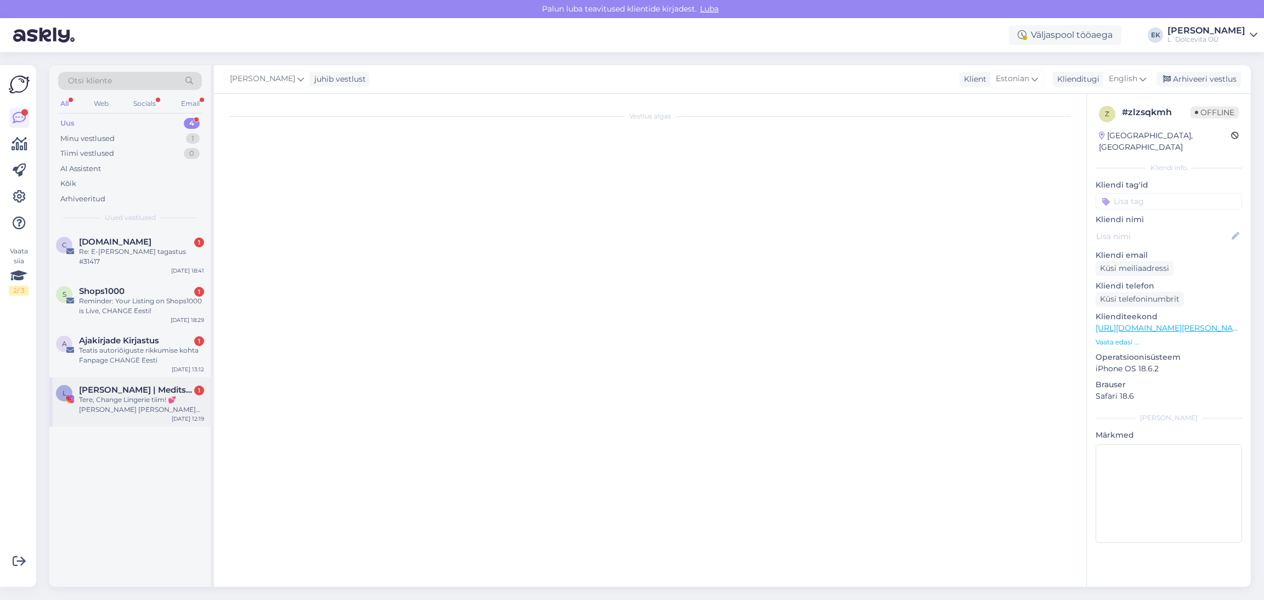
scroll to position [0, 0]
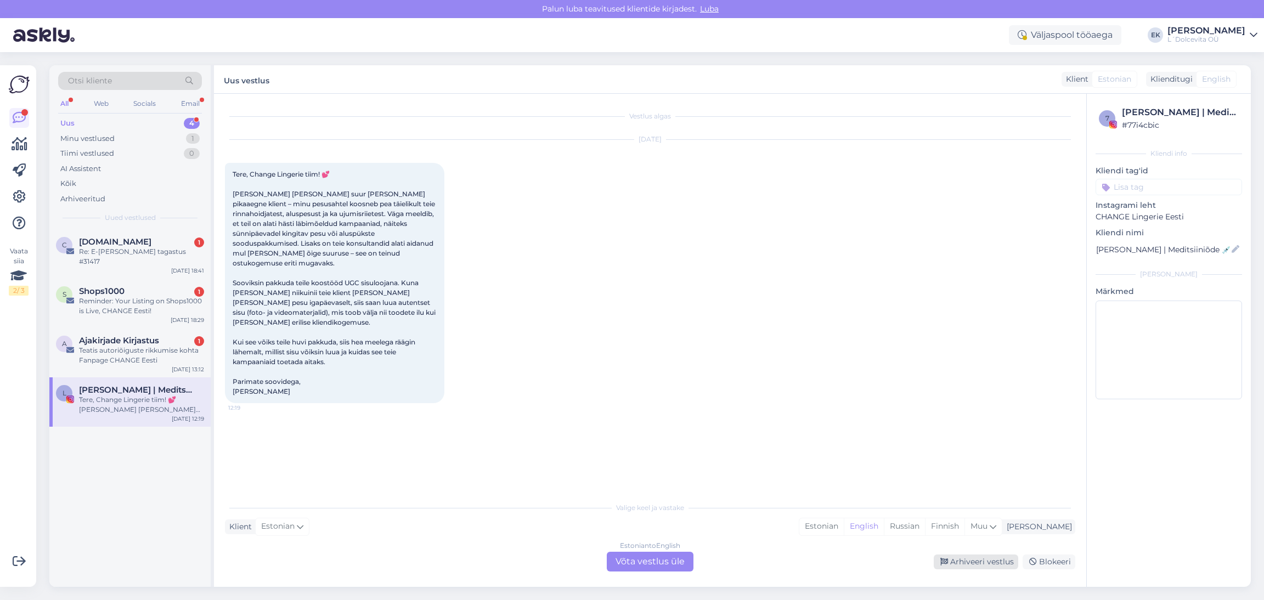
click at [976, 566] on div "Arhiveeri vestlus" at bounding box center [976, 562] width 84 height 15
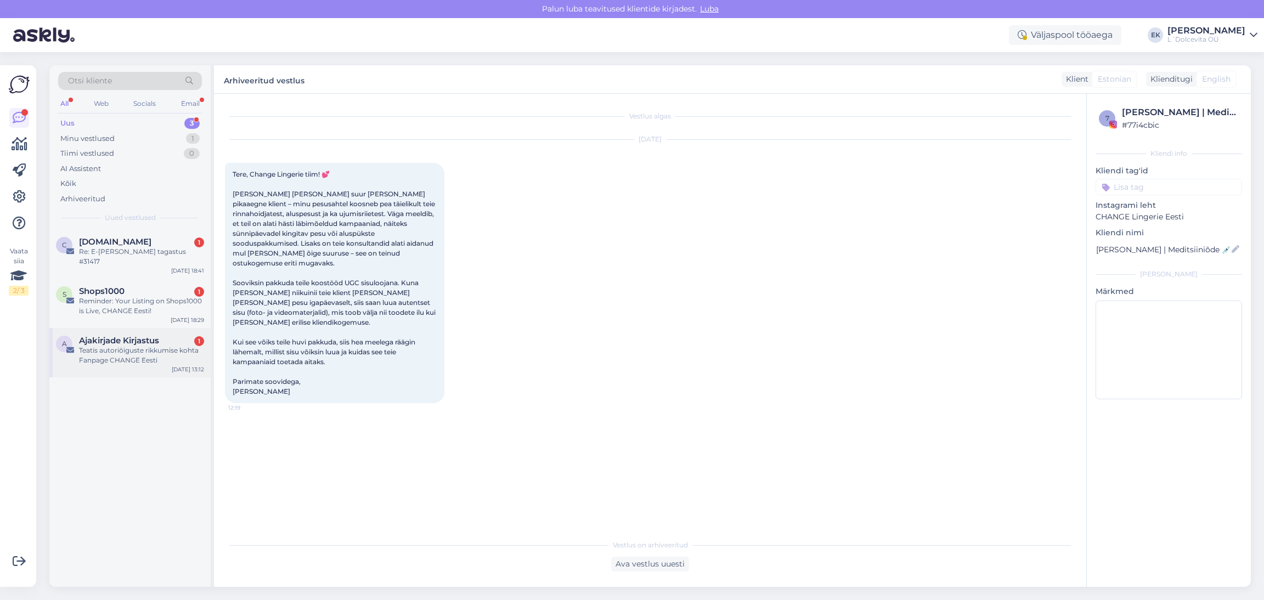
click at [114, 336] on span "Ajakirjade Kirjastus" at bounding box center [119, 341] width 80 height 10
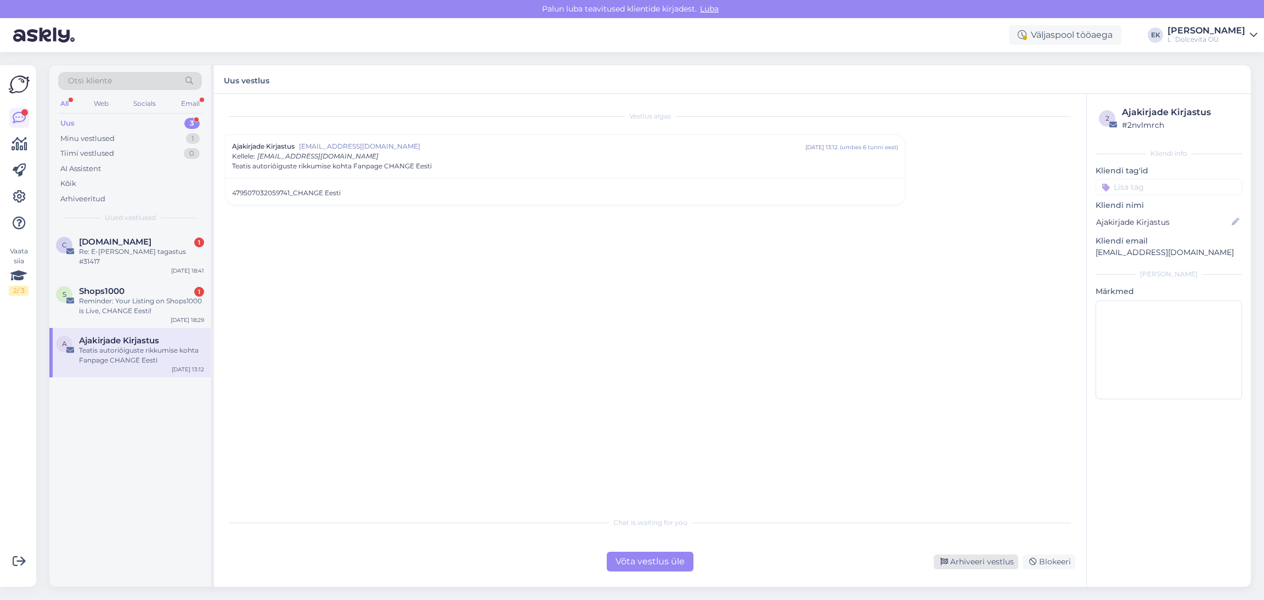
click at [978, 563] on div "Arhiveeri vestlus" at bounding box center [976, 562] width 84 height 15
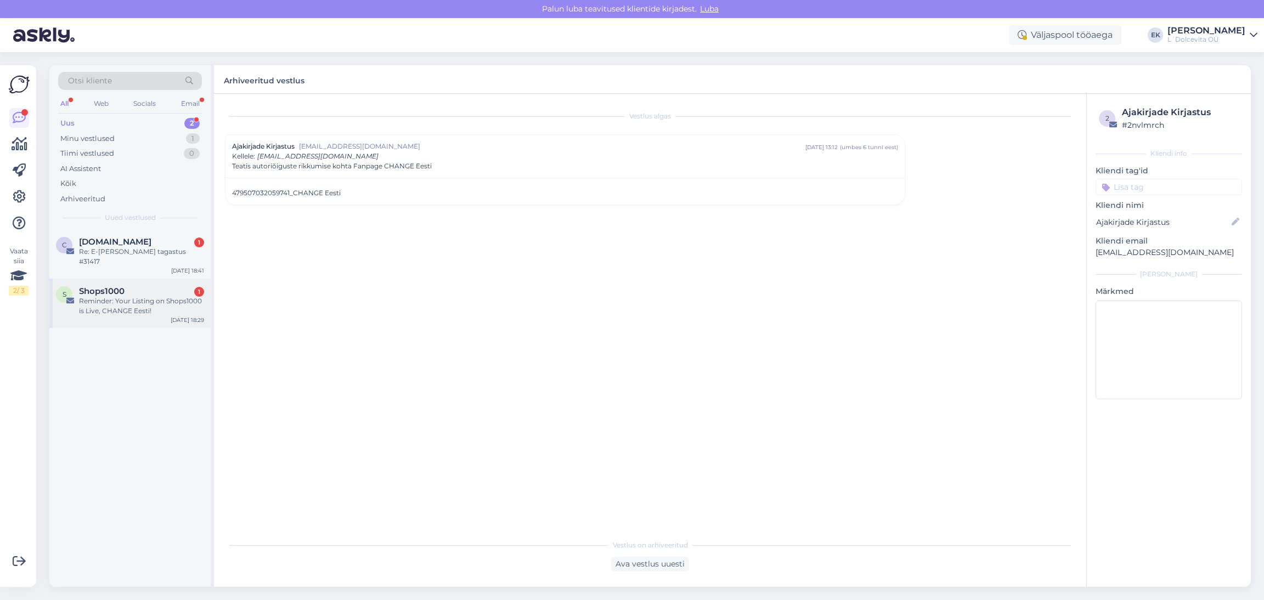
click at [121, 286] on span "Shops1000" at bounding box center [102, 291] width 46 height 10
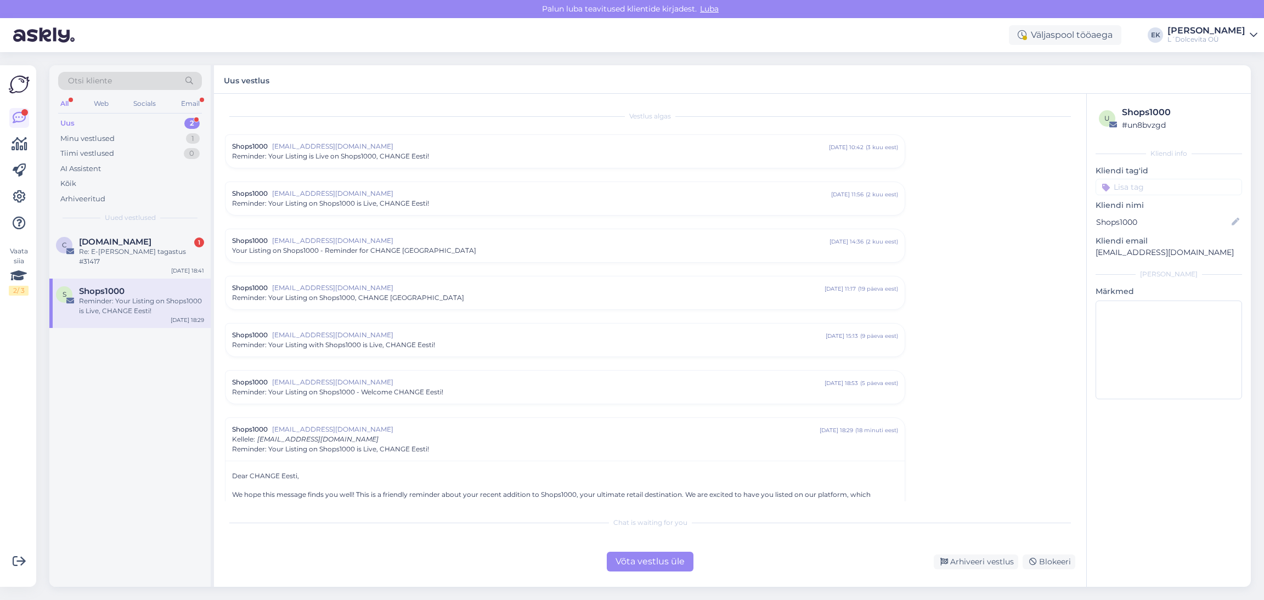
click at [962, 560] on div "Arhiveeri vestlus" at bounding box center [976, 562] width 84 height 15
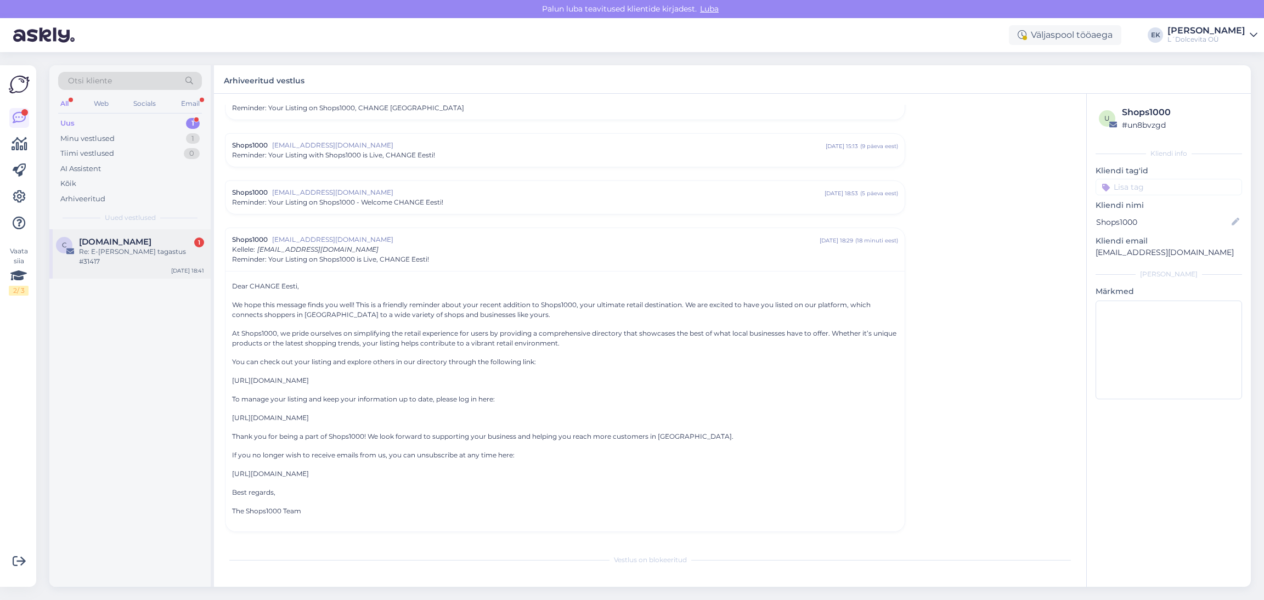
click at [122, 241] on span "[DOMAIN_NAME]" at bounding box center [115, 242] width 72 height 10
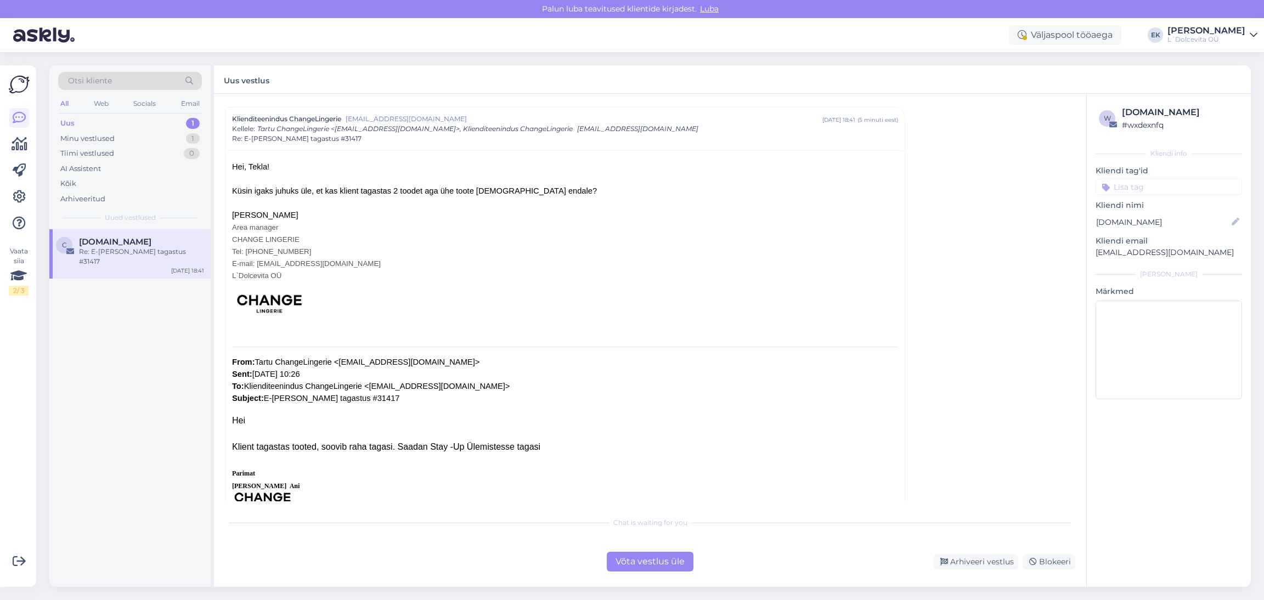
scroll to position [539, 0]
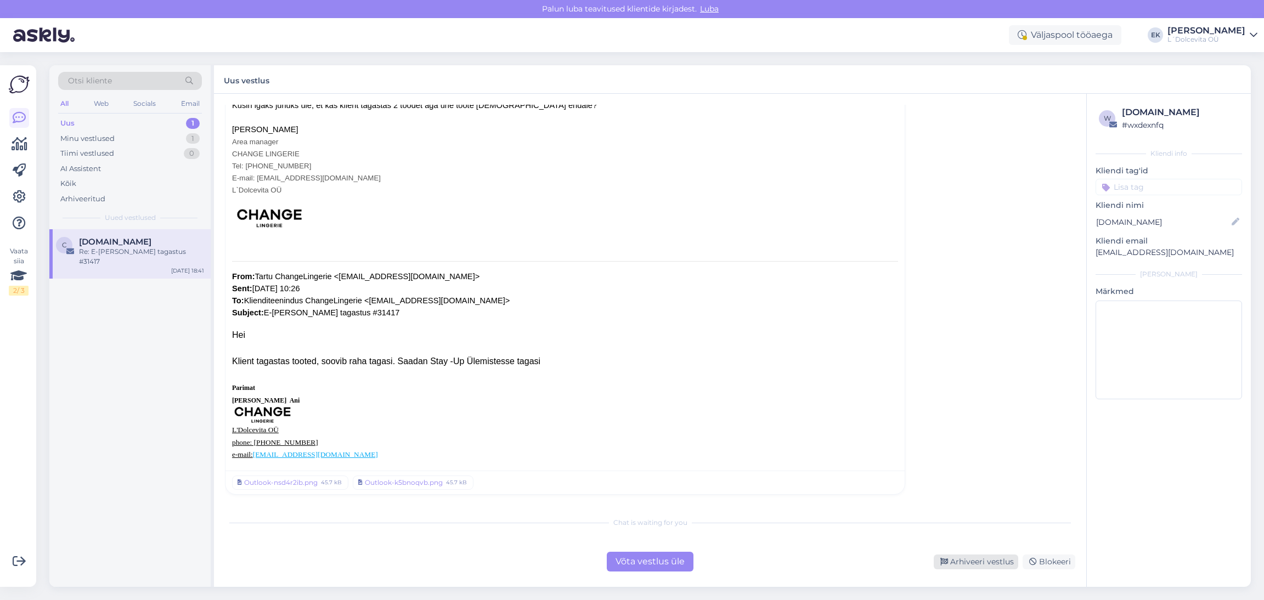
click at [983, 560] on div "Arhiveeri vestlus" at bounding box center [976, 562] width 84 height 15
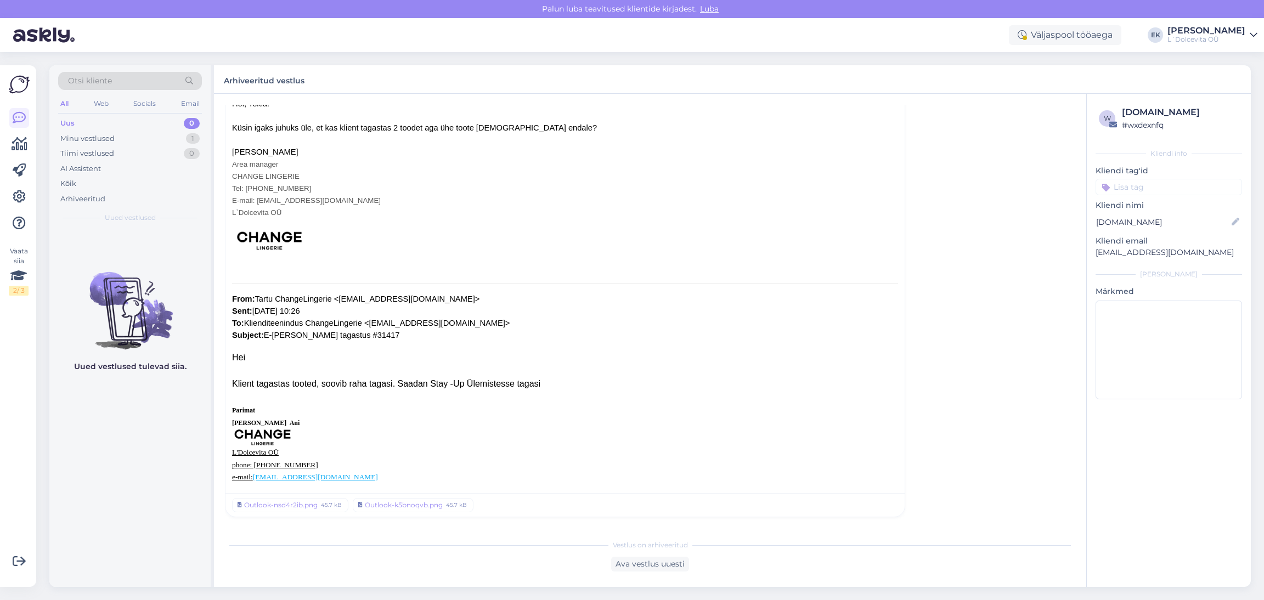
scroll to position [456, 0]
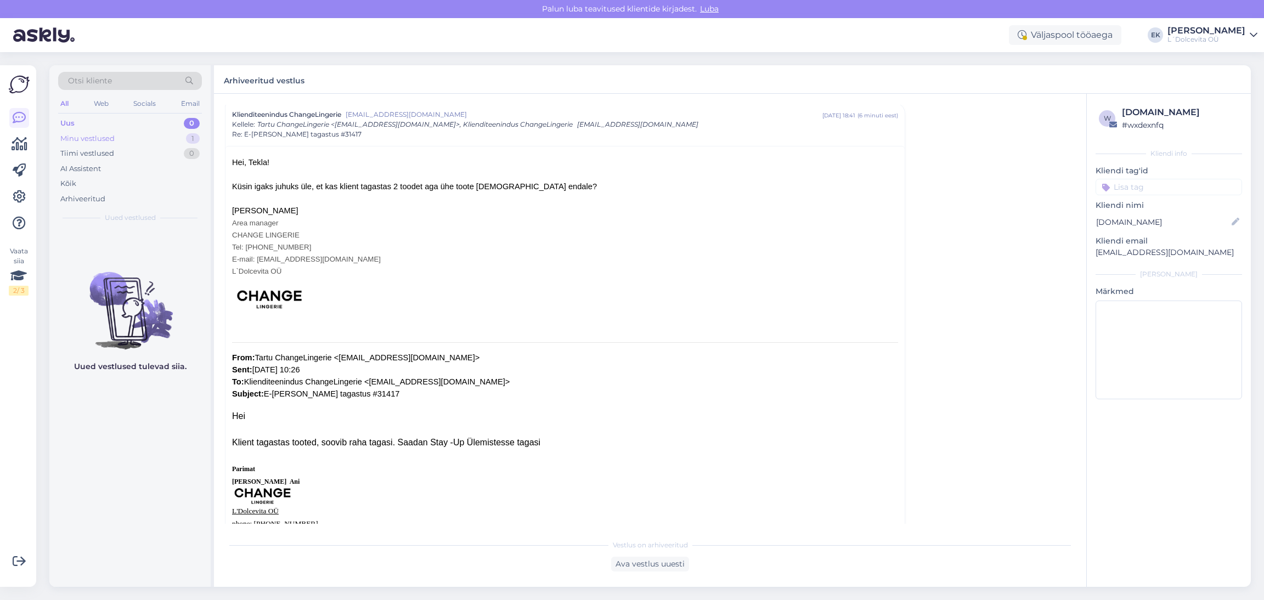
click at [110, 139] on div "Minu vestlused" at bounding box center [87, 138] width 54 height 11
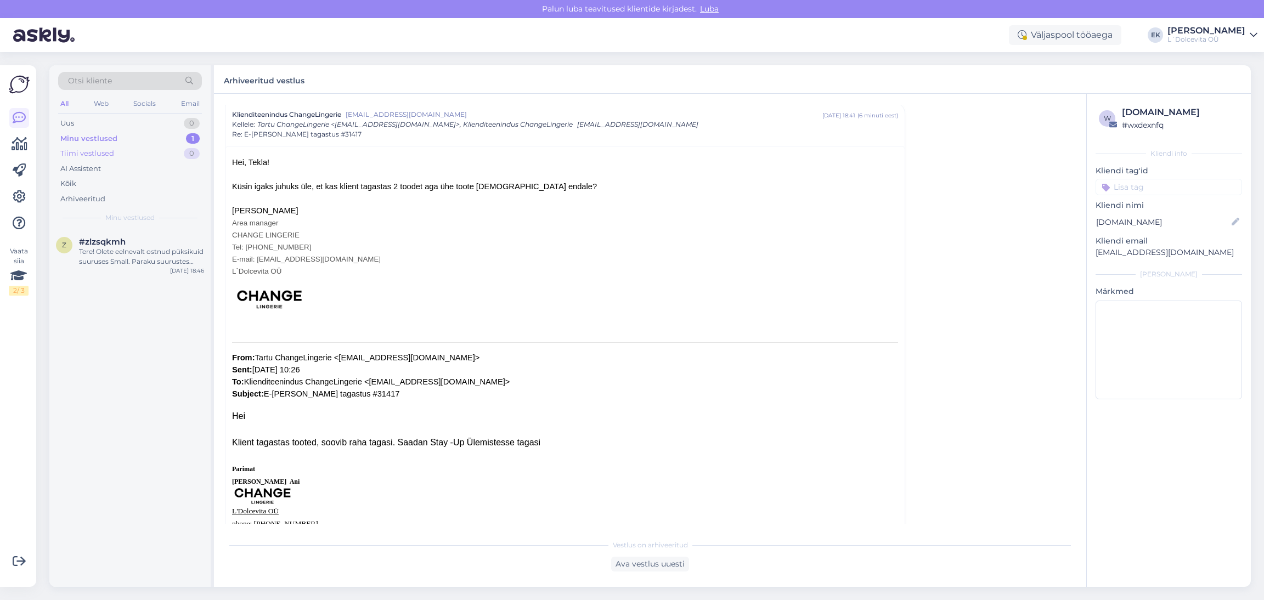
click at [84, 151] on div "Tiimi vestlused" at bounding box center [87, 153] width 54 height 11
